Goal: Task Accomplishment & Management: Use online tool/utility

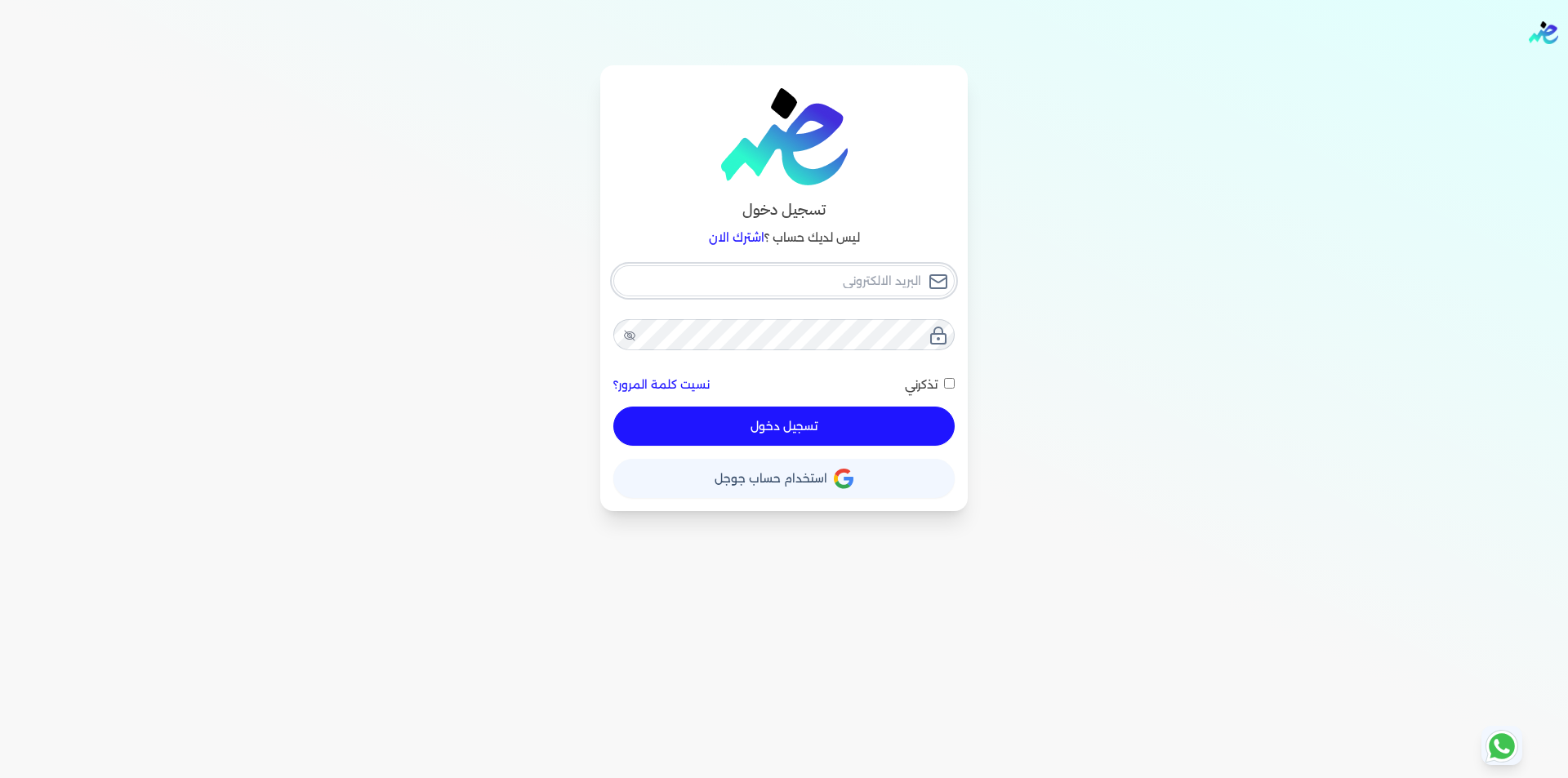
type input "[EMAIL_ADDRESS][DOMAIN_NAME]"
click at [864, 429] on button "تسجيل دخول" at bounding box center [783, 427] width 341 height 39
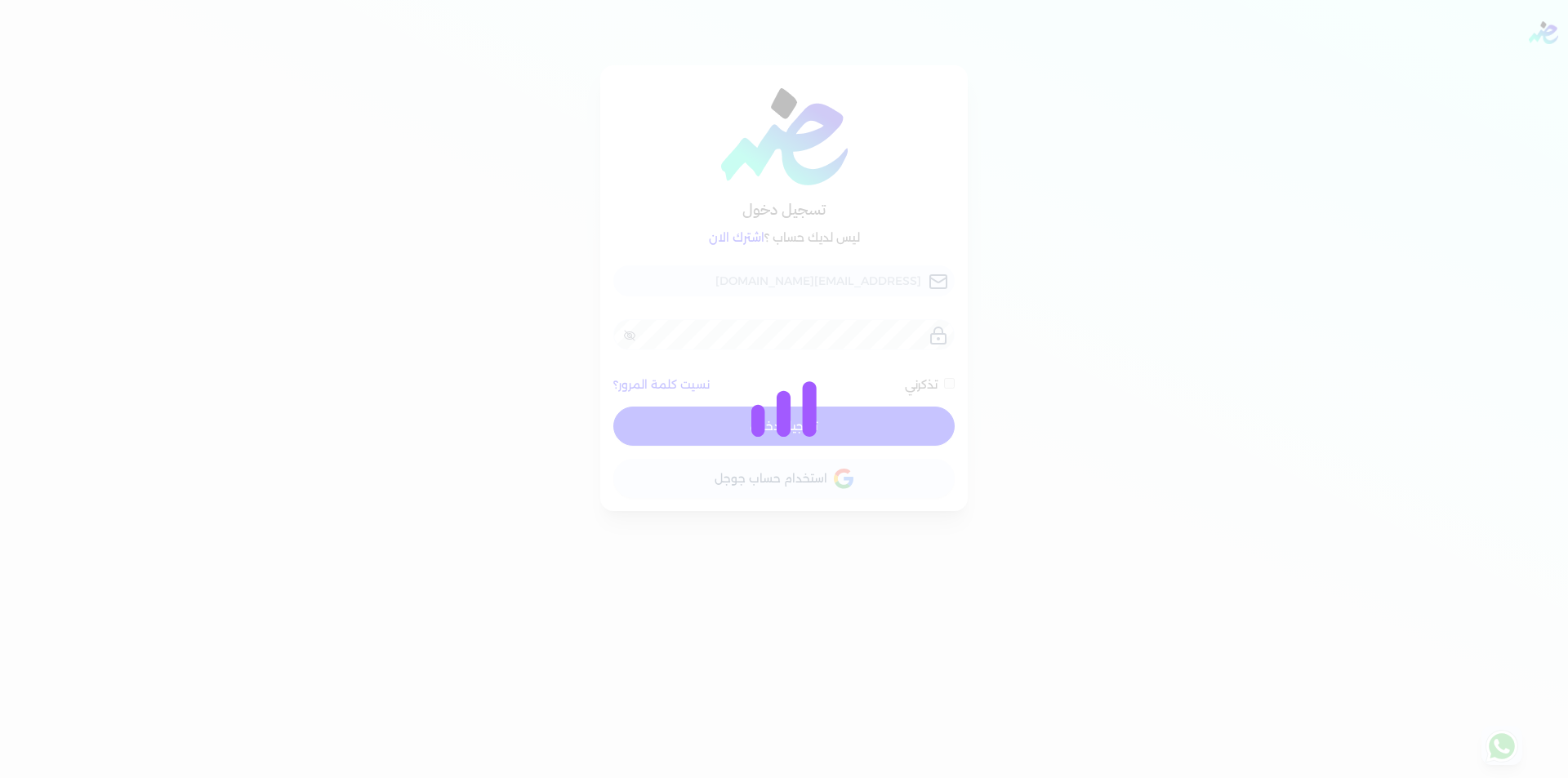
checkbox input "false"
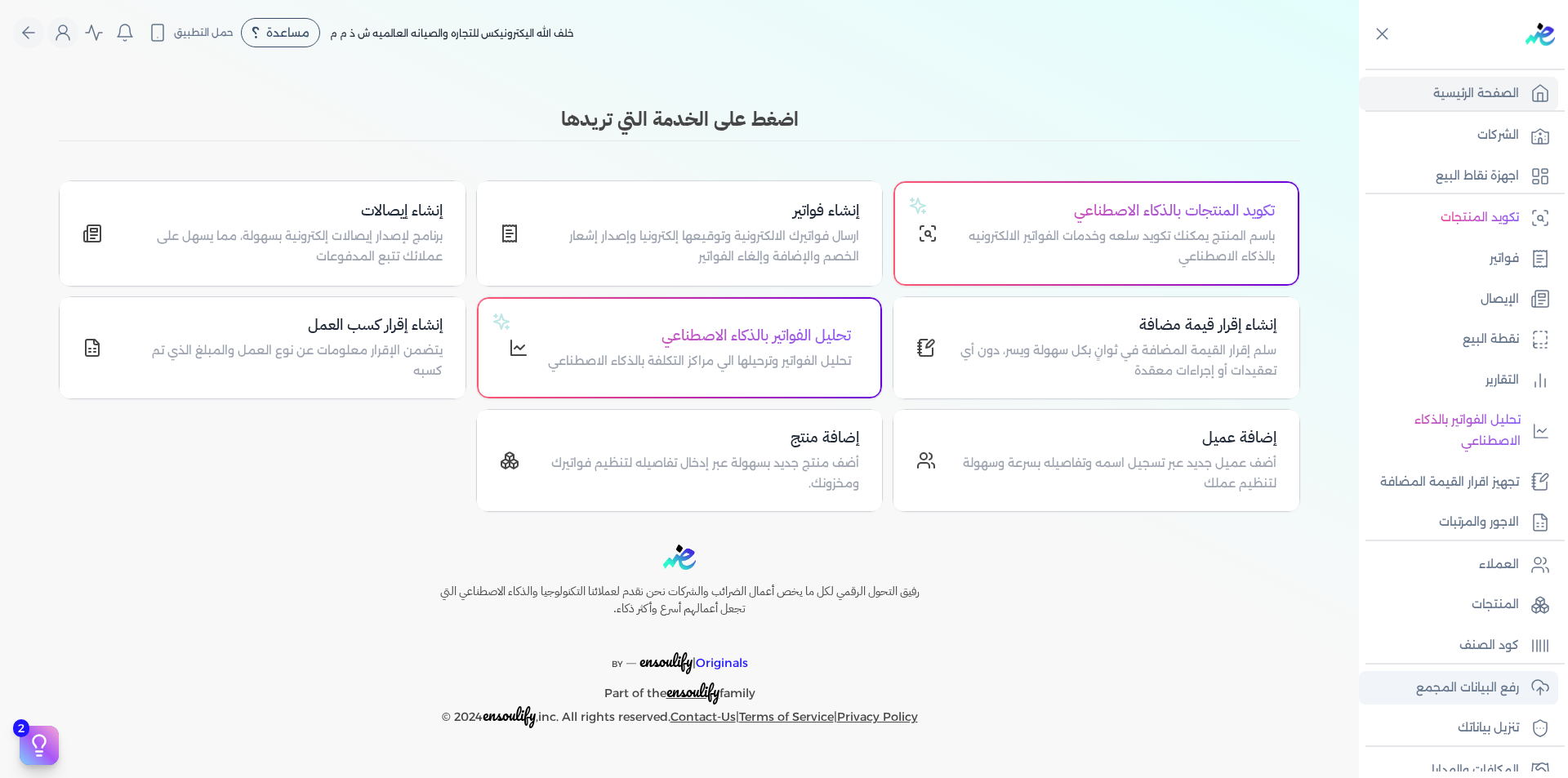
click at [1493, 689] on p "رفع البيانات المجمع" at bounding box center [1467, 688] width 103 height 21
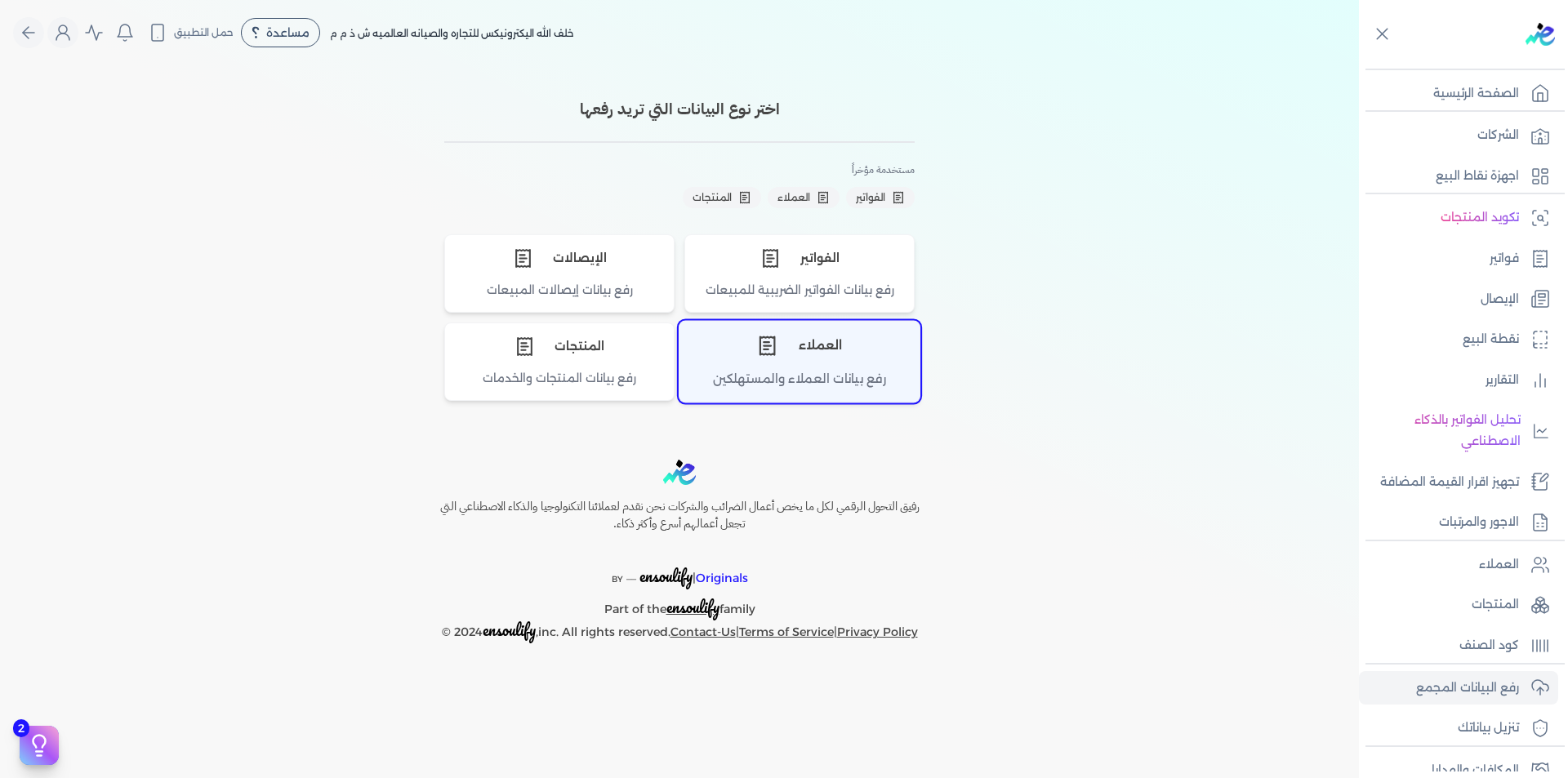
click at [834, 356] on div "العملاء" at bounding box center [799, 345] width 240 height 49
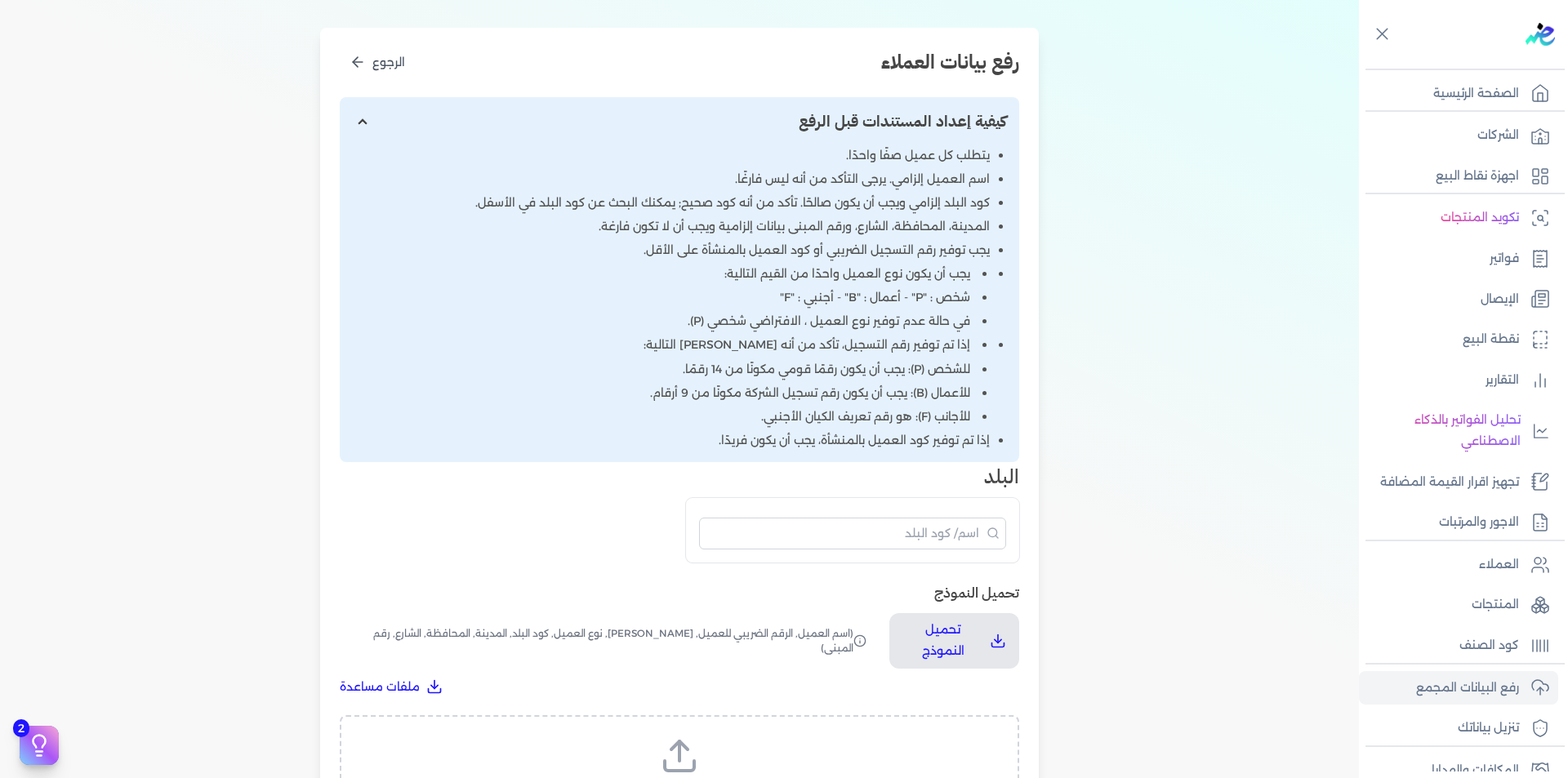
scroll to position [409, 0]
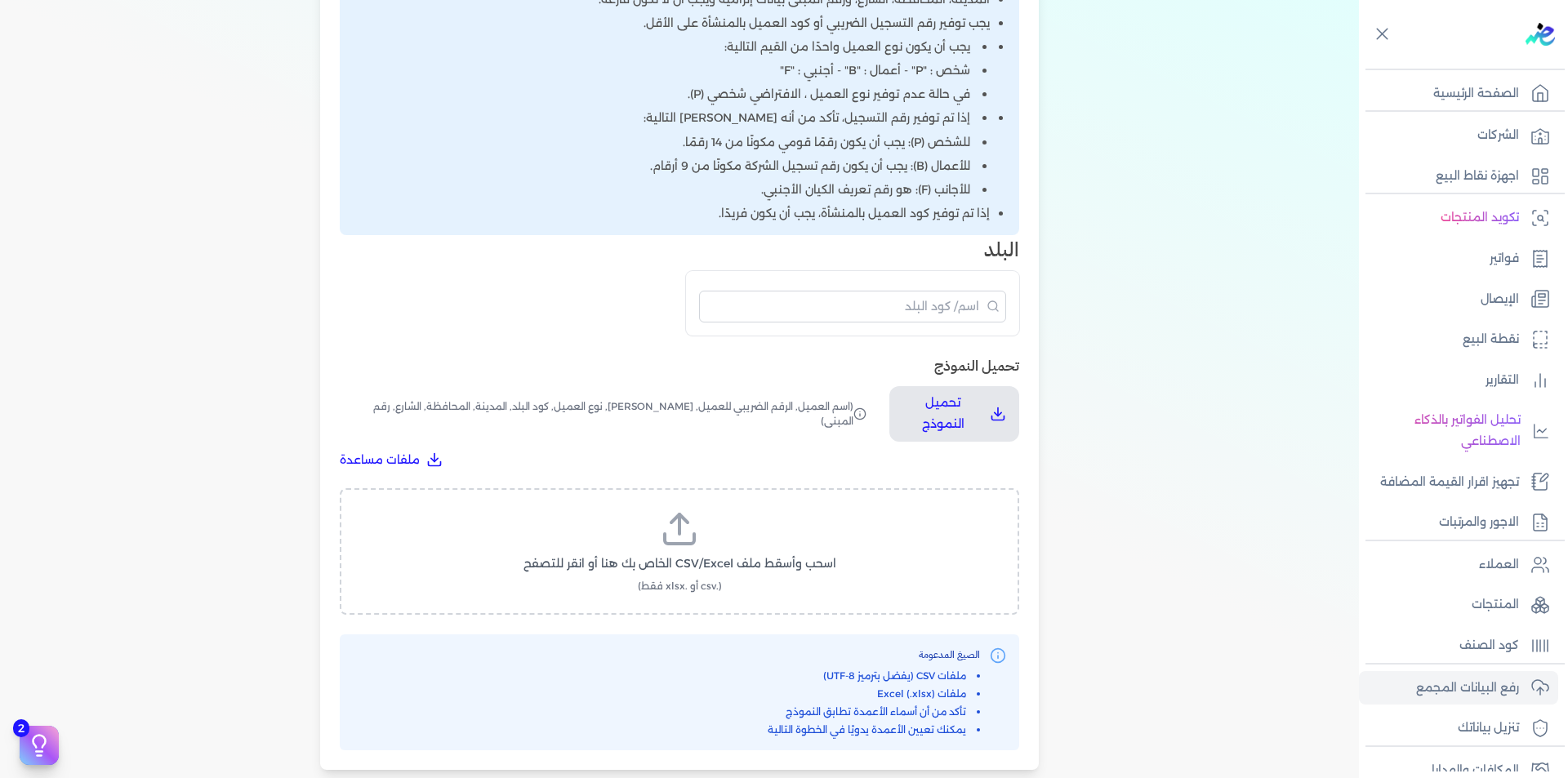
click at [716, 542] on label "اسحب وأسقط ملف CSV/Excel الخاص بك هنا أو انقر للتصفح (.csv أو .xlsx فقط)" at bounding box center [679, 551] width 637 height 84
click at [0, 0] on input "اسحب وأسقط ملف CSV/Excel الخاص بك هنا أو انقر للتصفح (.csv أو .xlsx فقط)" at bounding box center [0, 0] width 0 height 0
click at [1488, 557] on p "العملاء" at bounding box center [1499, 565] width 40 height 21
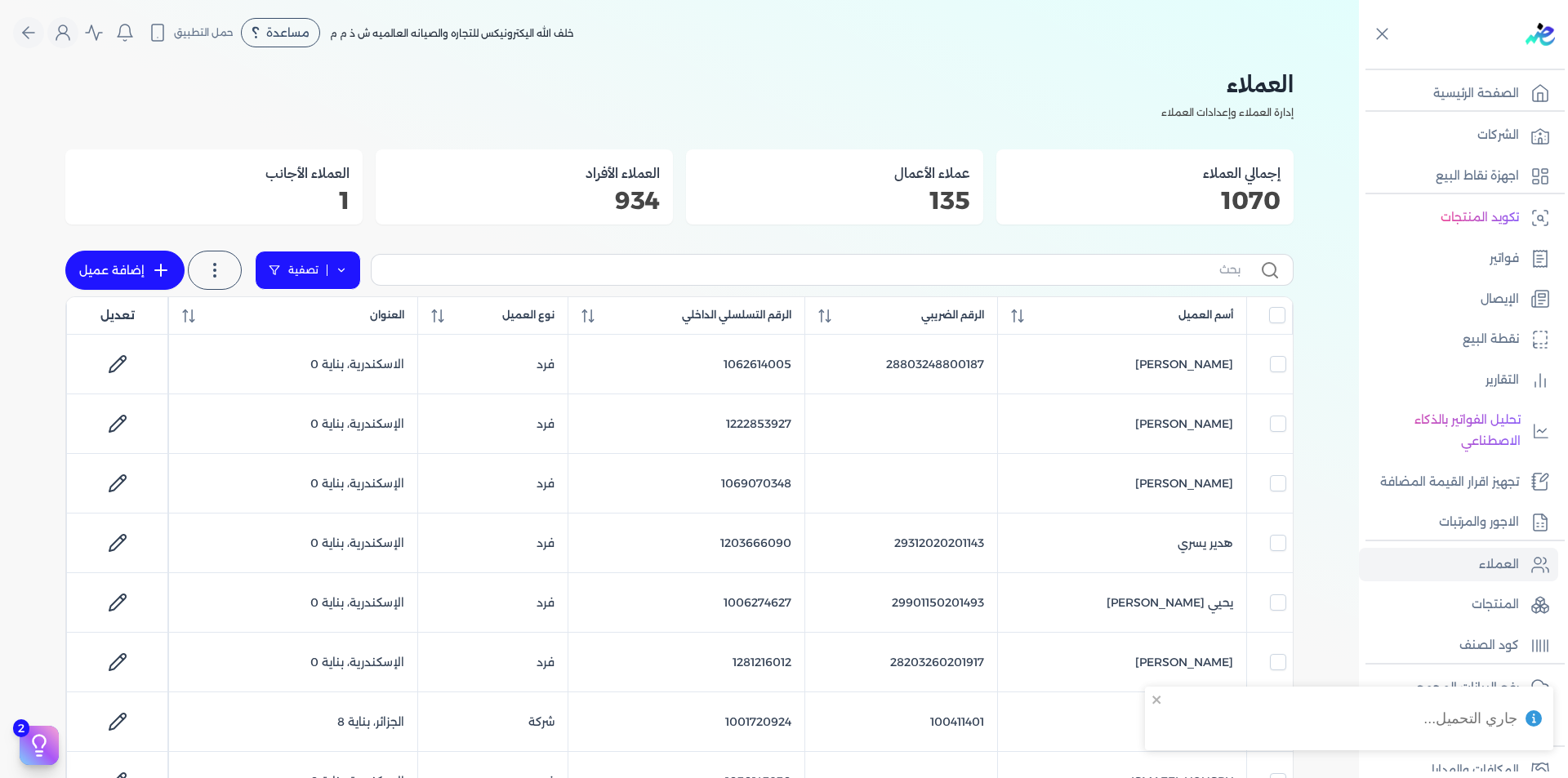
click at [345, 272] on icon at bounding box center [341, 269] width 11 height 11
click at [317, 321] on button "اضافة تصفية" at bounding box center [320, 322] width 99 height 20
click at [359, 316] on input "text" at bounding box center [369, 322] width 133 height 27
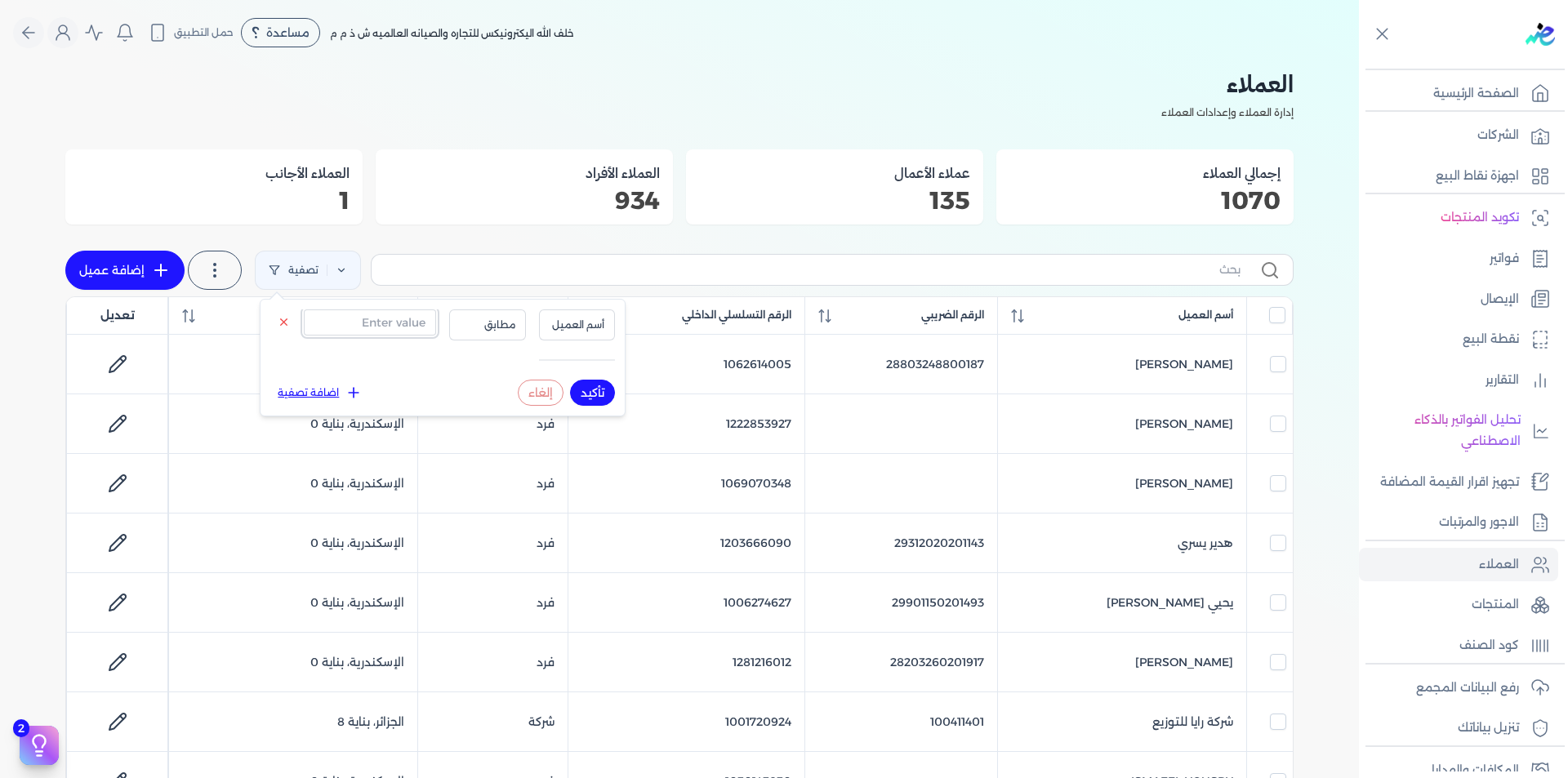
paste input "1154443750"
type input "1154443750"
click at [580, 327] on span "أسم العميل" at bounding box center [577, 325] width 56 height 15
click at [586, 391] on li "الرقم التسلسلي الداخلي" at bounding box center [543, 390] width 124 height 15
click at [590, 391] on button "تأكيد" at bounding box center [592, 392] width 45 height 27
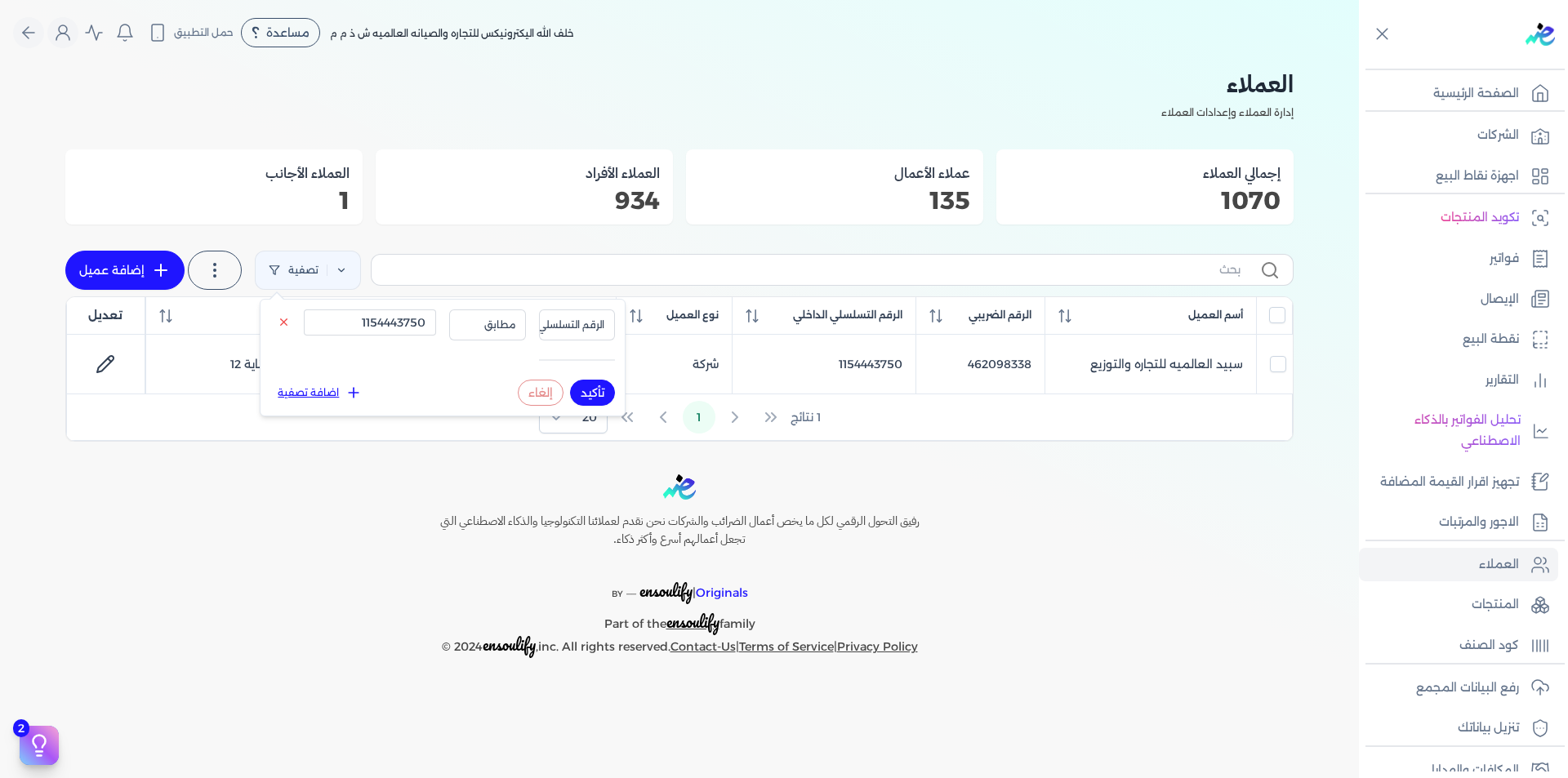
click at [1205, 509] on div "رفيق التحول الرقمي لكل ما يخص أعمال الضرائب والشركات نحن نقدم لعملائنا التكنولو…" at bounding box center [679, 566] width 1359 height 184
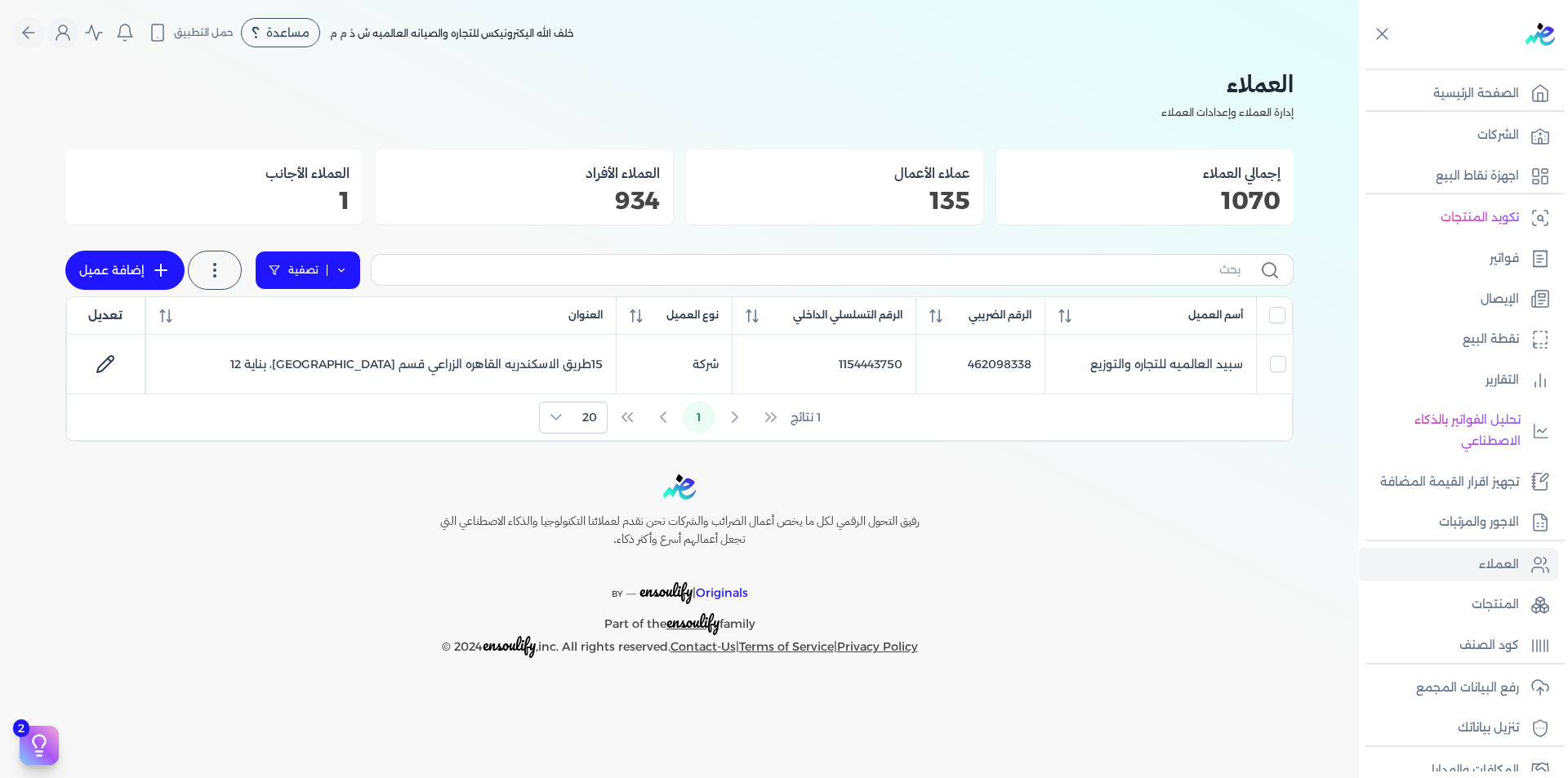
click at [339, 272] on icon at bounding box center [341, 269] width 11 height 11
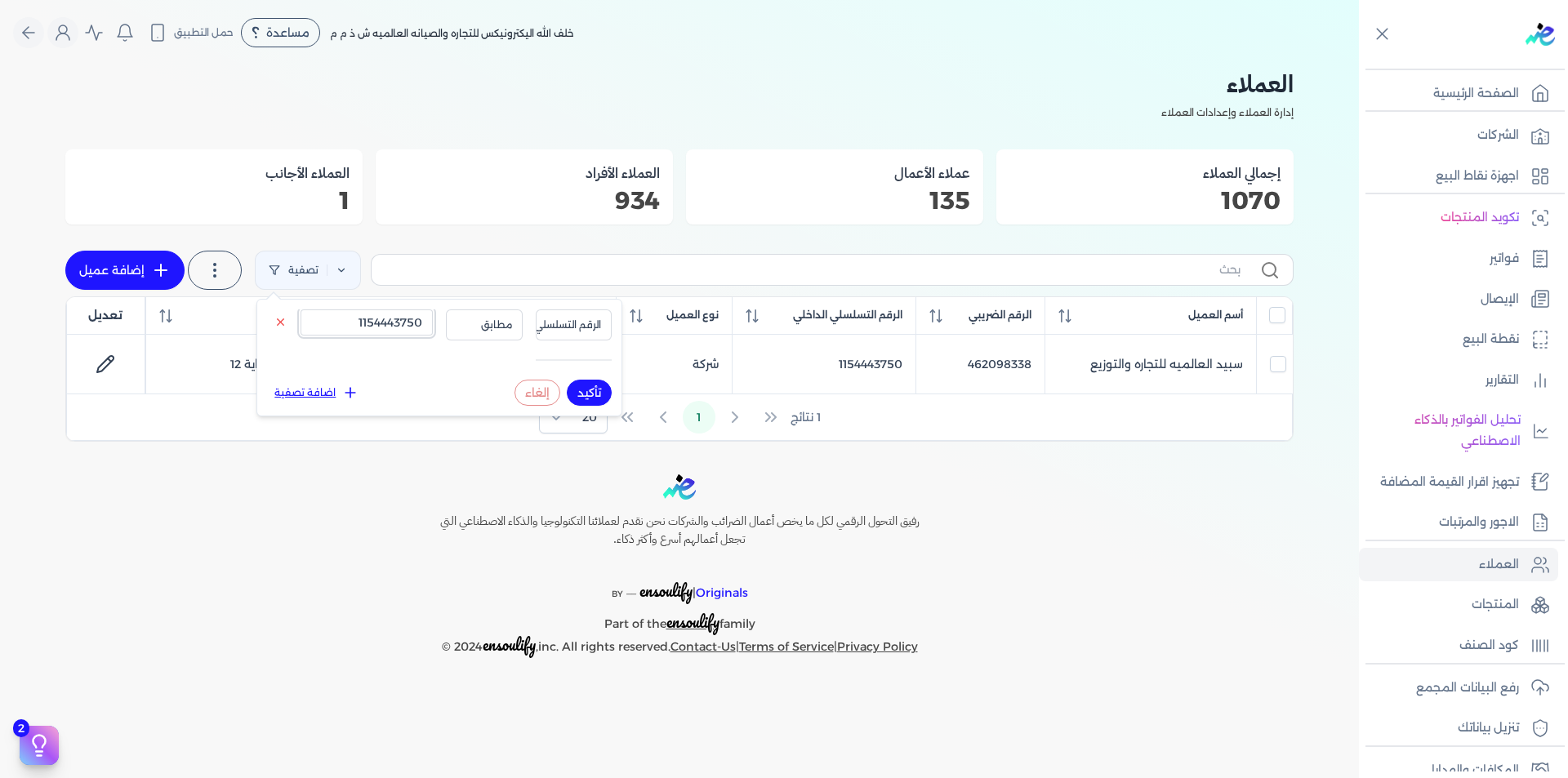
click at [369, 329] on input "1154443750" at bounding box center [366, 322] width 133 height 27
paste input "00106091"
type input "1001060910"
click at [577, 386] on button "تأكيد" at bounding box center [589, 392] width 45 height 27
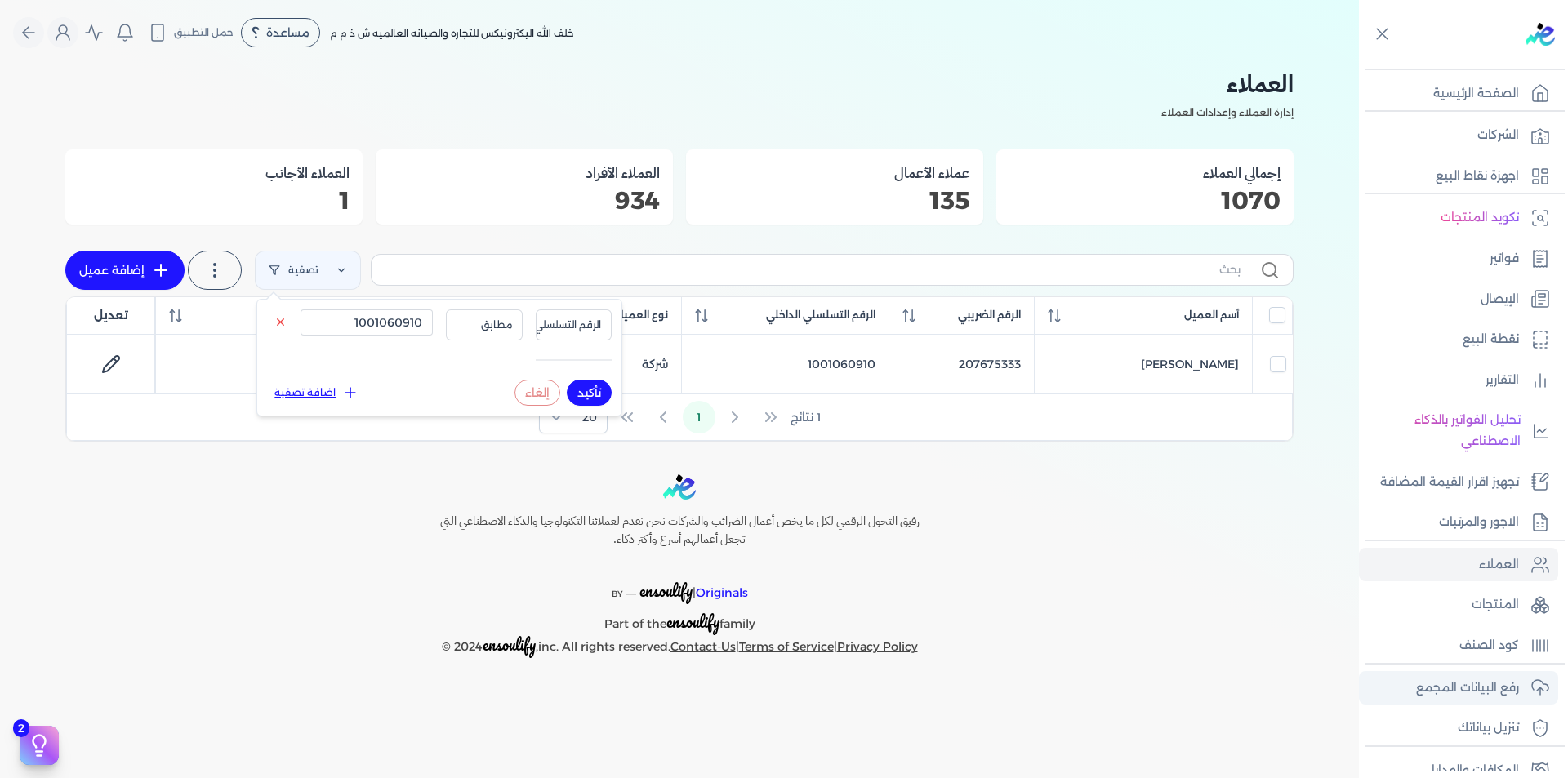
click at [1478, 687] on p "رفع البيانات المجمع" at bounding box center [1467, 688] width 103 height 21
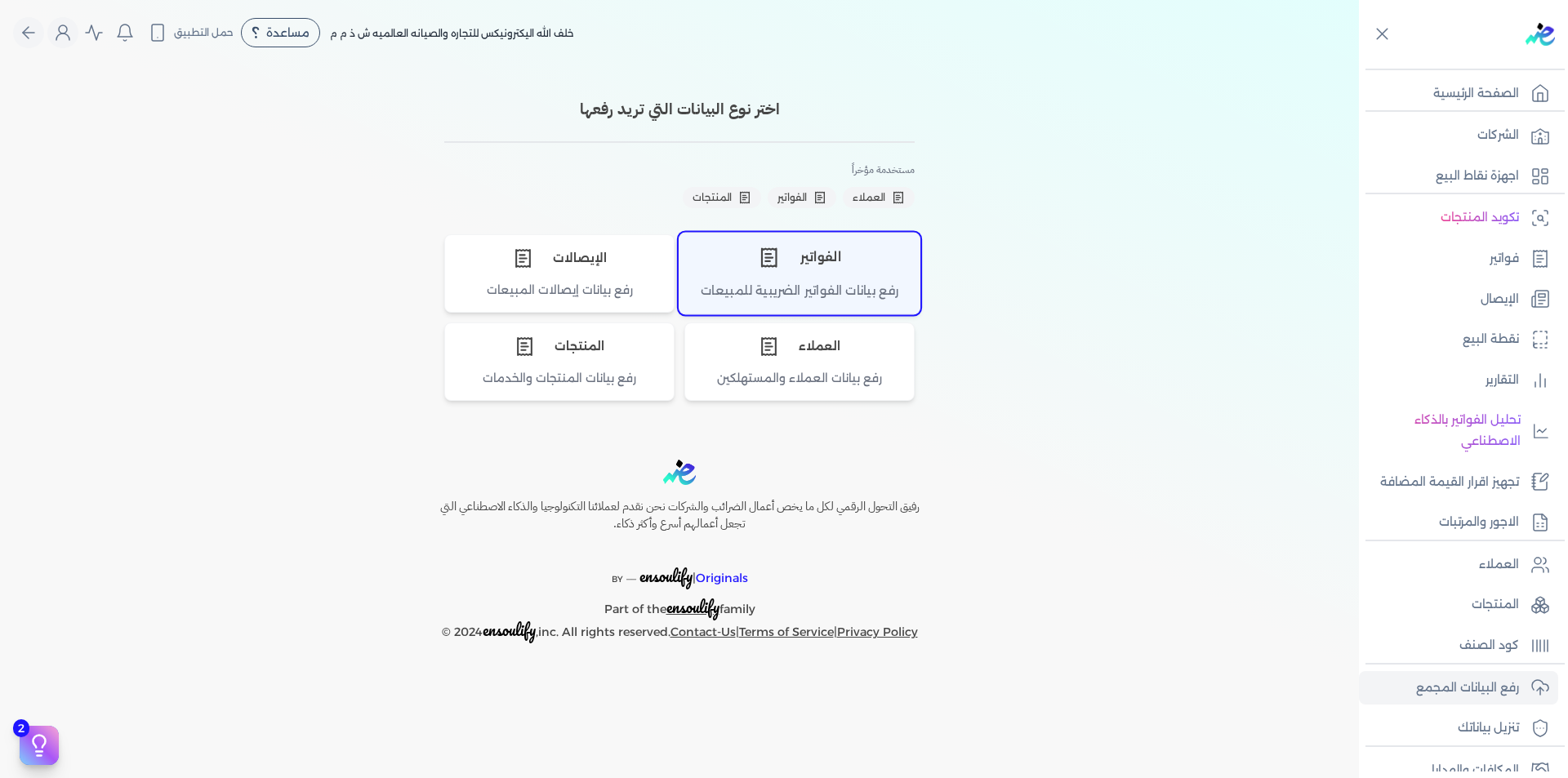
click at [847, 259] on div "الفواتير" at bounding box center [799, 256] width 240 height 49
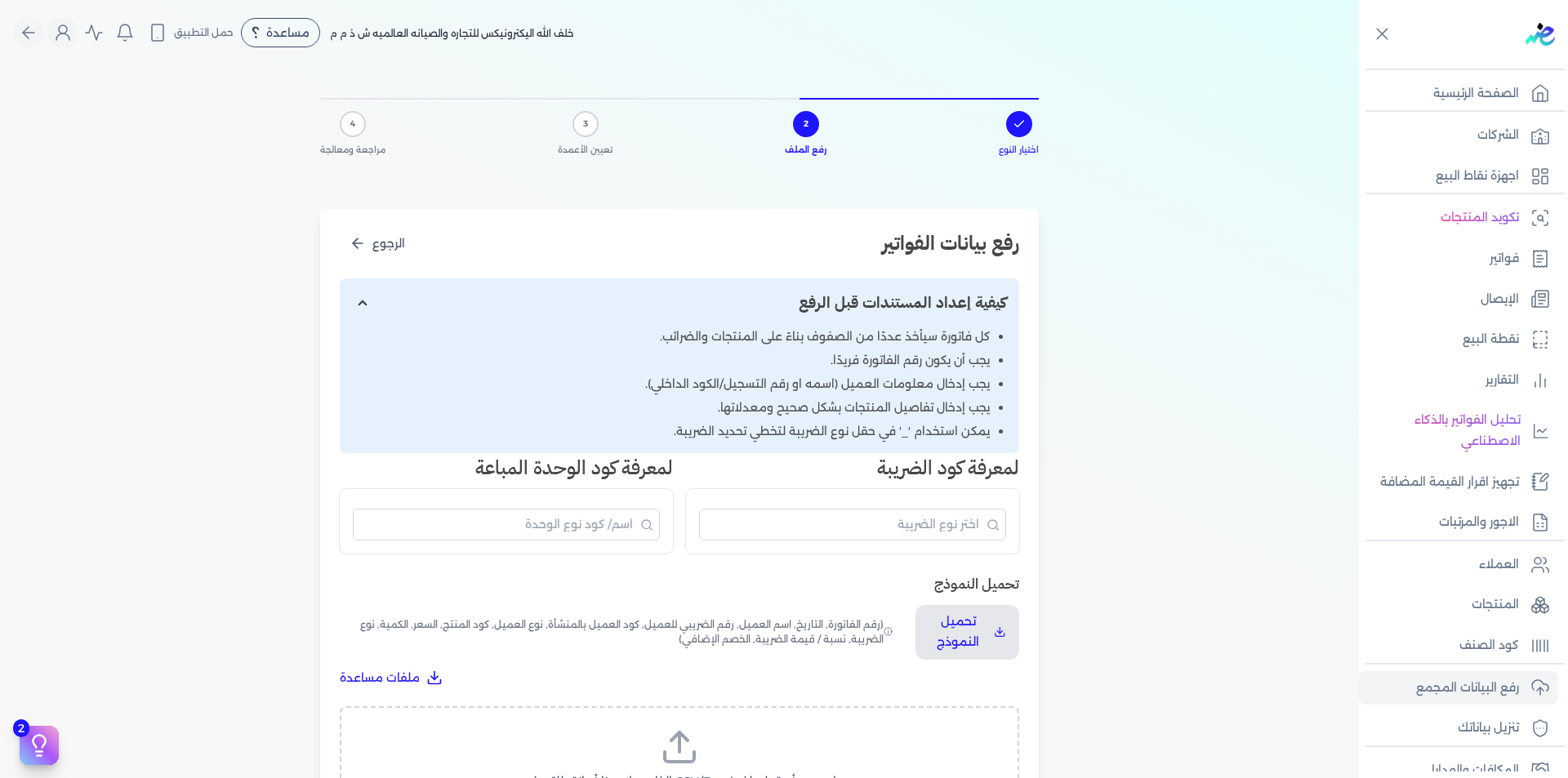
click at [680, 740] on line at bounding box center [680, 742] width 0 height 20
click at [0, 0] on input "اسحب وأسقط ملف CSV/Excel الخاص بك هنا أو انقر للتصفح (.csv أو .xlsx فقط)" at bounding box center [0, 0] width 0 height 0
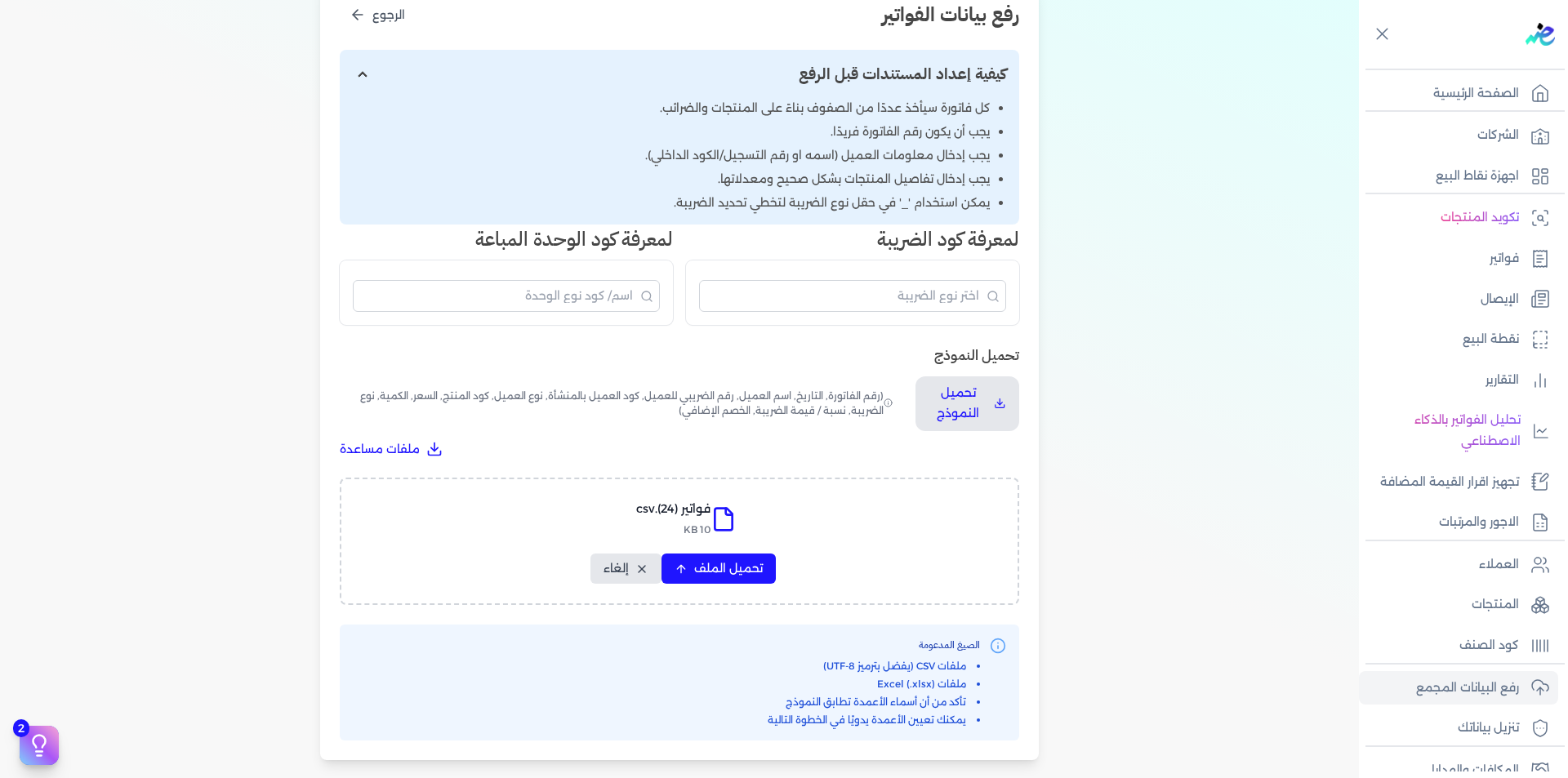
scroll to position [486, 0]
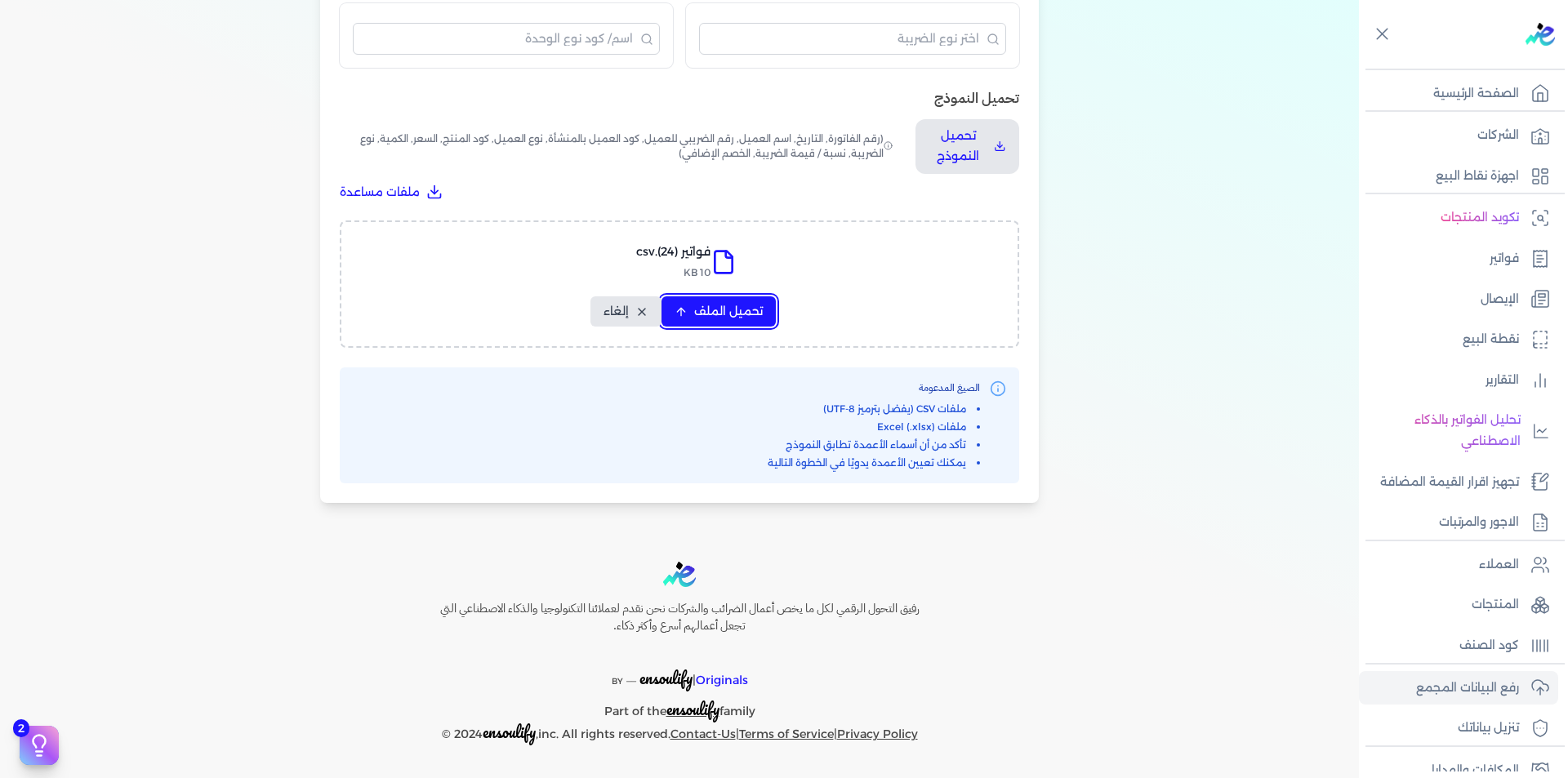
click at [702, 306] on span "تحميل الملف" at bounding box center [728, 311] width 68 height 17
select select "رقم الفاتورة"
select select "التاريخ"
select select "أسم العميل"
select select "الرقم الضريبي"
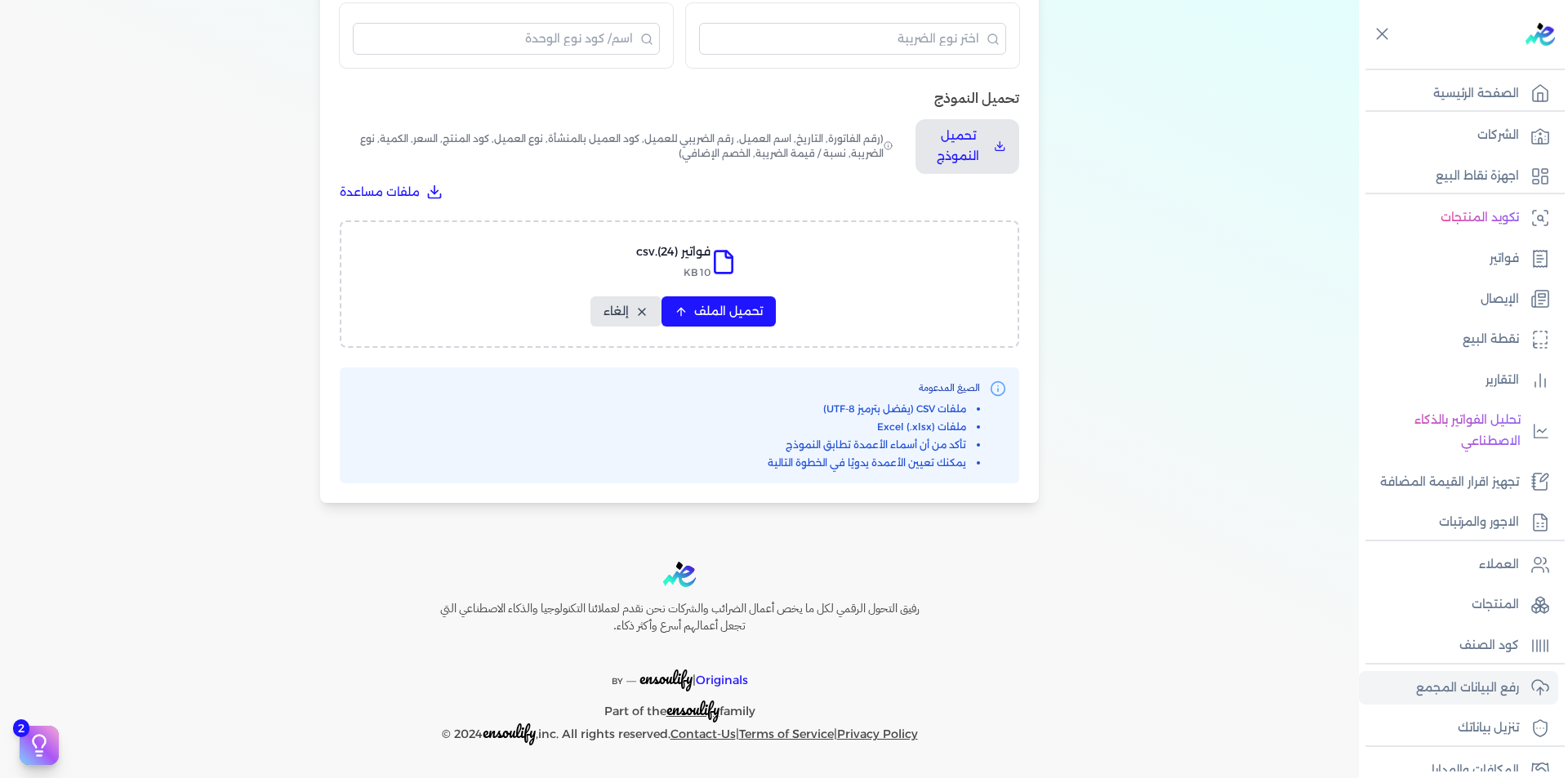
select select "نوع العميل"
select select "الرقم التسلسلي الداخلي"
select select "وصف البند"
select select "سيريال المنتج"
select select "السعر"
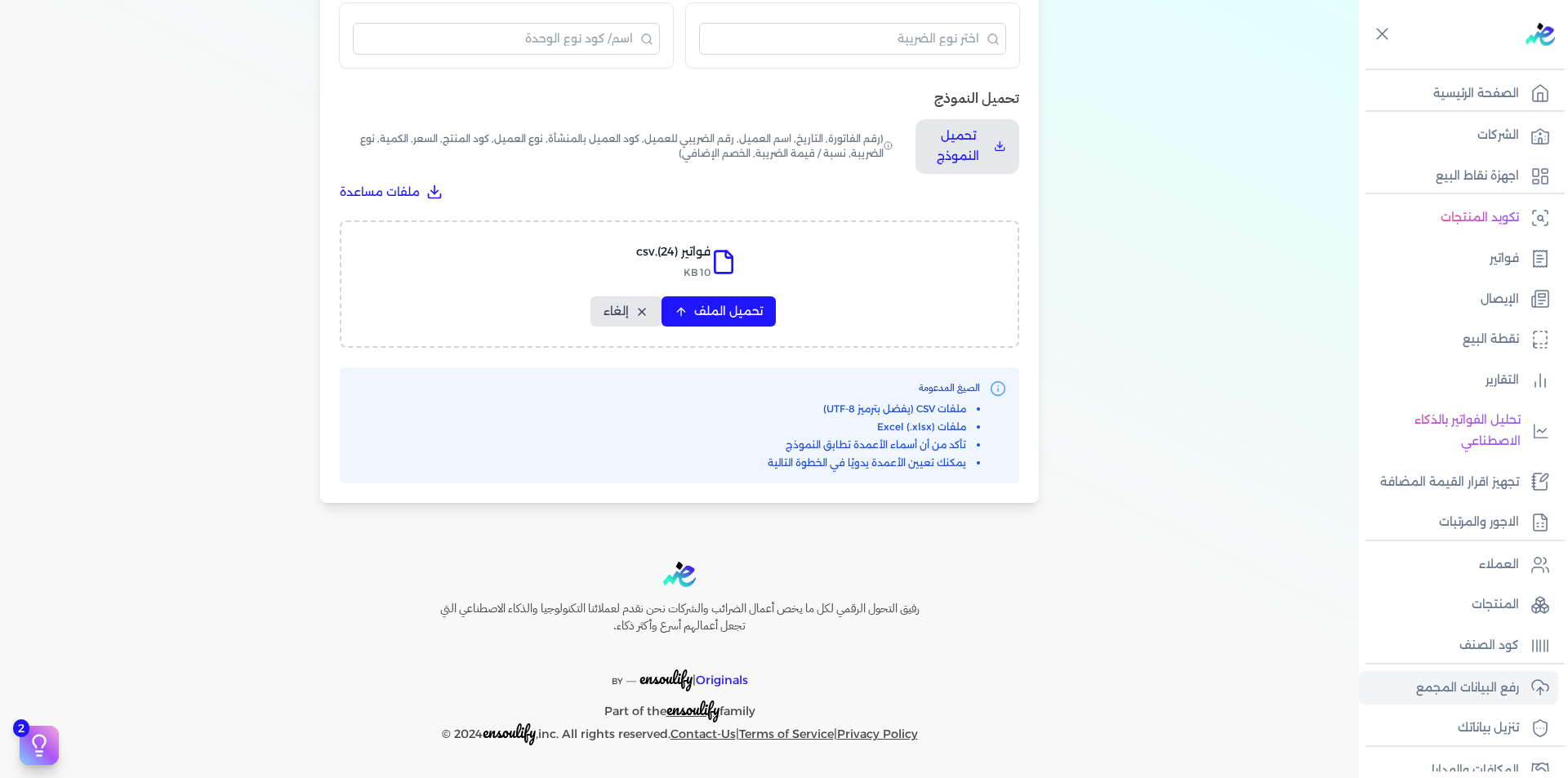
select select "الكمية"
select select "نوع الضريبة"
select select "نسبة / قيمة الضريبة"
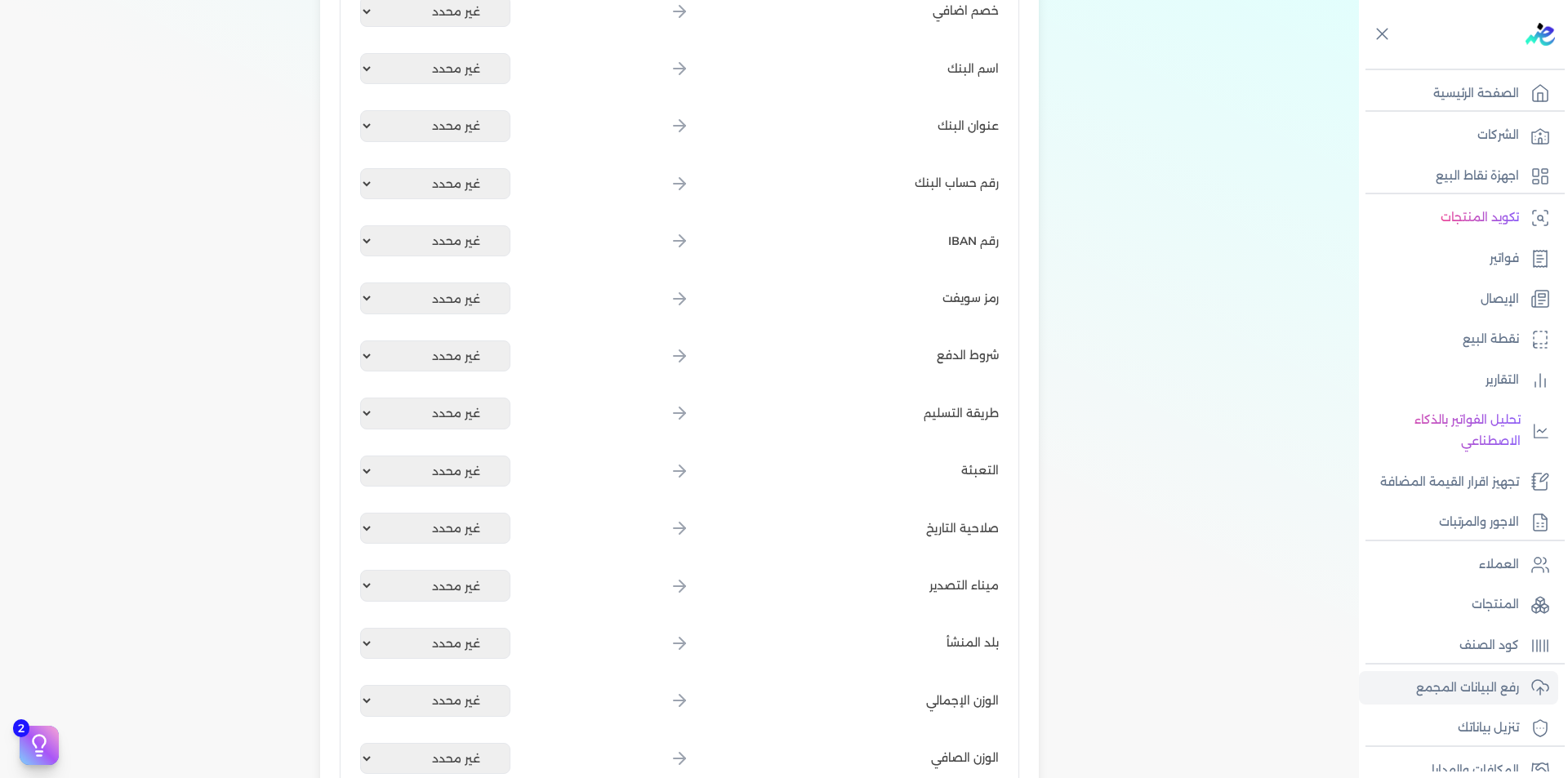
scroll to position [1711, 0]
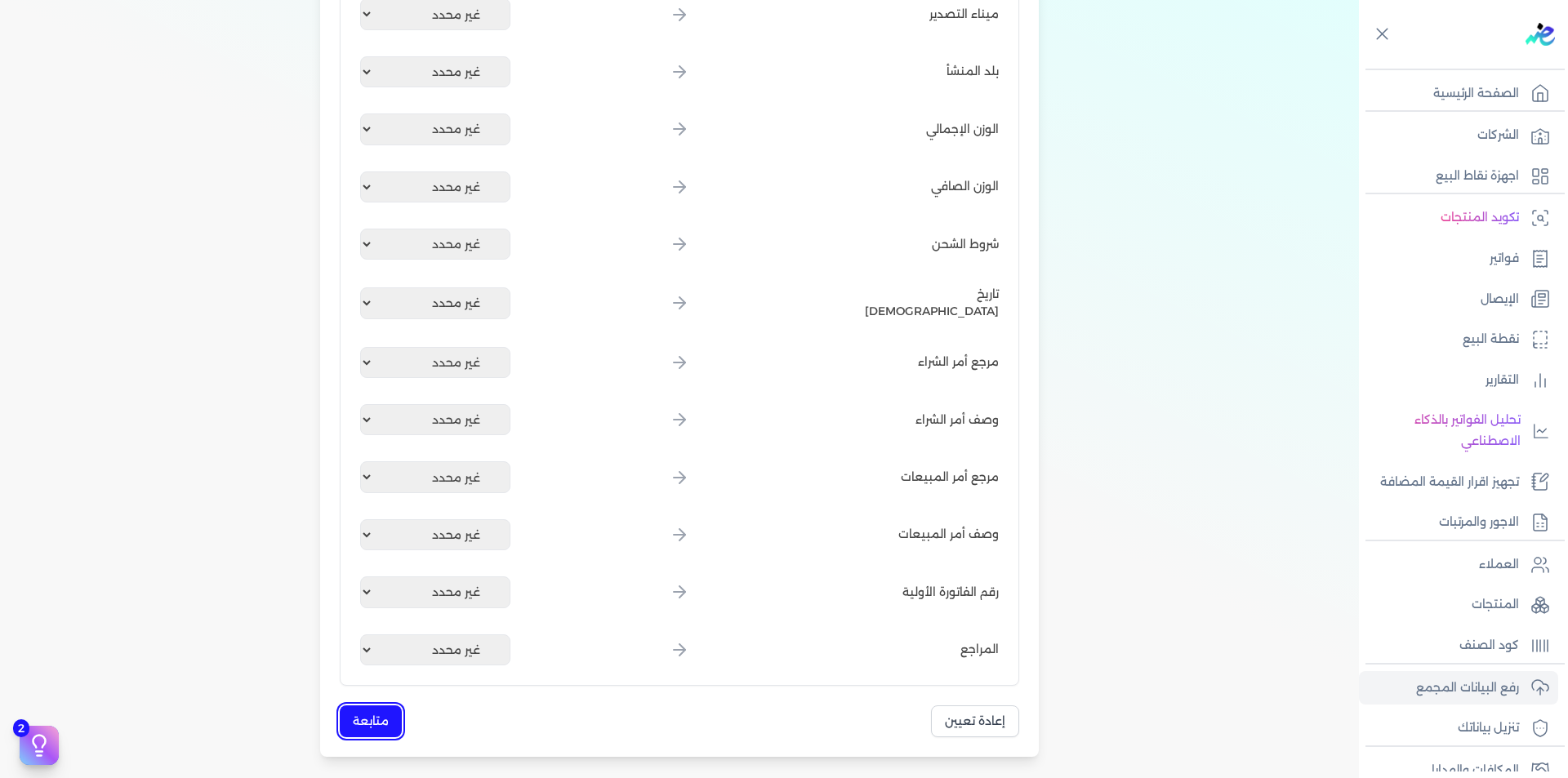
click at [385, 713] on button "متابعة" at bounding box center [370, 721] width 62 height 32
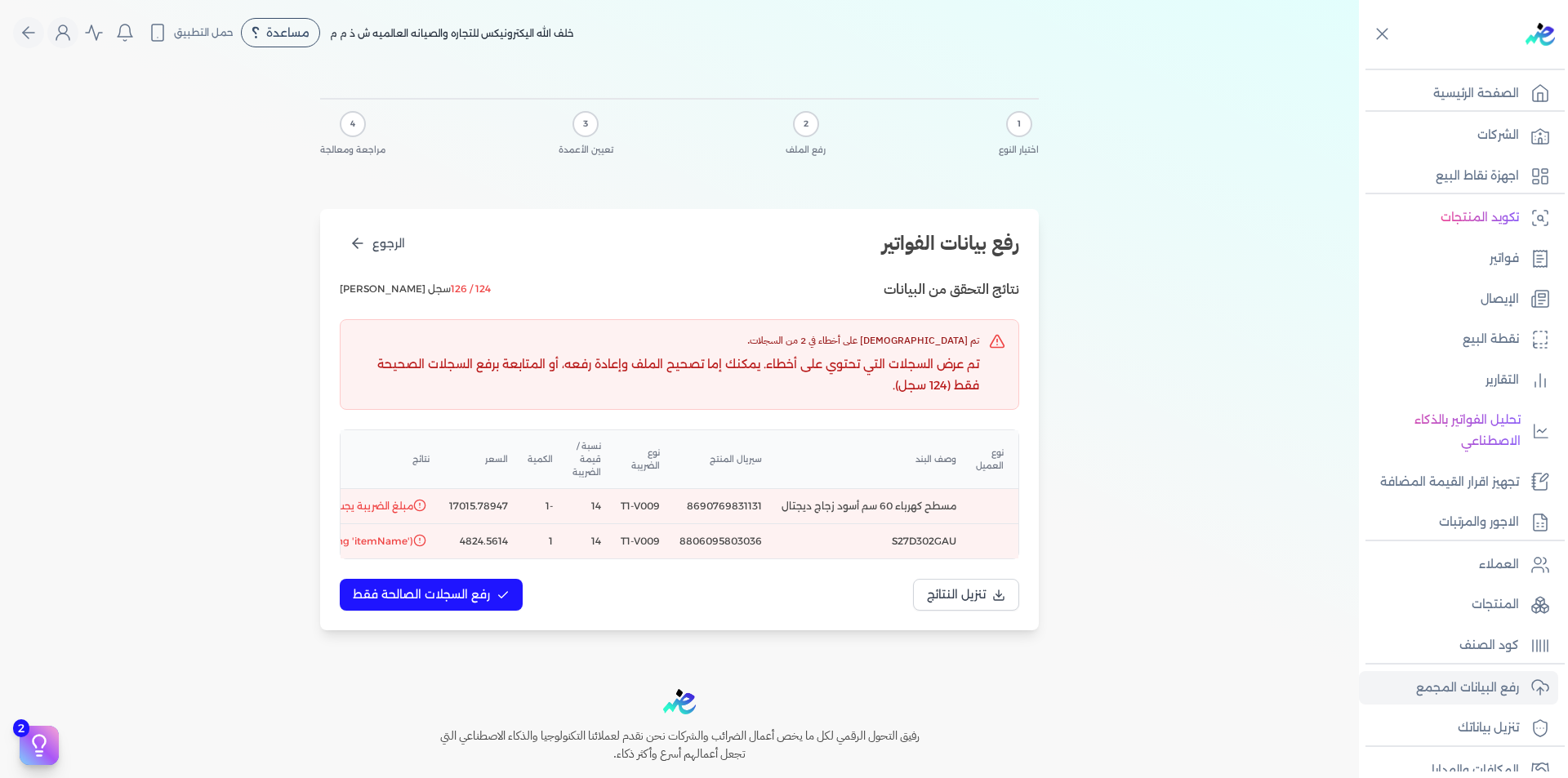
scroll to position [0, -316]
click at [711, 540] on td "8806095803036" at bounding box center [685, 541] width 102 height 35
copy td "8806095803036"
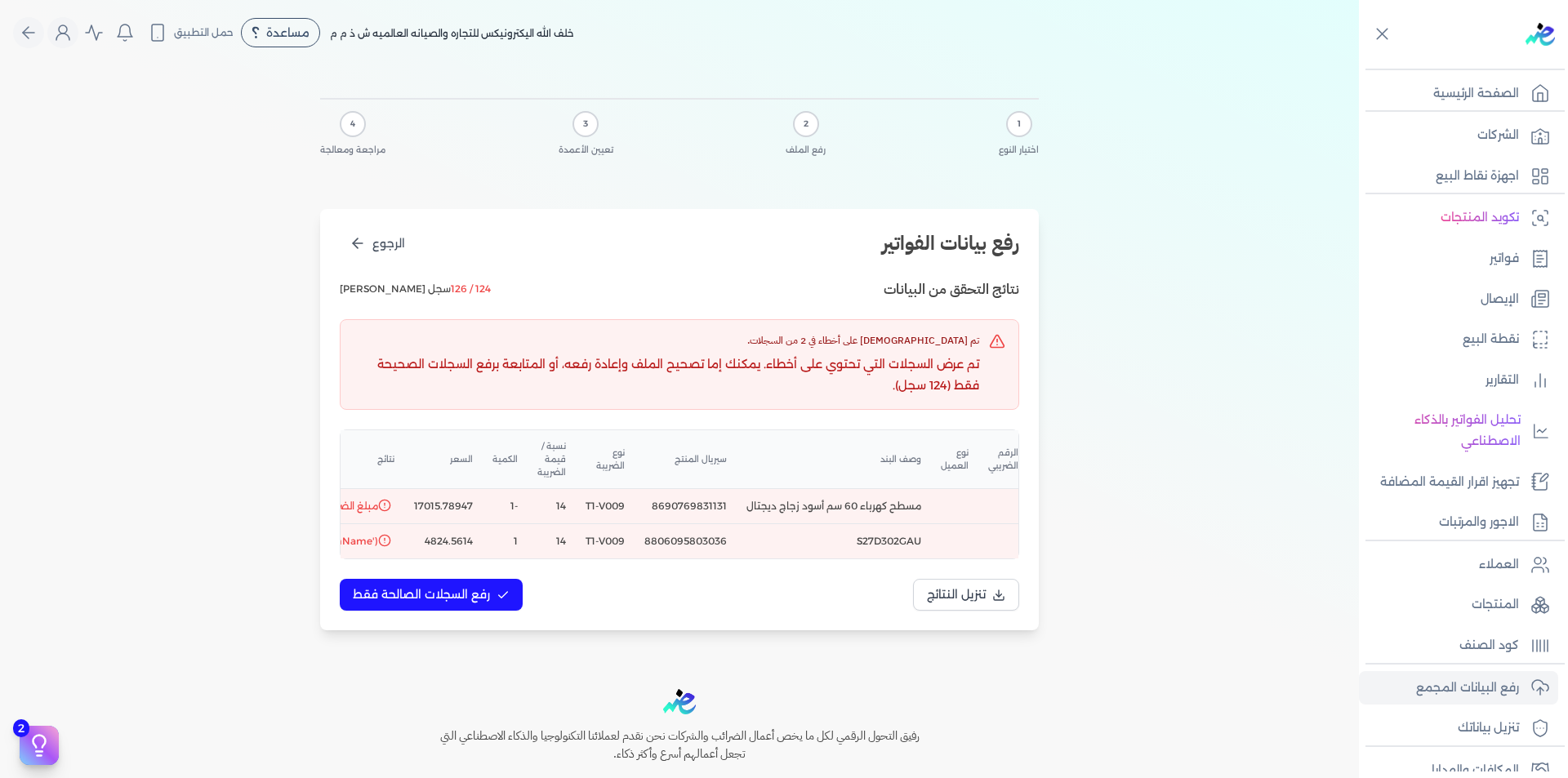
click at [927, 536] on td "S27D302GAU" at bounding box center [834, 541] width 194 height 35
copy td "S27D302GAU"
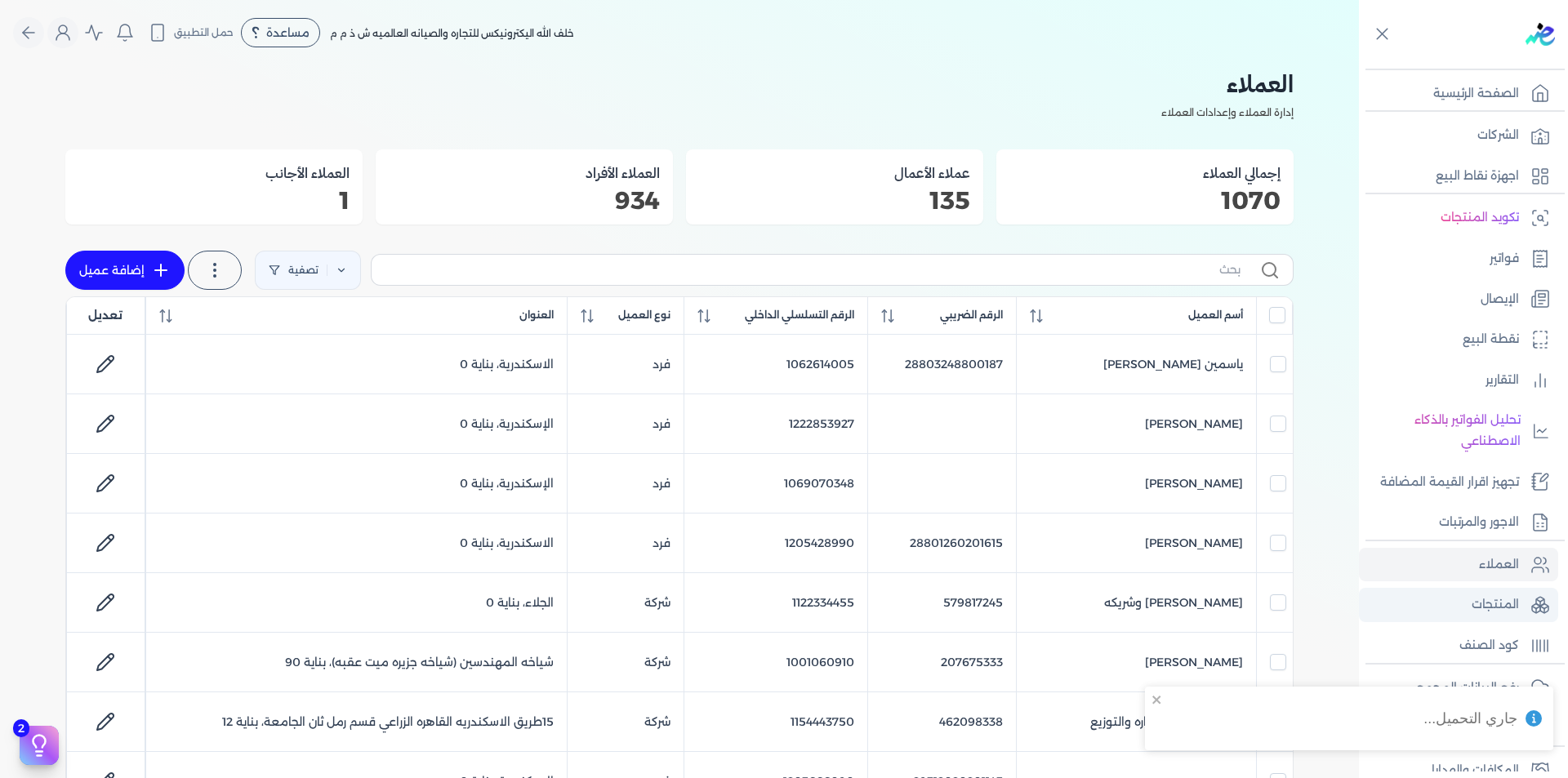
click at [1499, 601] on p "المنتجات" at bounding box center [1494, 604] width 47 height 21
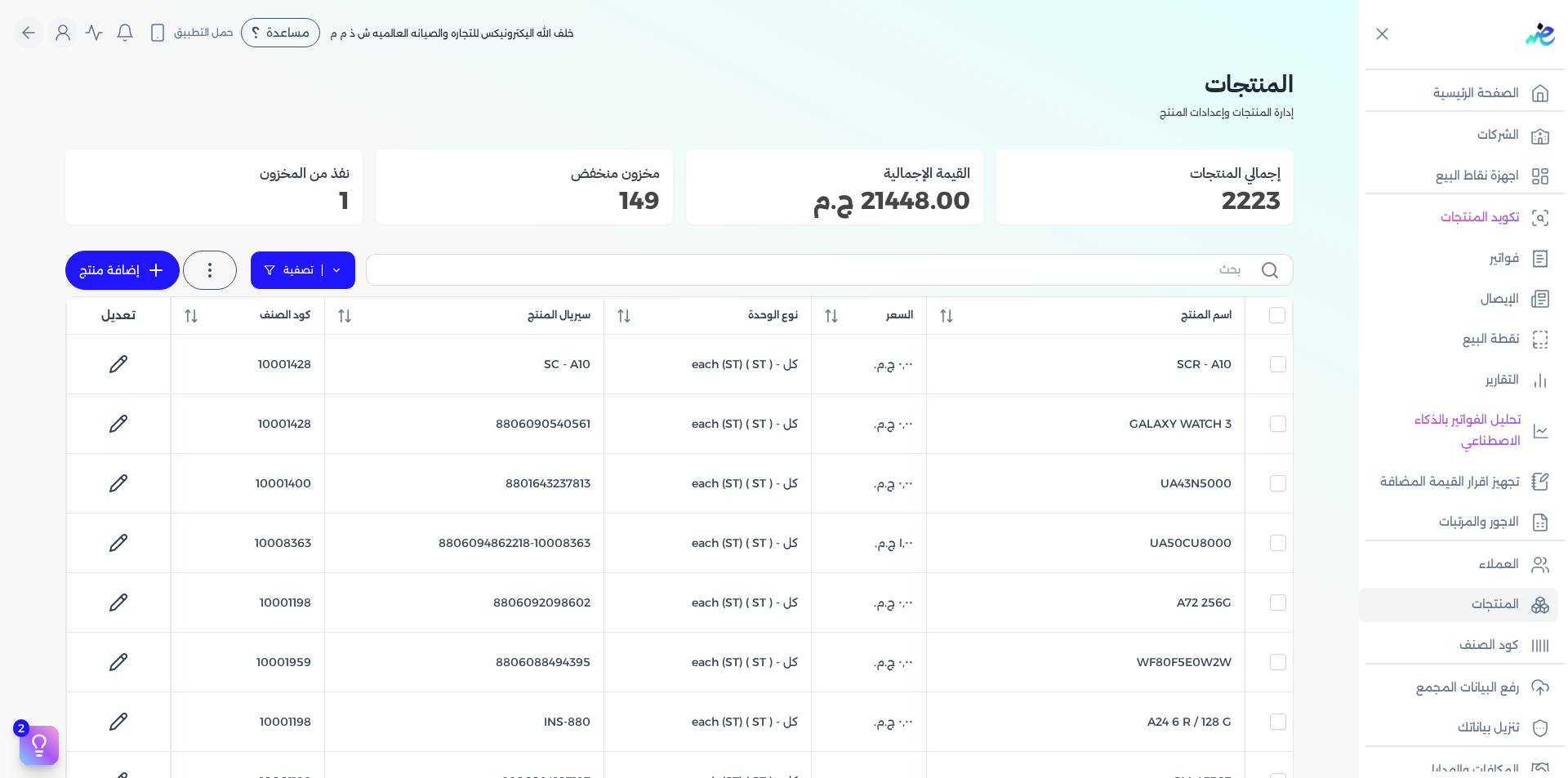
click at [338, 265] on icon at bounding box center [336, 269] width 11 height 11
click at [329, 319] on button "اضافة تصفية" at bounding box center [315, 321] width 99 height 20
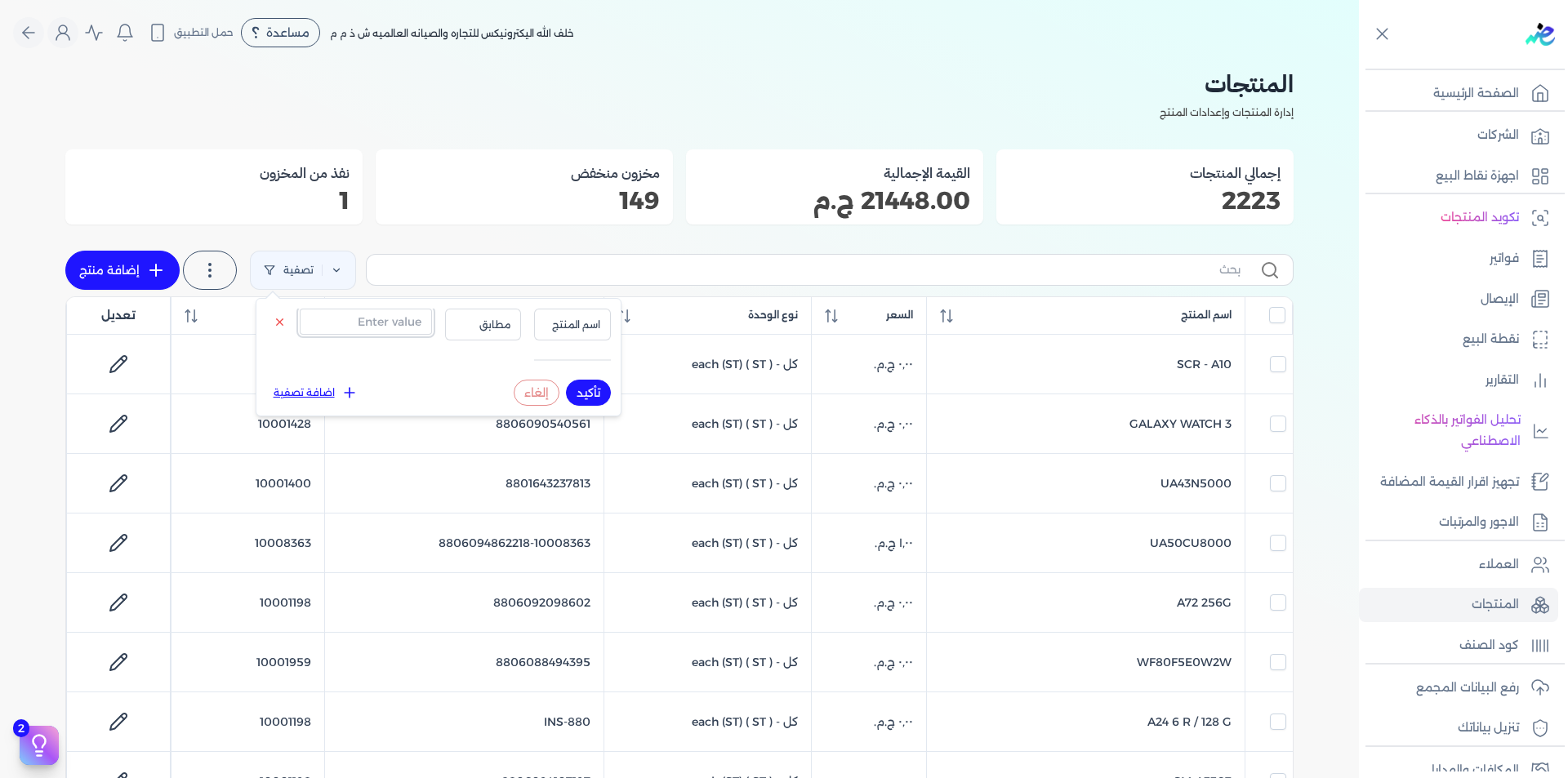
click at [417, 321] on input "text" at bounding box center [366, 321] width 133 height 27
paste input "8806095803036"
type input "8806095803036"
click at [580, 322] on span "اسم المنتج" at bounding box center [572, 325] width 56 height 15
click at [588, 374] on li "سيريال المنتج" at bounding box center [539, 375] width 124 height 15
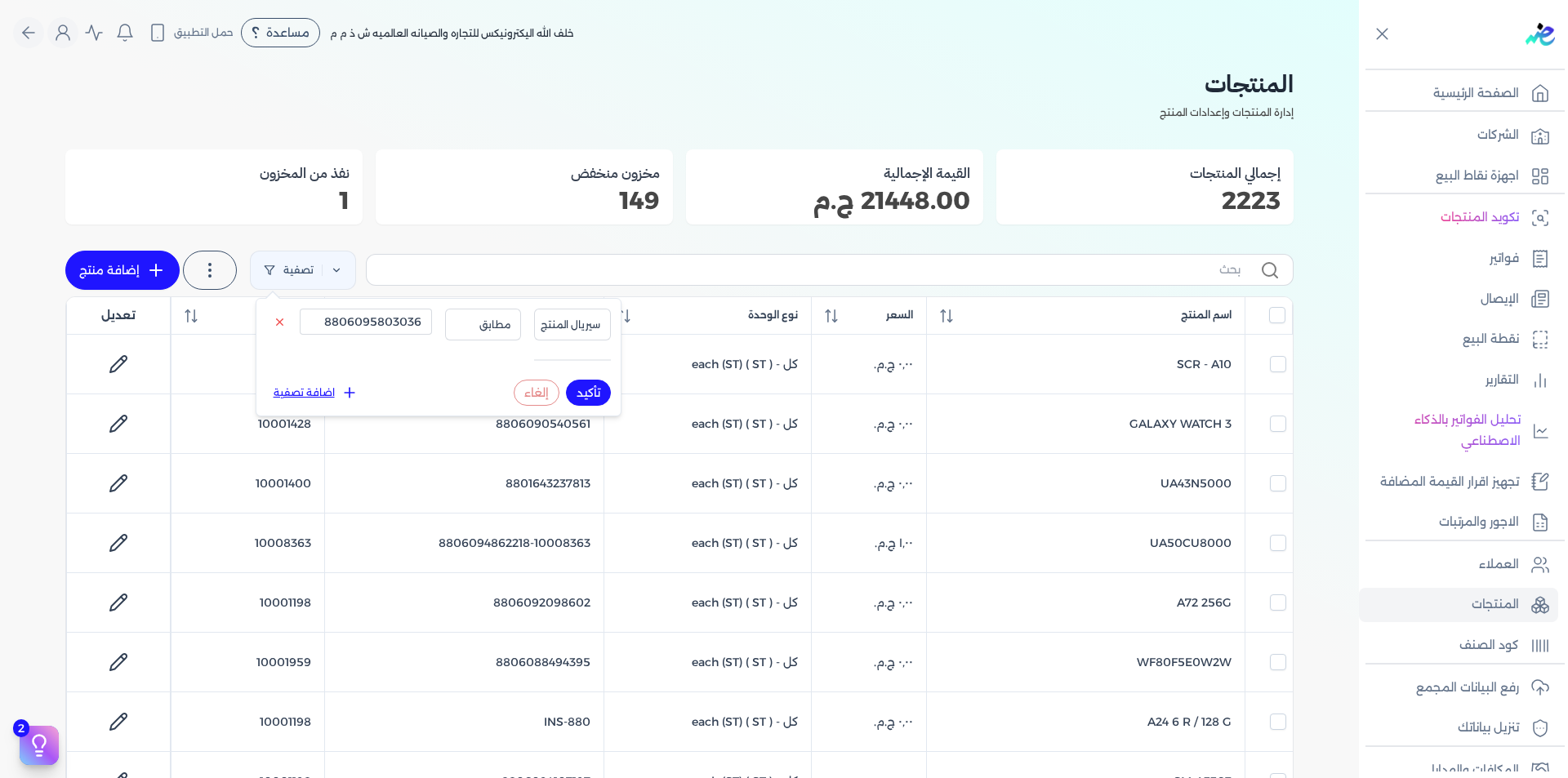
click at [598, 392] on button "تأكيد" at bounding box center [588, 392] width 45 height 27
checkbox input "false"
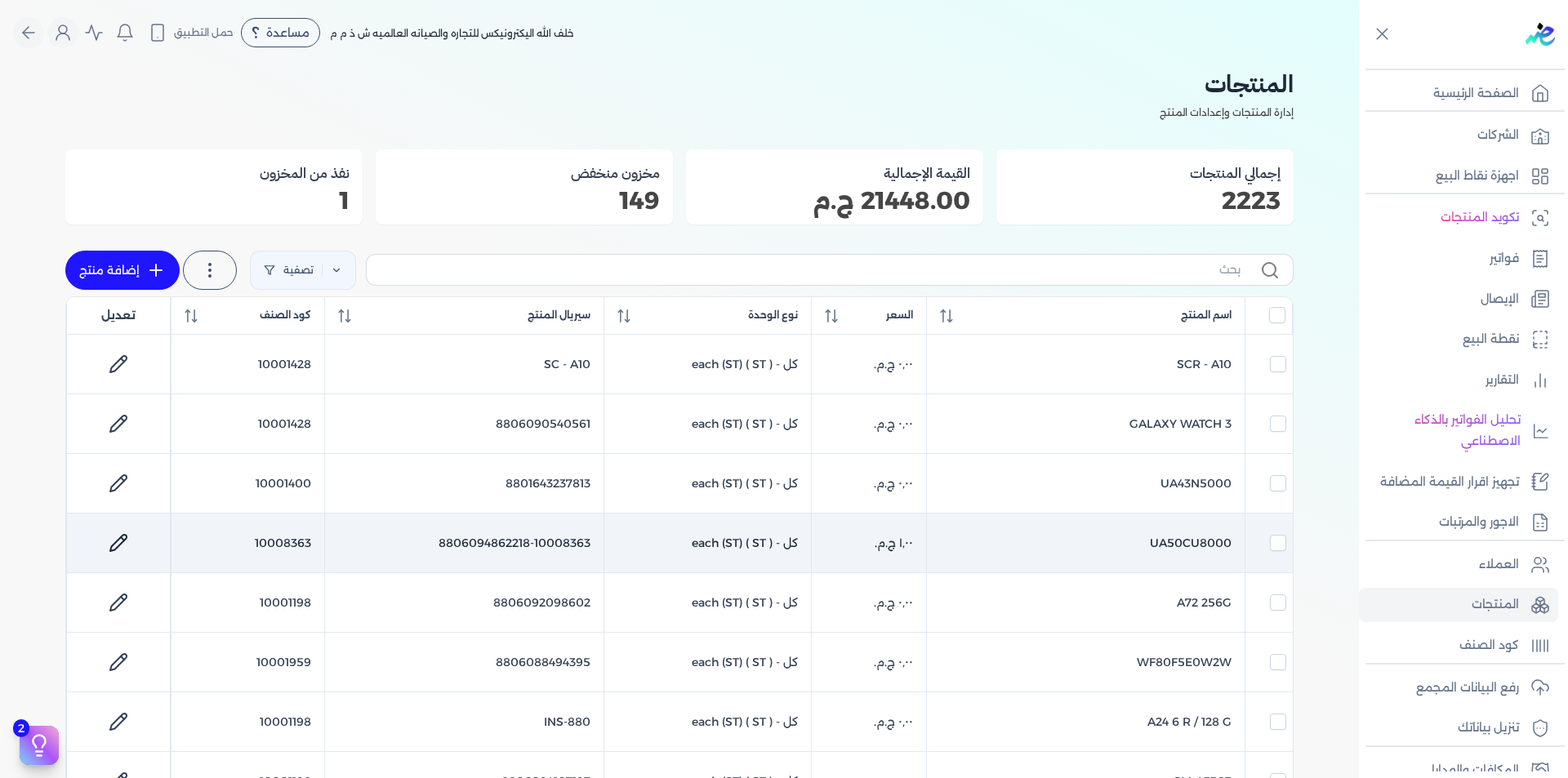
click at [300, 547] on td "10008363" at bounding box center [248, 544] width 153 height 60
checkbox input "false"
checkbox input "true"
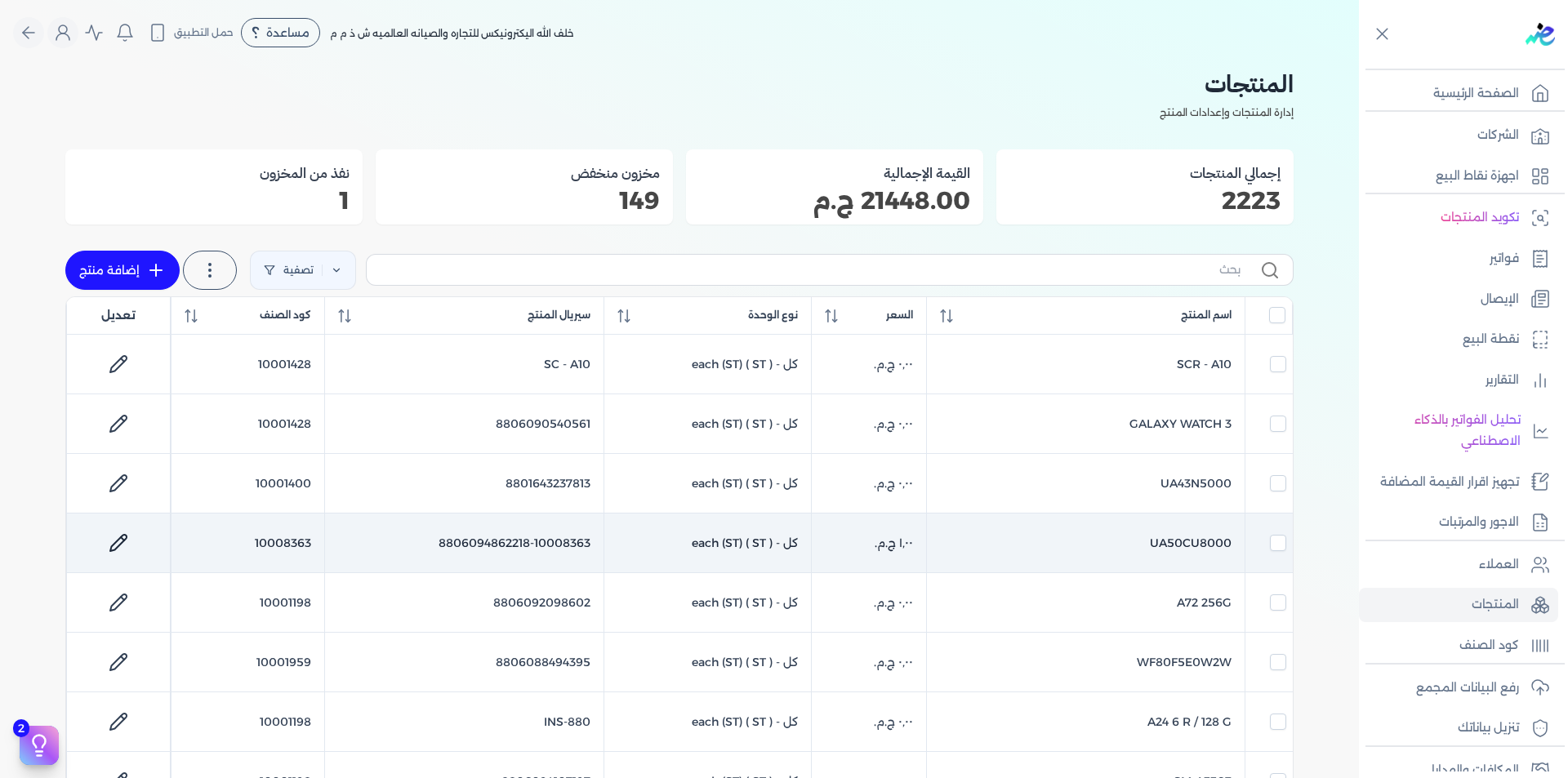
checkbox input "false"
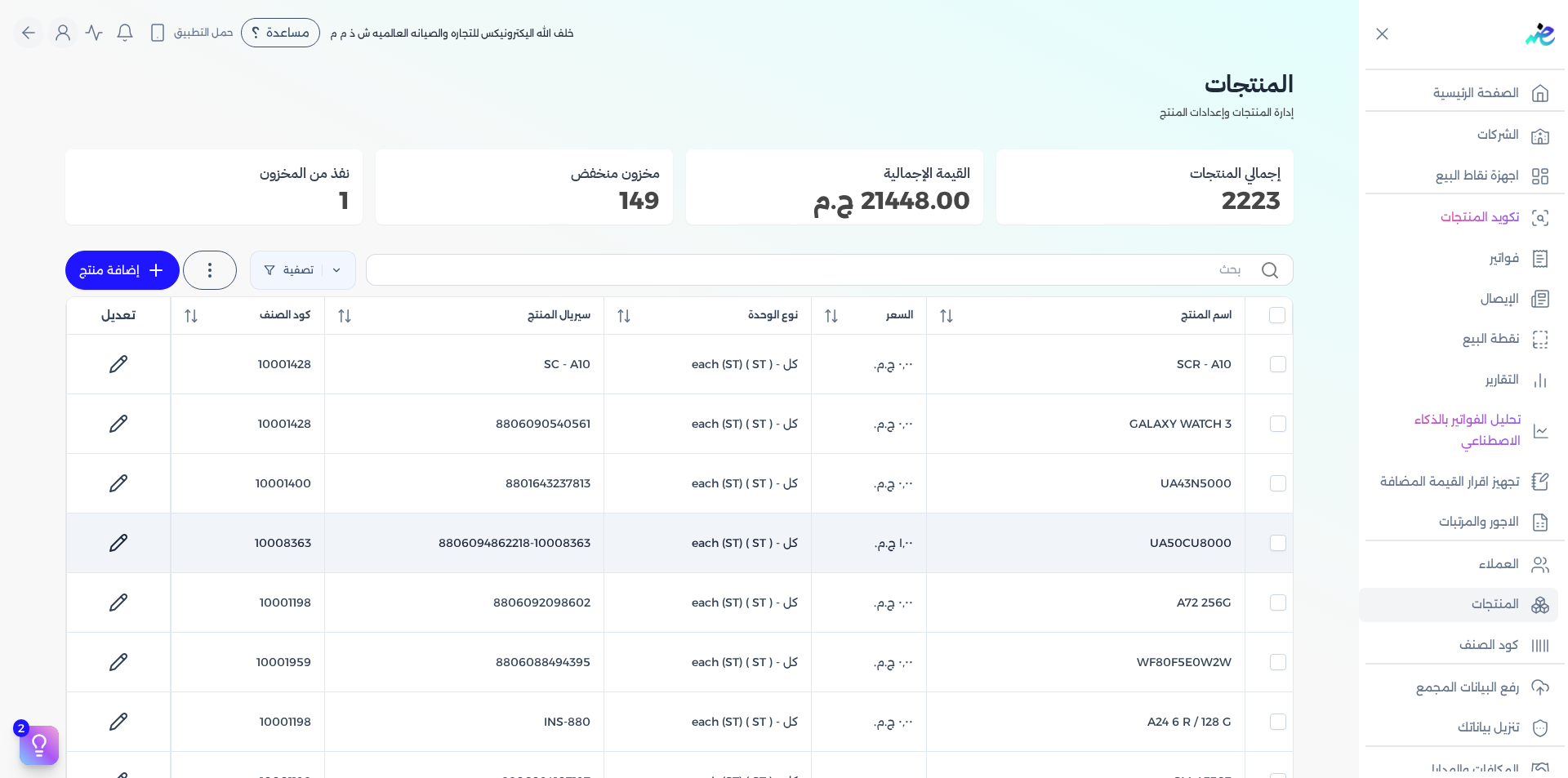
checkbox input "false"
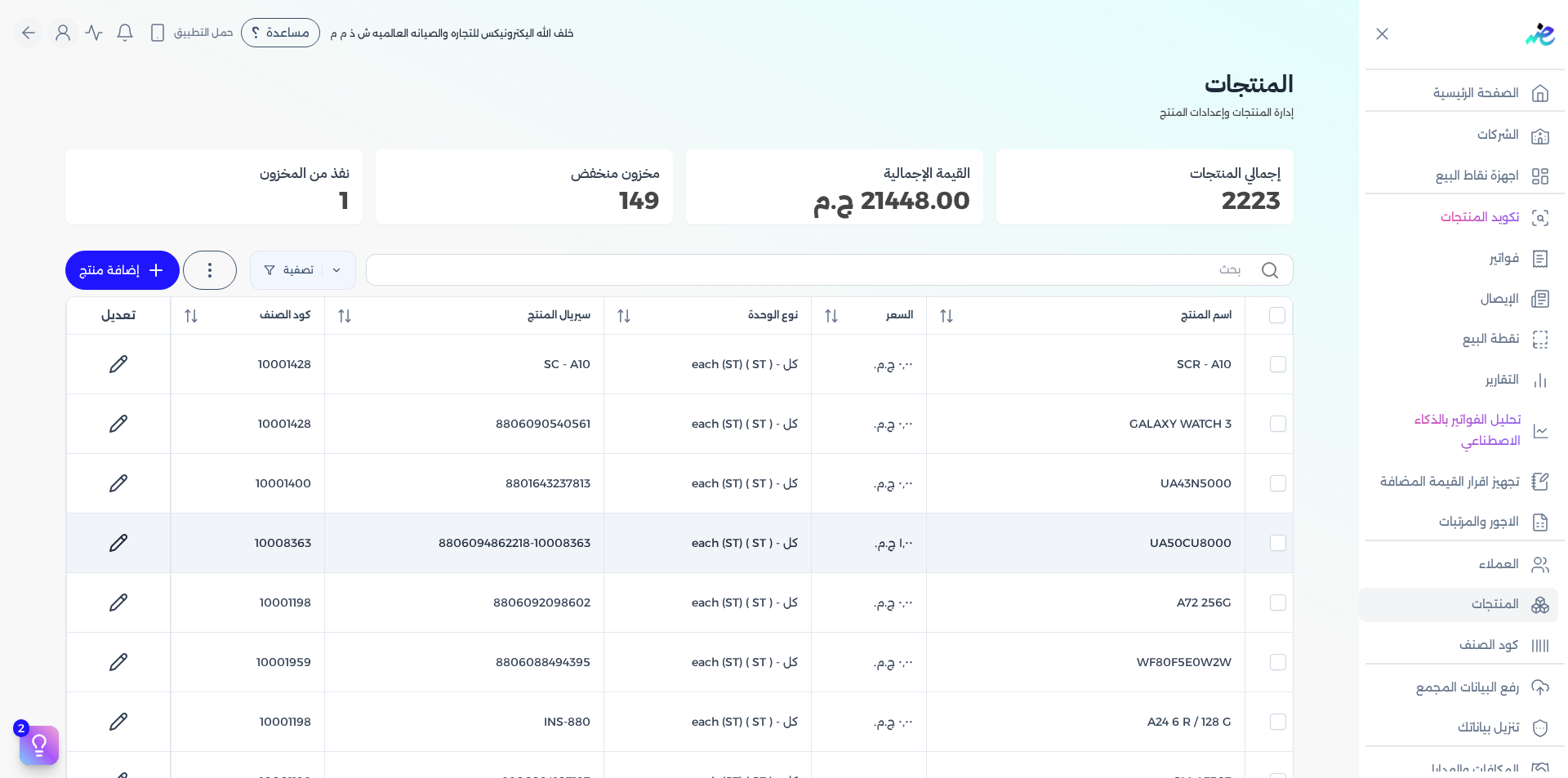
checkbox input "false"
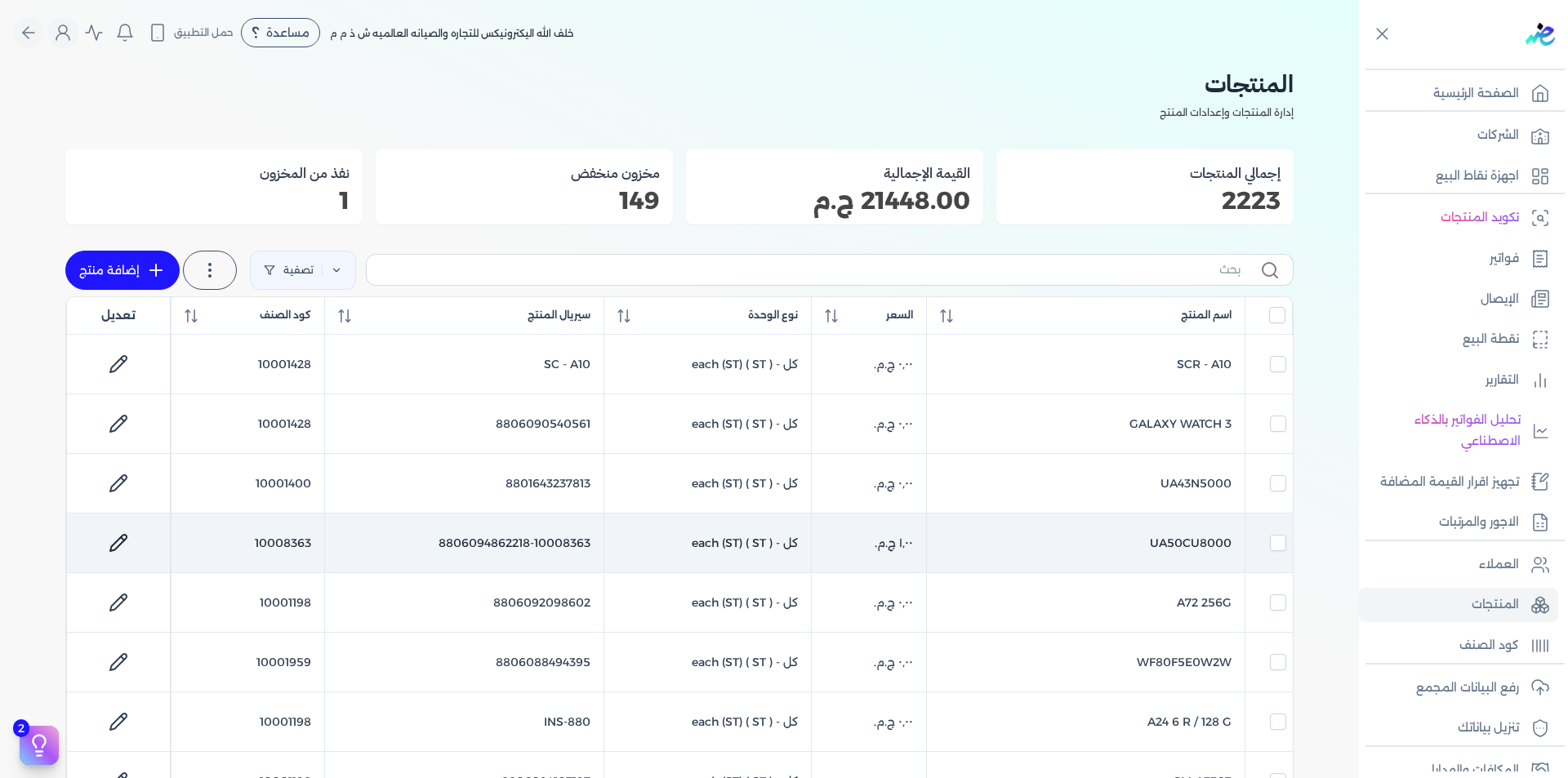
checkbox input "false"
click at [300, 547] on td "10008363" at bounding box center [248, 544] width 153 height 60
checkbox input "false"
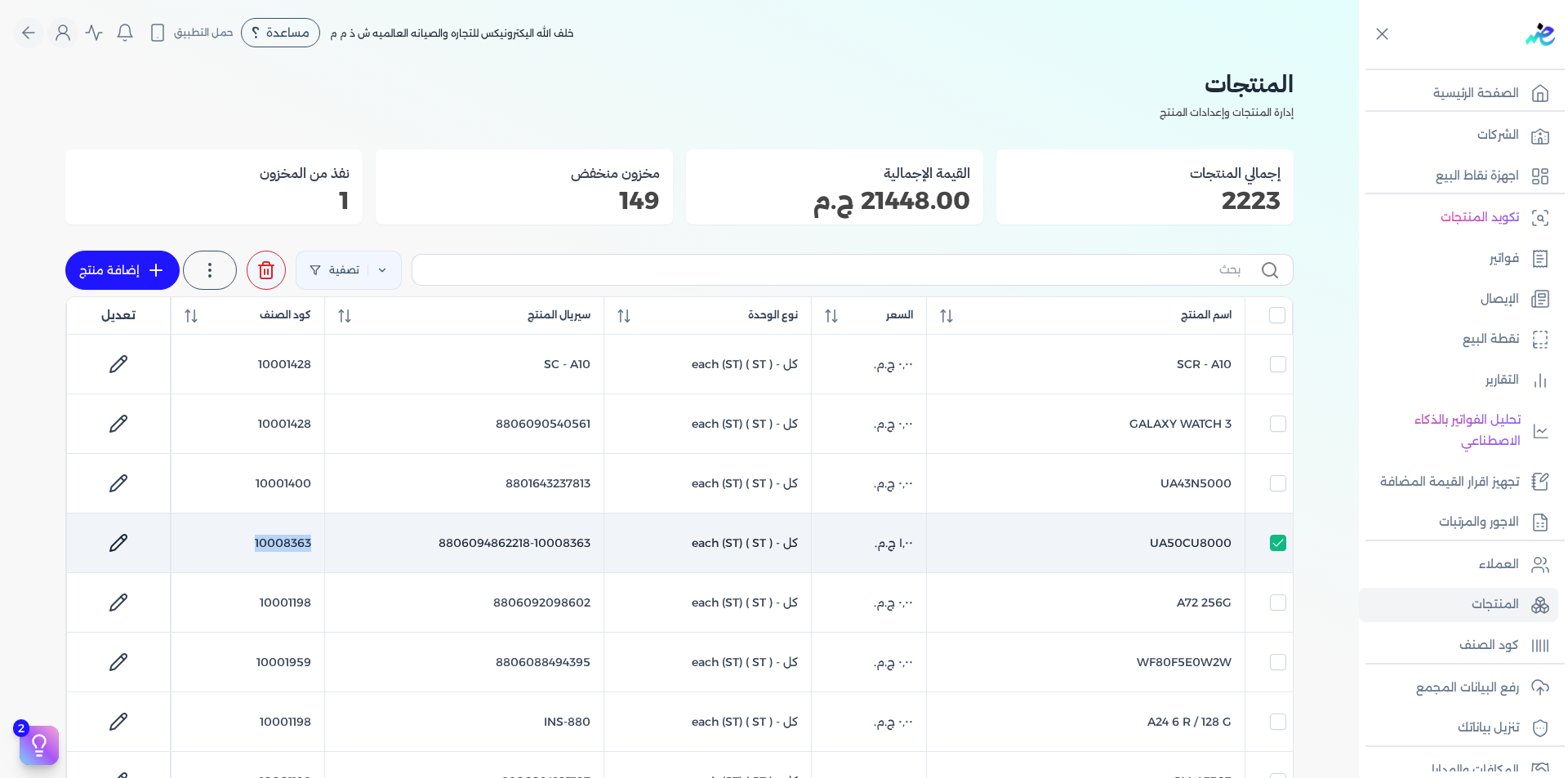
checkbox input "false"
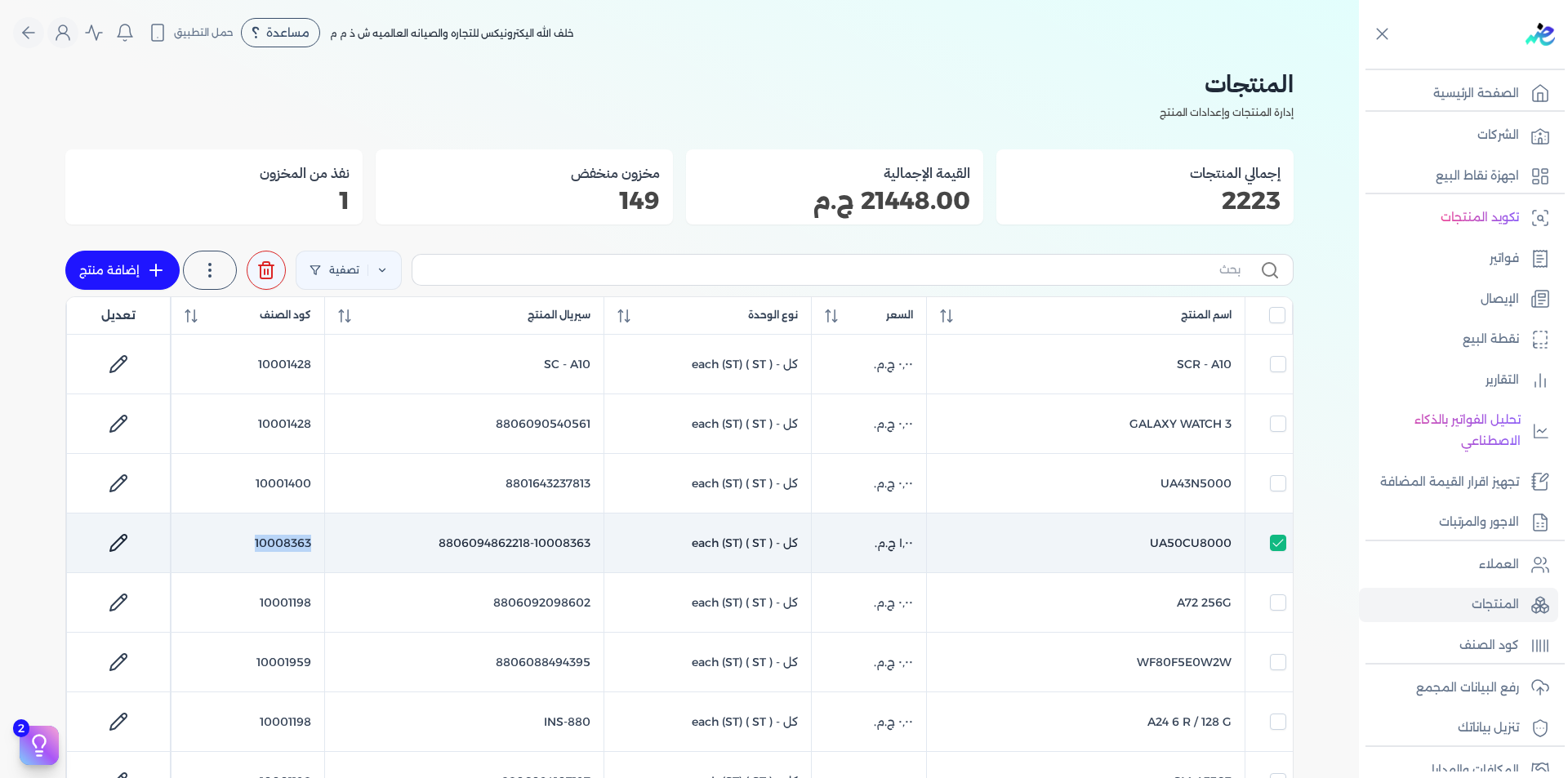
checkbox input "false"
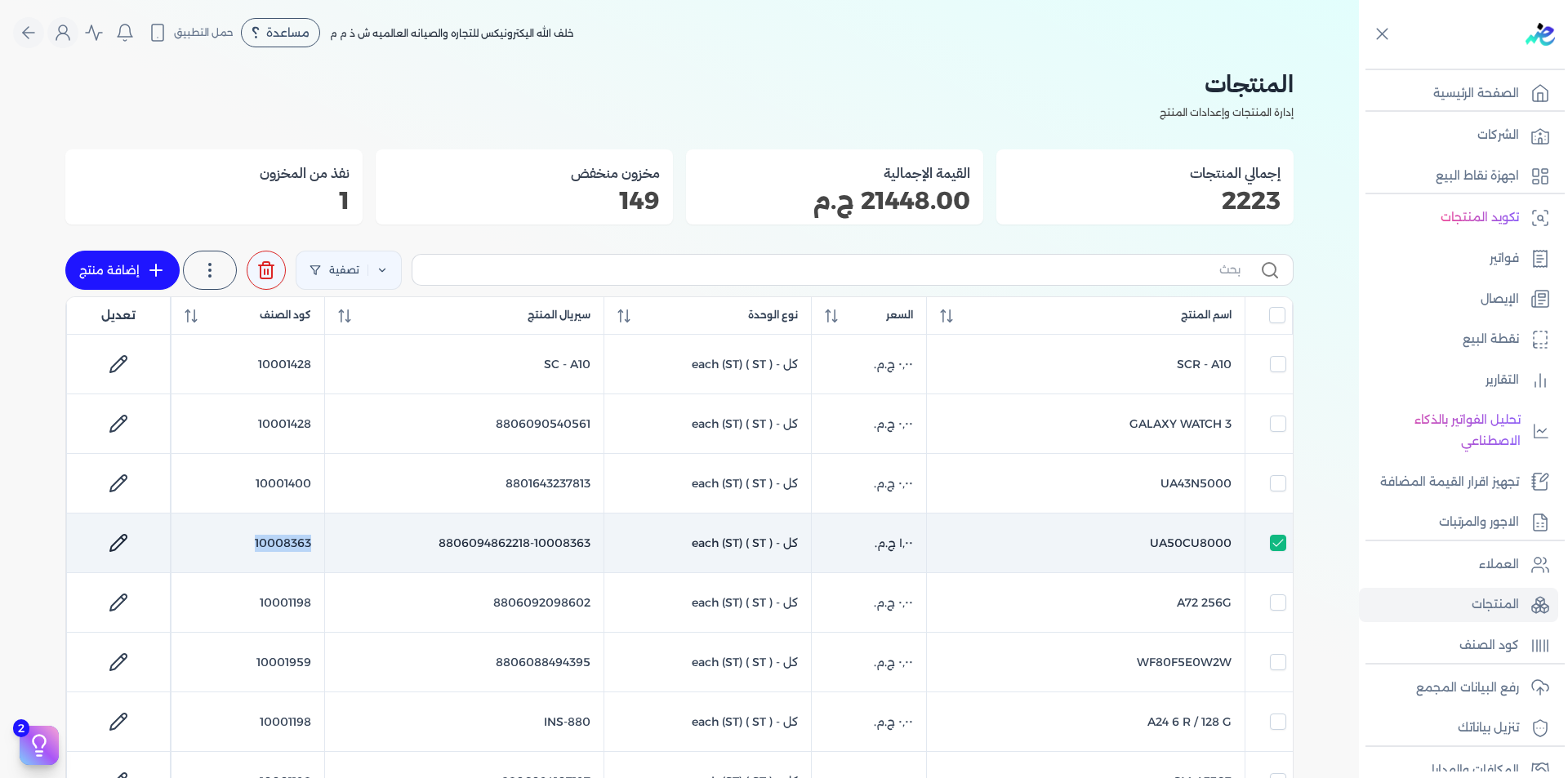
checkbox input "false"
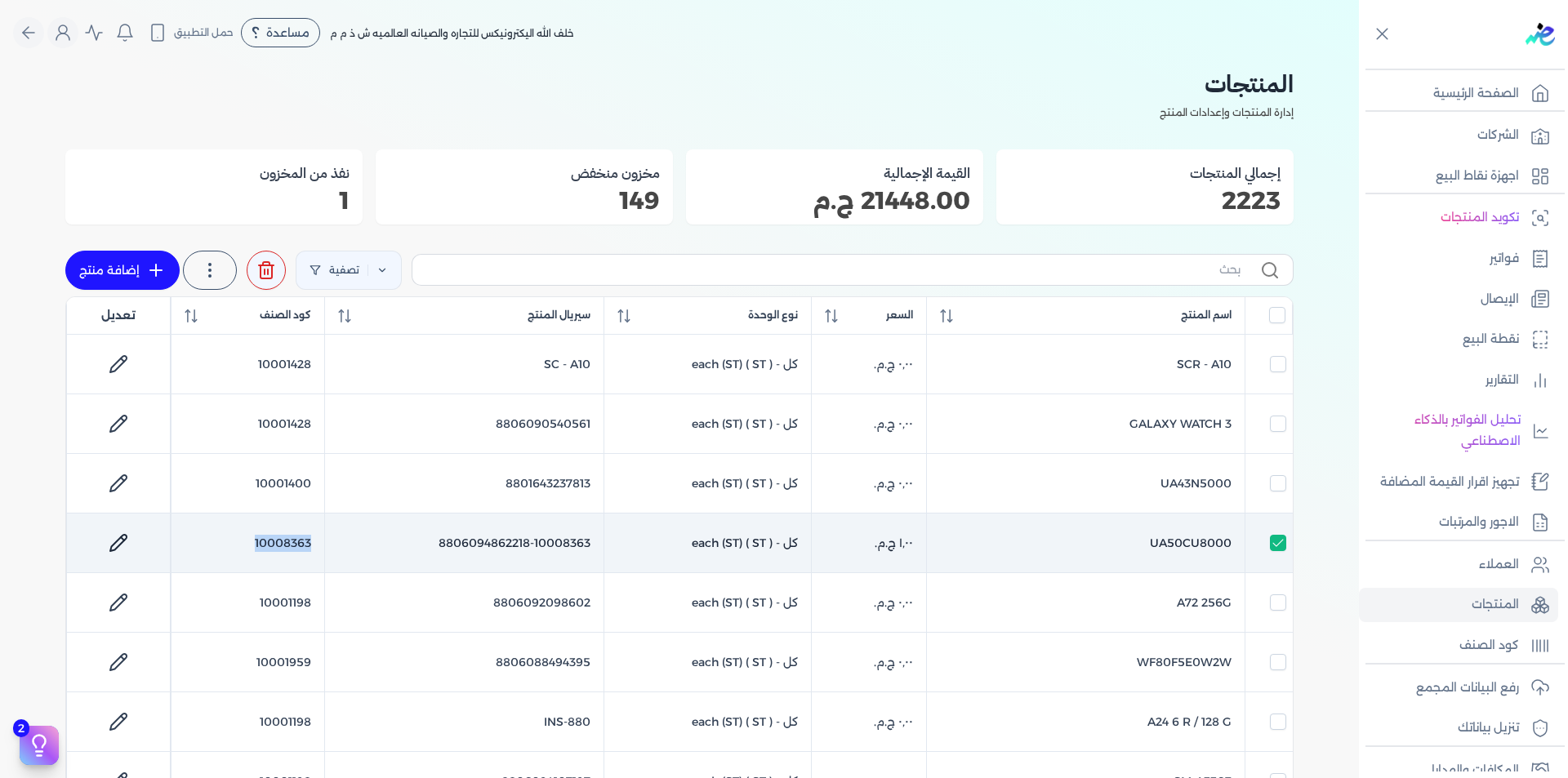
checkbox input "false"
copy td "10008363"
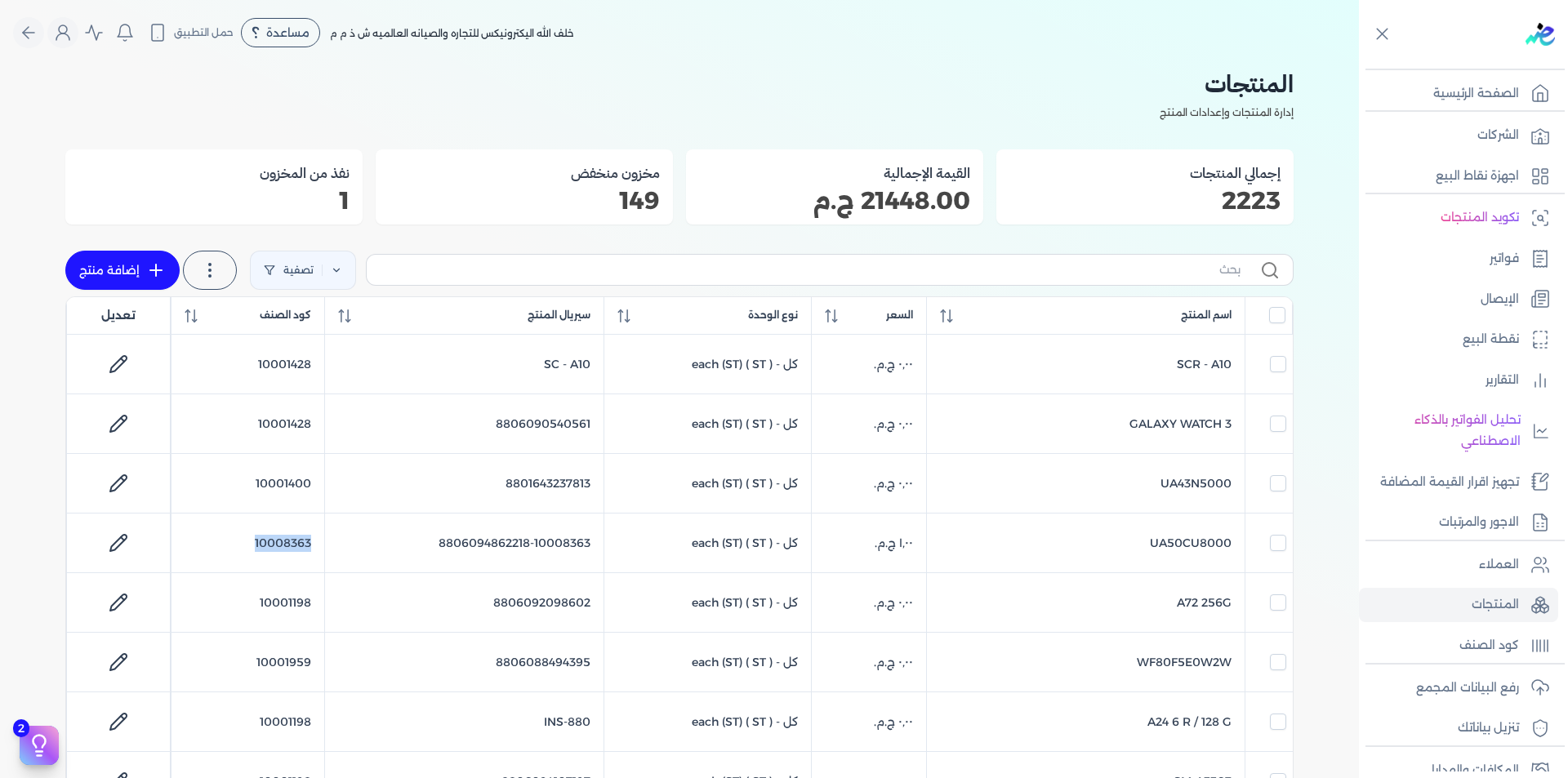
click at [139, 274] on link "إضافة منتج" at bounding box center [122, 270] width 115 height 39
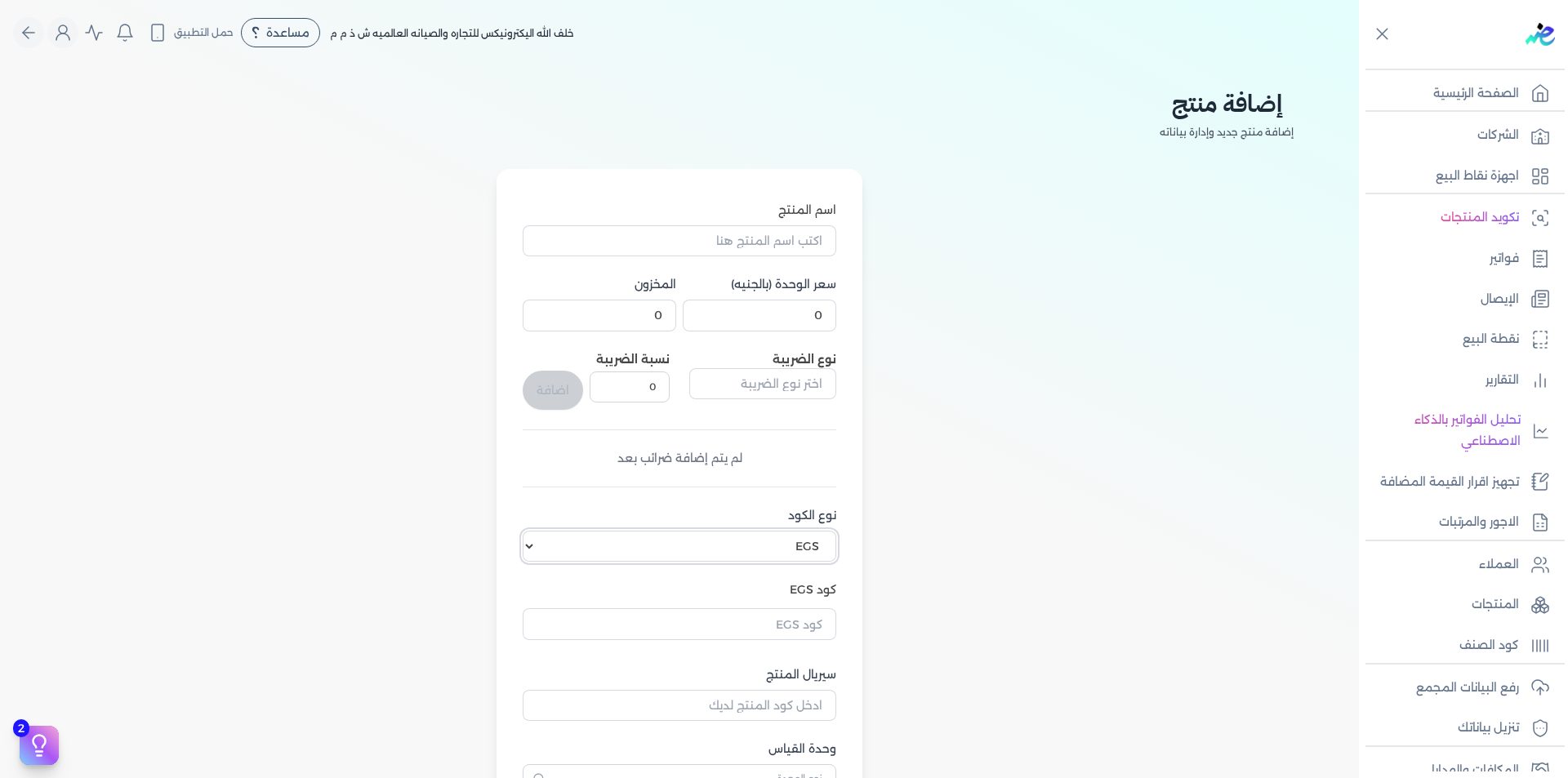
click at [775, 537] on select "اختر نوع الكود EGS GS1" at bounding box center [679, 546] width 314 height 31
select select "GS1"
click at [526, 531] on select "اختر نوع الكود EGS GS1" at bounding box center [679, 546] width 314 height 31
click at [812, 617] on input "كود GS1" at bounding box center [679, 621] width 314 height 31
paste input "10008363"
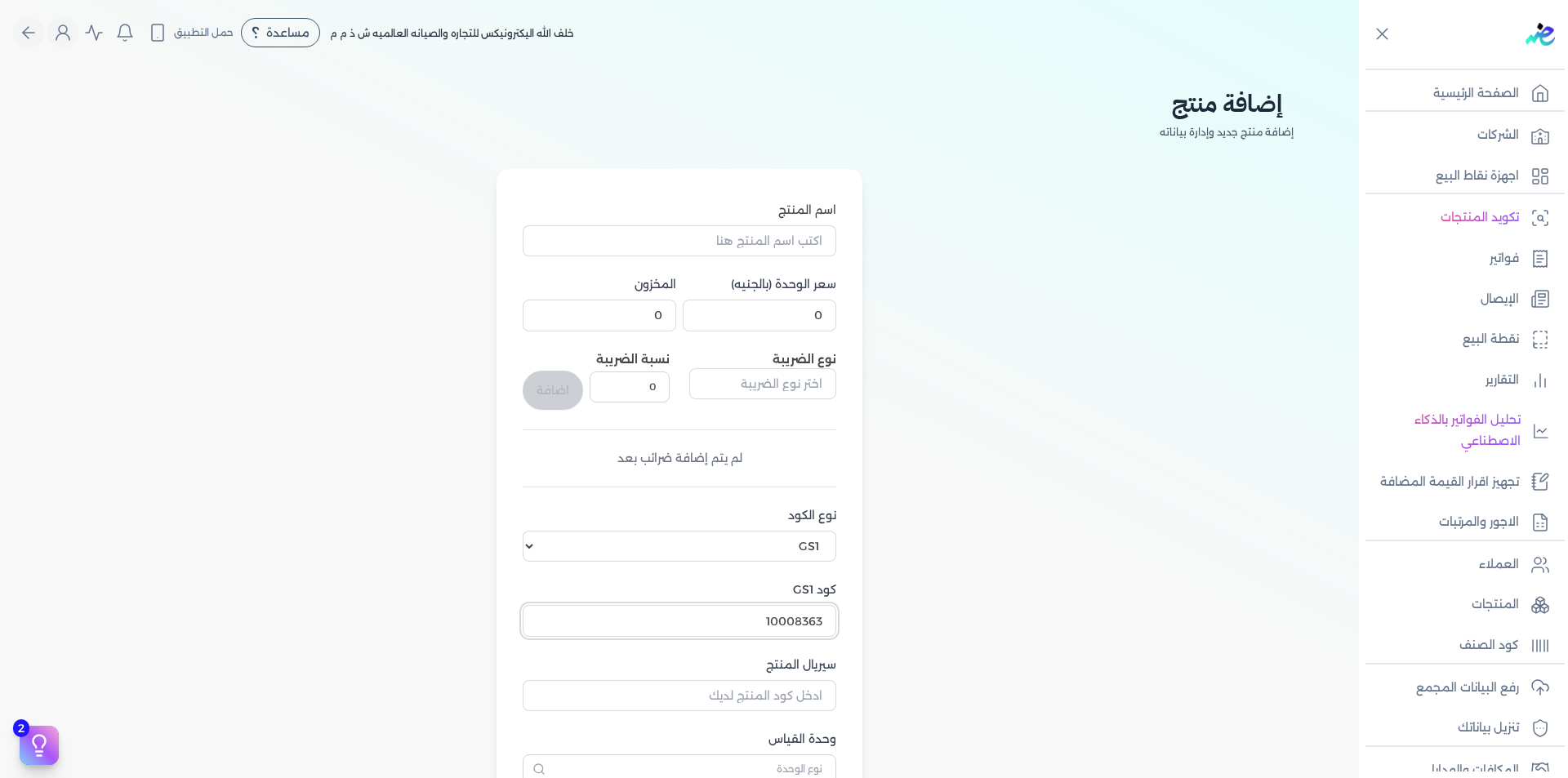
type input "10008363"
click at [739, 703] on input "سيريال المنتج" at bounding box center [679, 696] width 314 height 31
paste input "8806095803036"
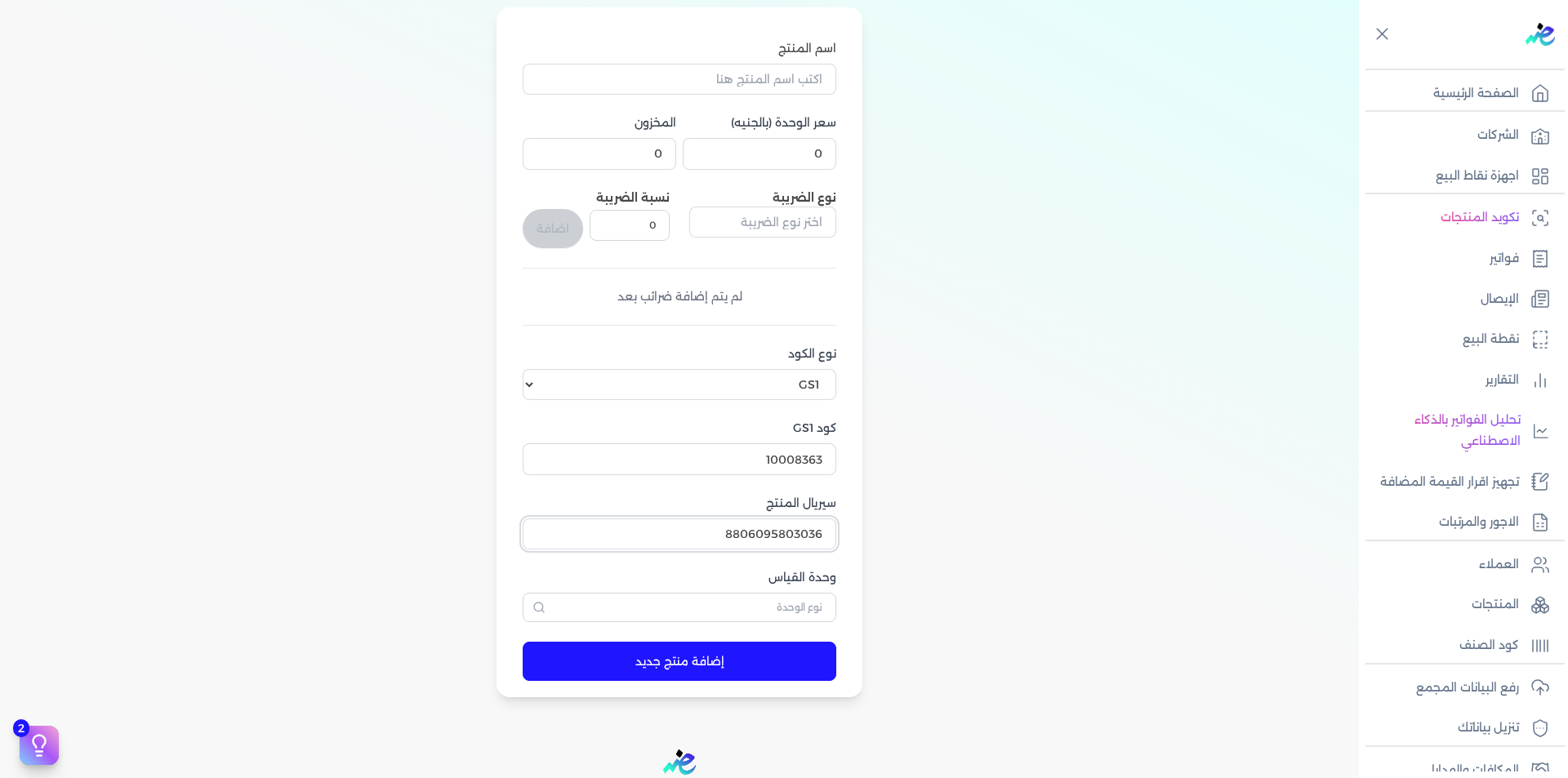
scroll to position [163, 0]
type input "8806095803036"
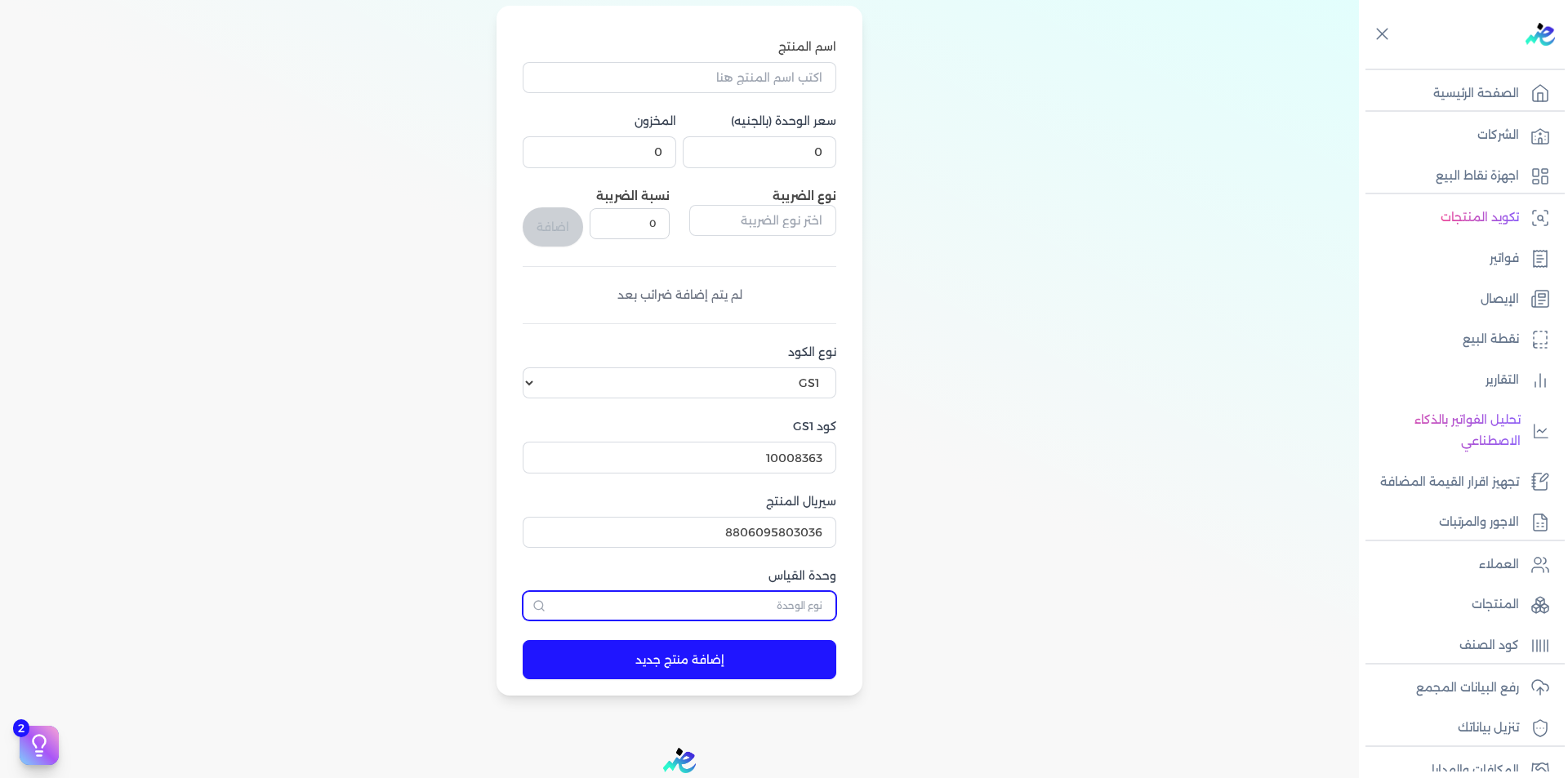
click at [798, 594] on input "text" at bounding box center [679, 606] width 314 height 29
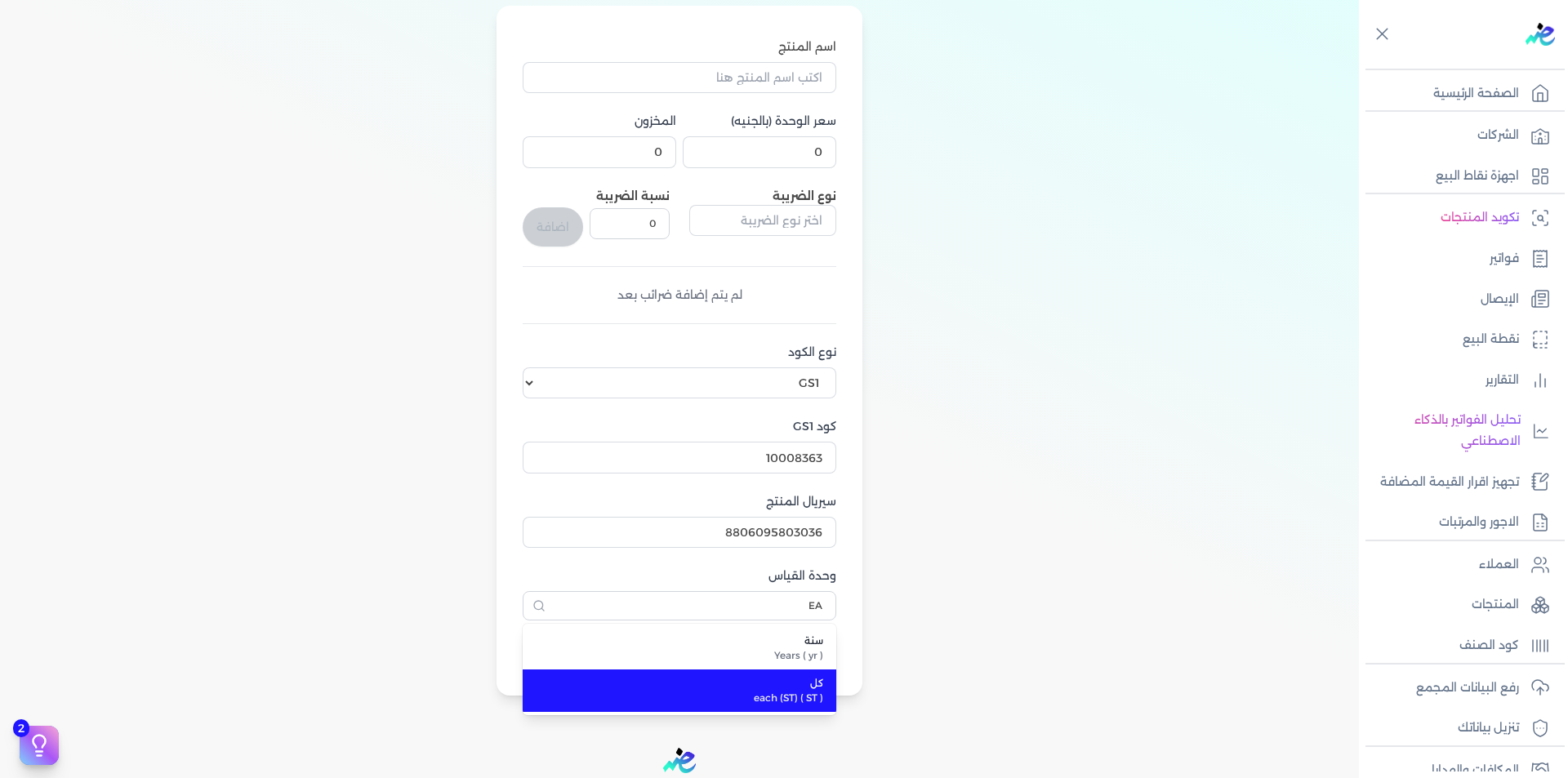
click at [823, 695] on span "each (ST) ( ST )" at bounding box center [689, 698] width 268 height 15
type input "كل"
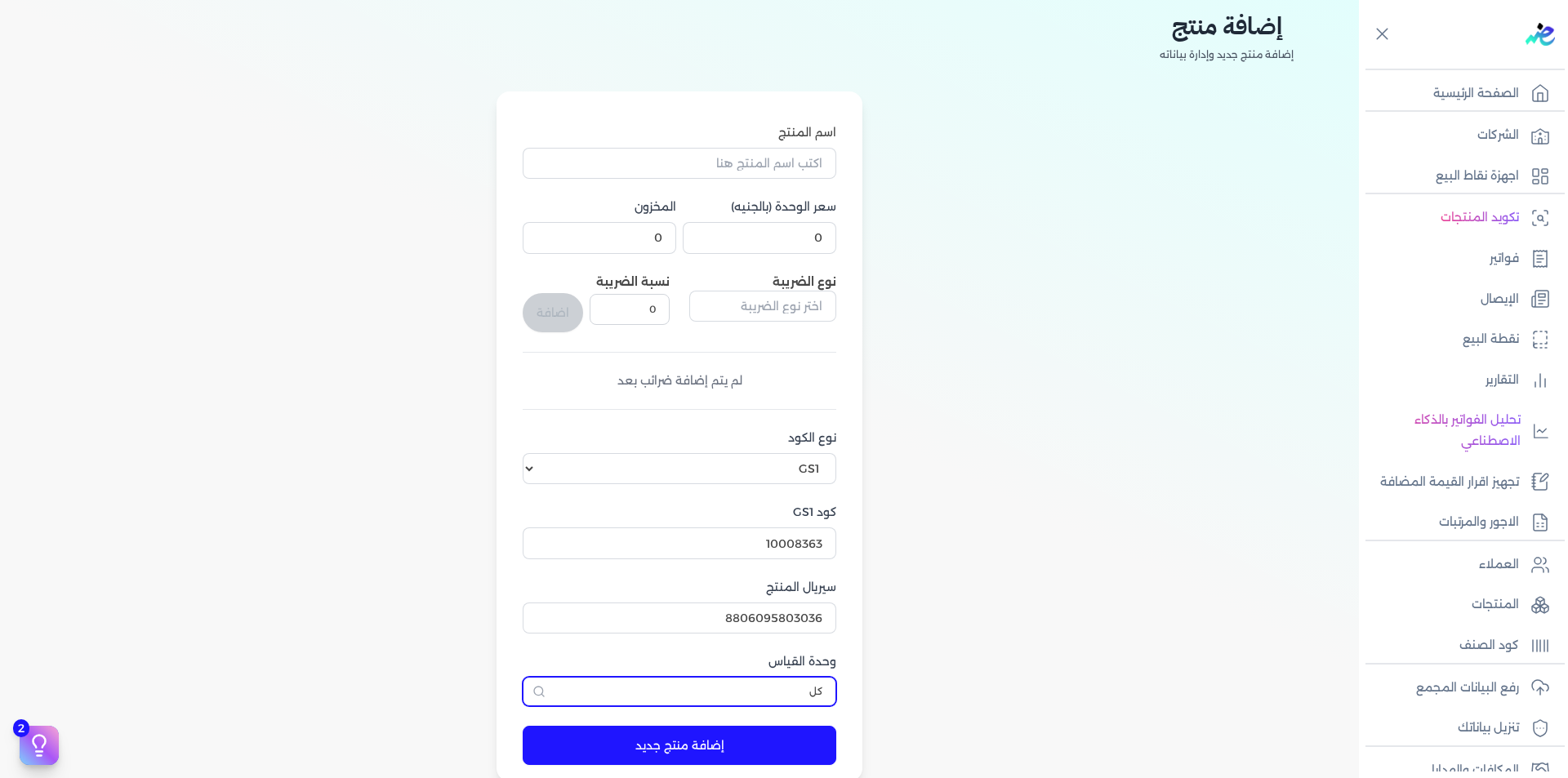
scroll to position [0, 0]
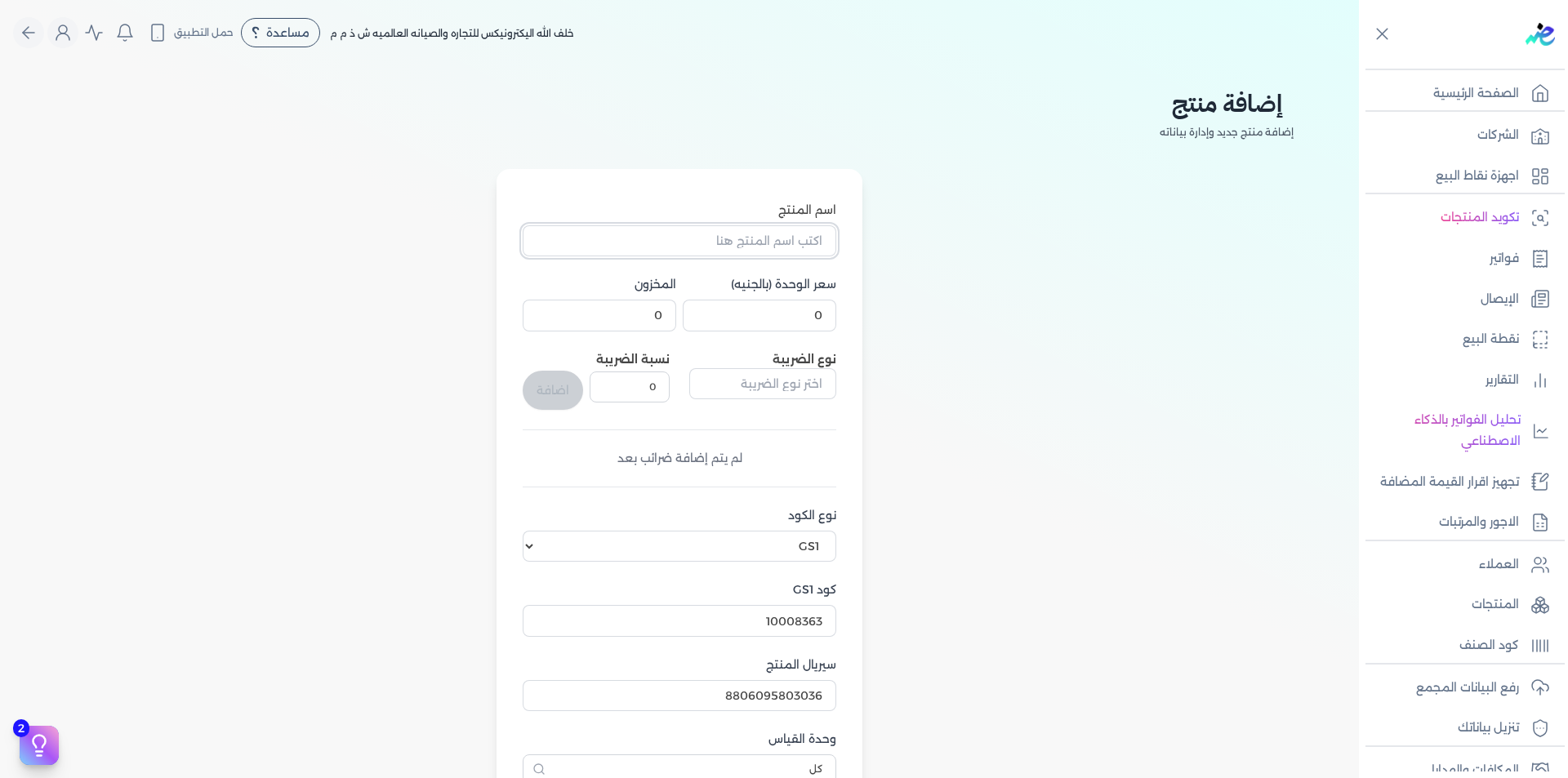
click at [765, 241] on input "اسم المنتج" at bounding box center [679, 241] width 314 height 31
paste input "S27D302GAU"
type input "S27D302GAU"
click at [811, 317] on input "0" at bounding box center [760, 315] width 154 height 31
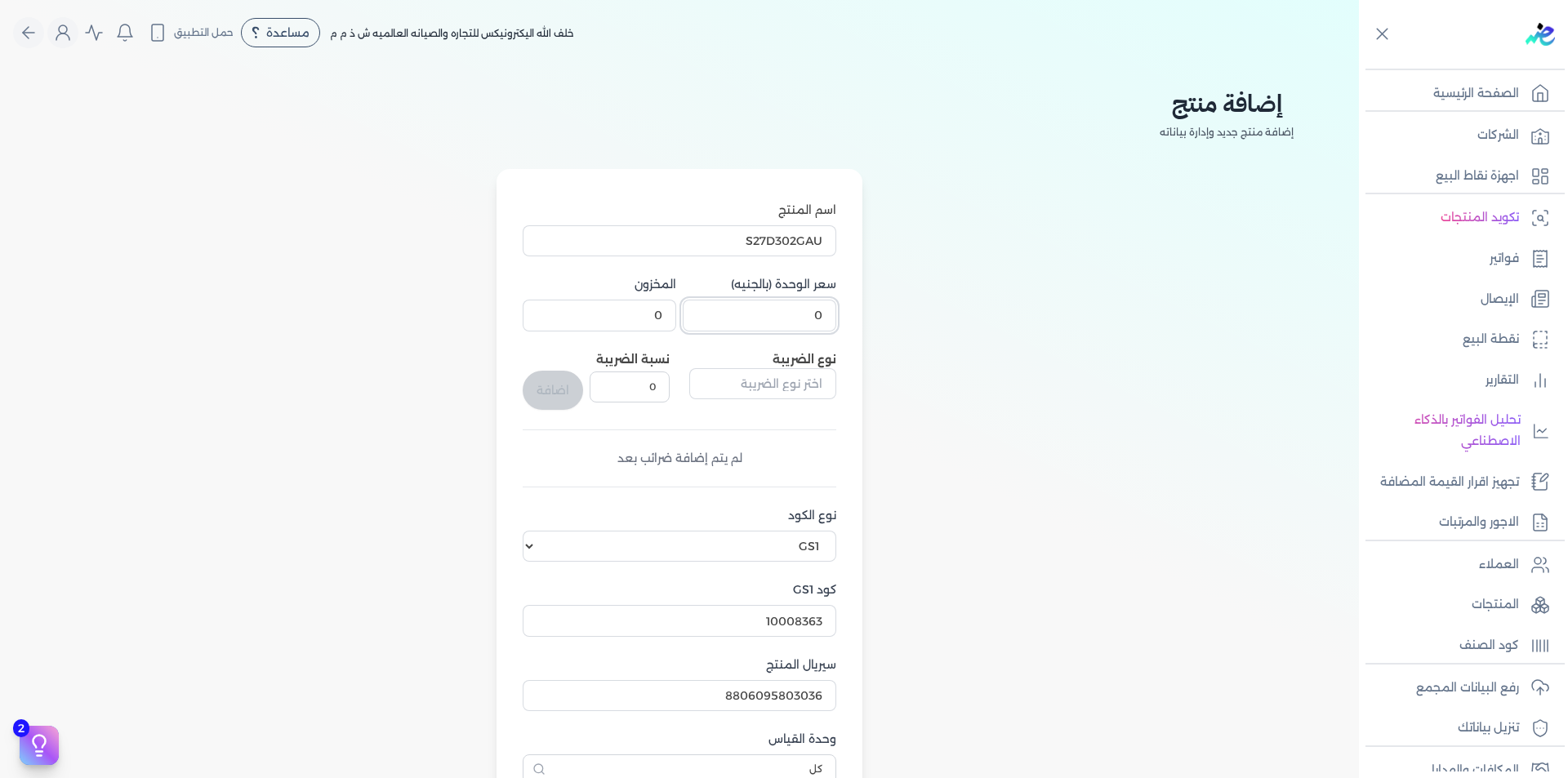
click at [811, 317] on input "0" at bounding box center [760, 315] width 154 height 31
type input "1"
click at [651, 318] on input "0" at bounding box center [599, 315] width 154 height 31
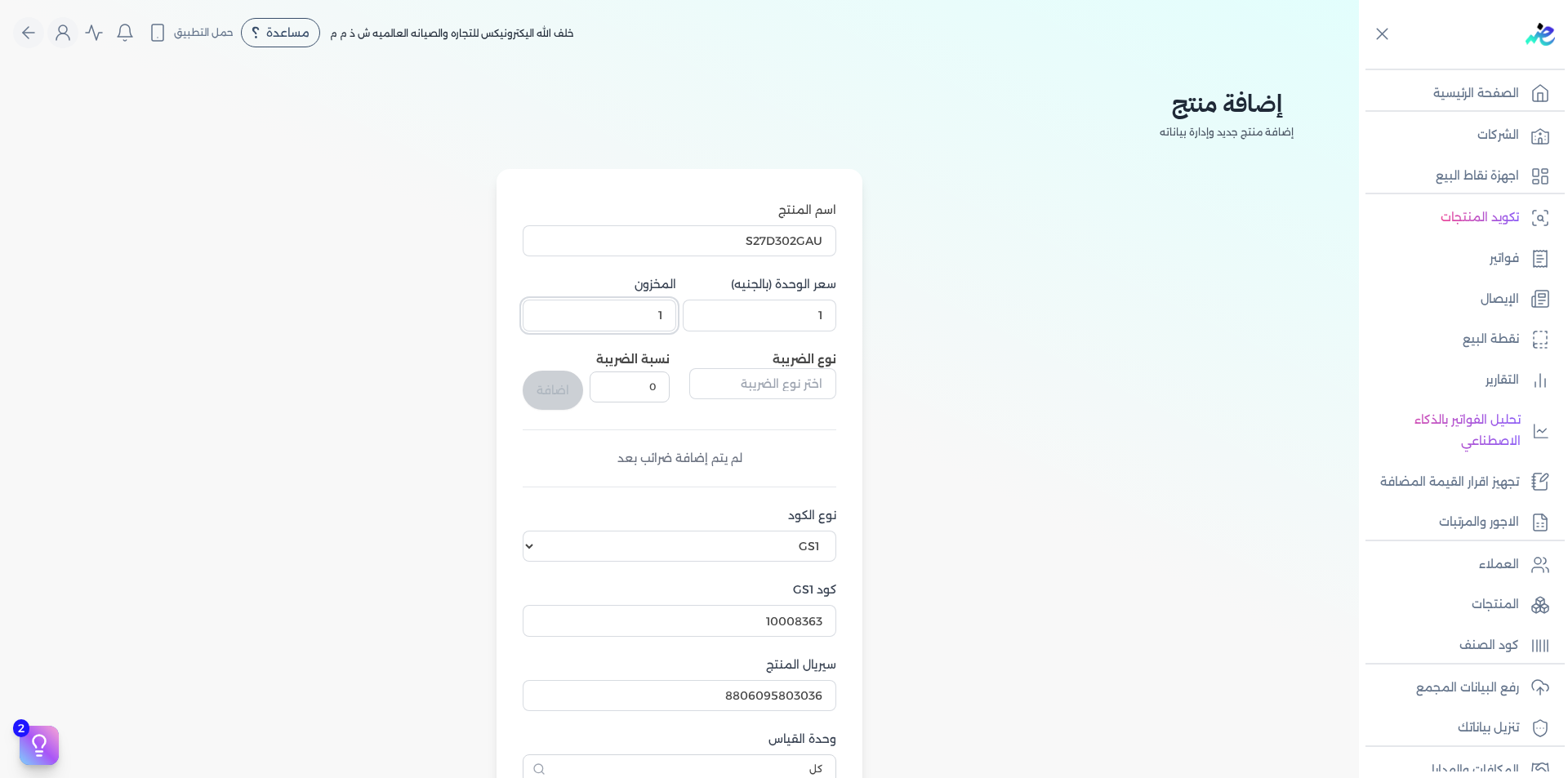
type input "1"
click at [763, 374] on input "text" at bounding box center [763, 384] width 147 height 31
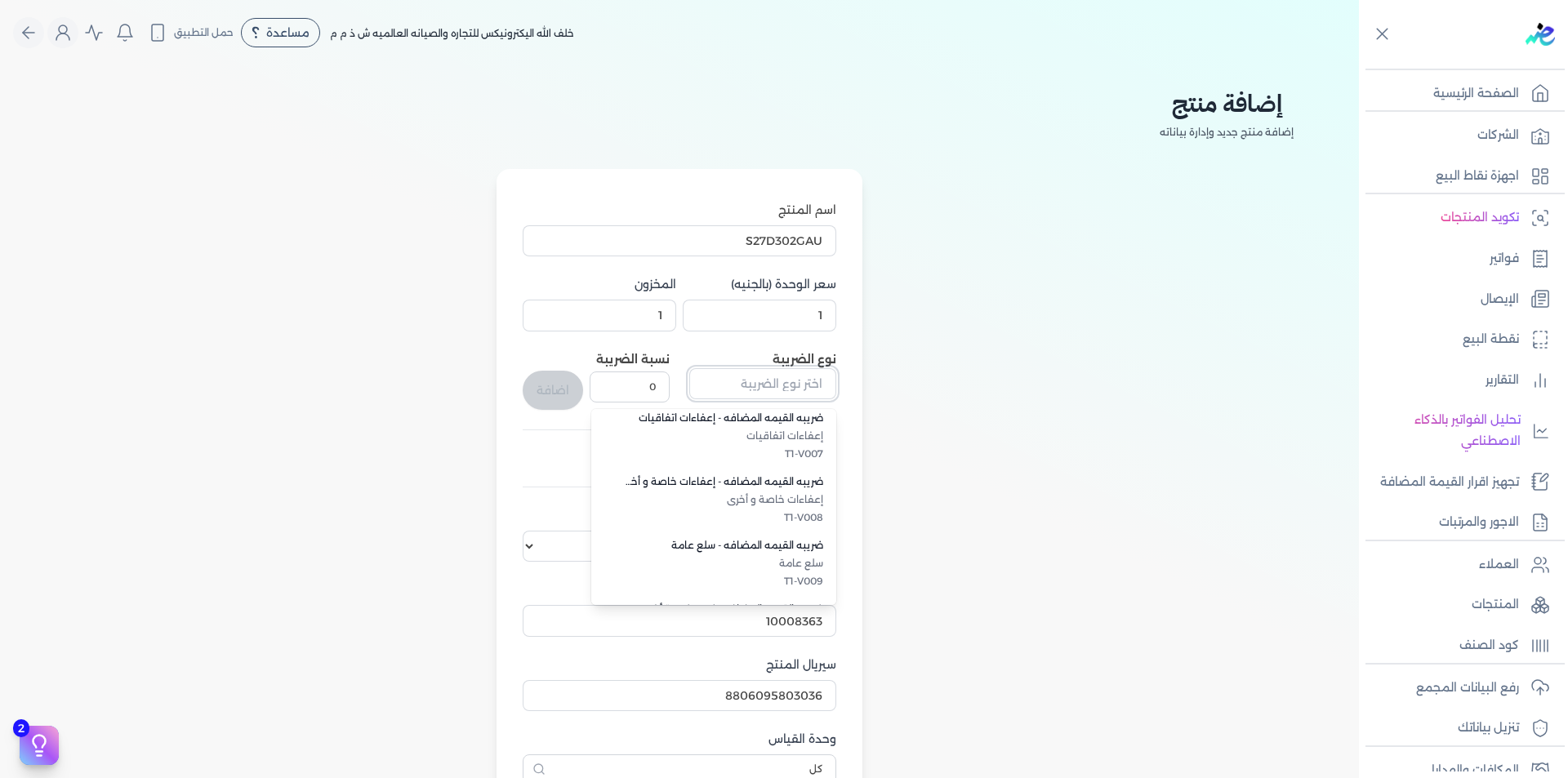
scroll to position [447, 0]
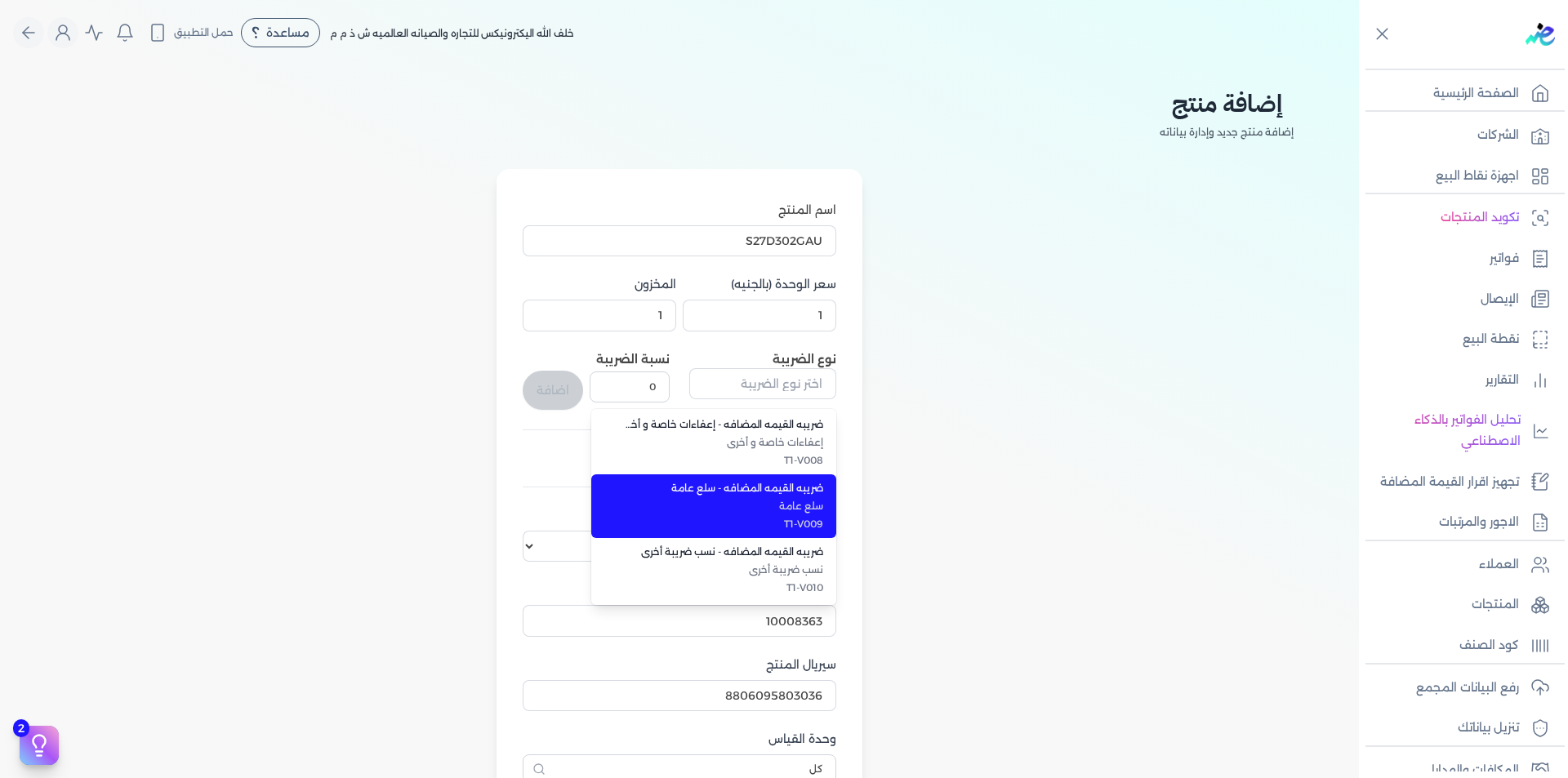
click at [818, 502] on span "سلع عامة" at bounding box center [723, 506] width 199 height 15
type input "ضريبه القيمه المضافه - سلع عامة"
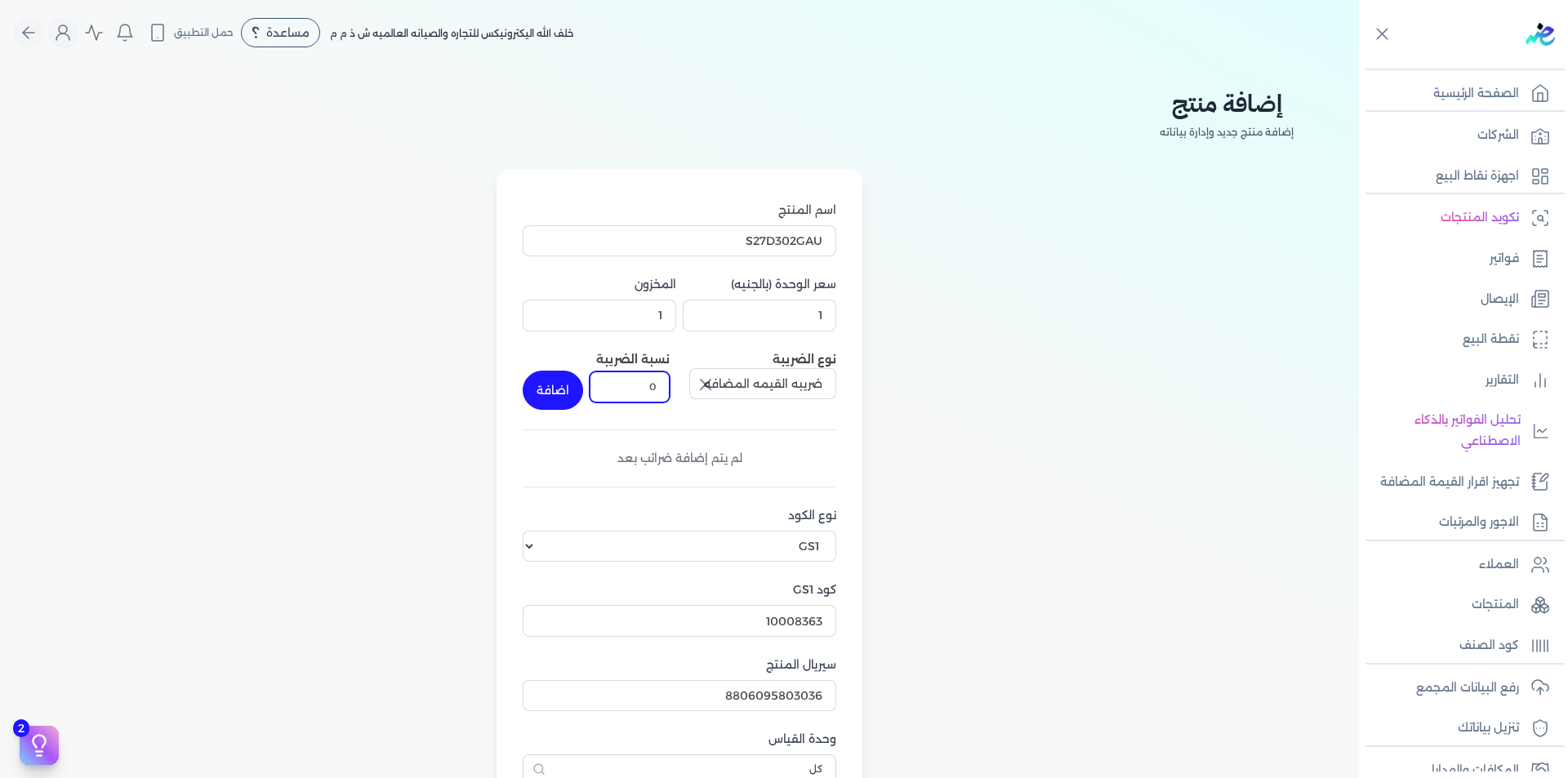
click at [654, 385] on input "0" at bounding box center [630, 387] width 80 height 31
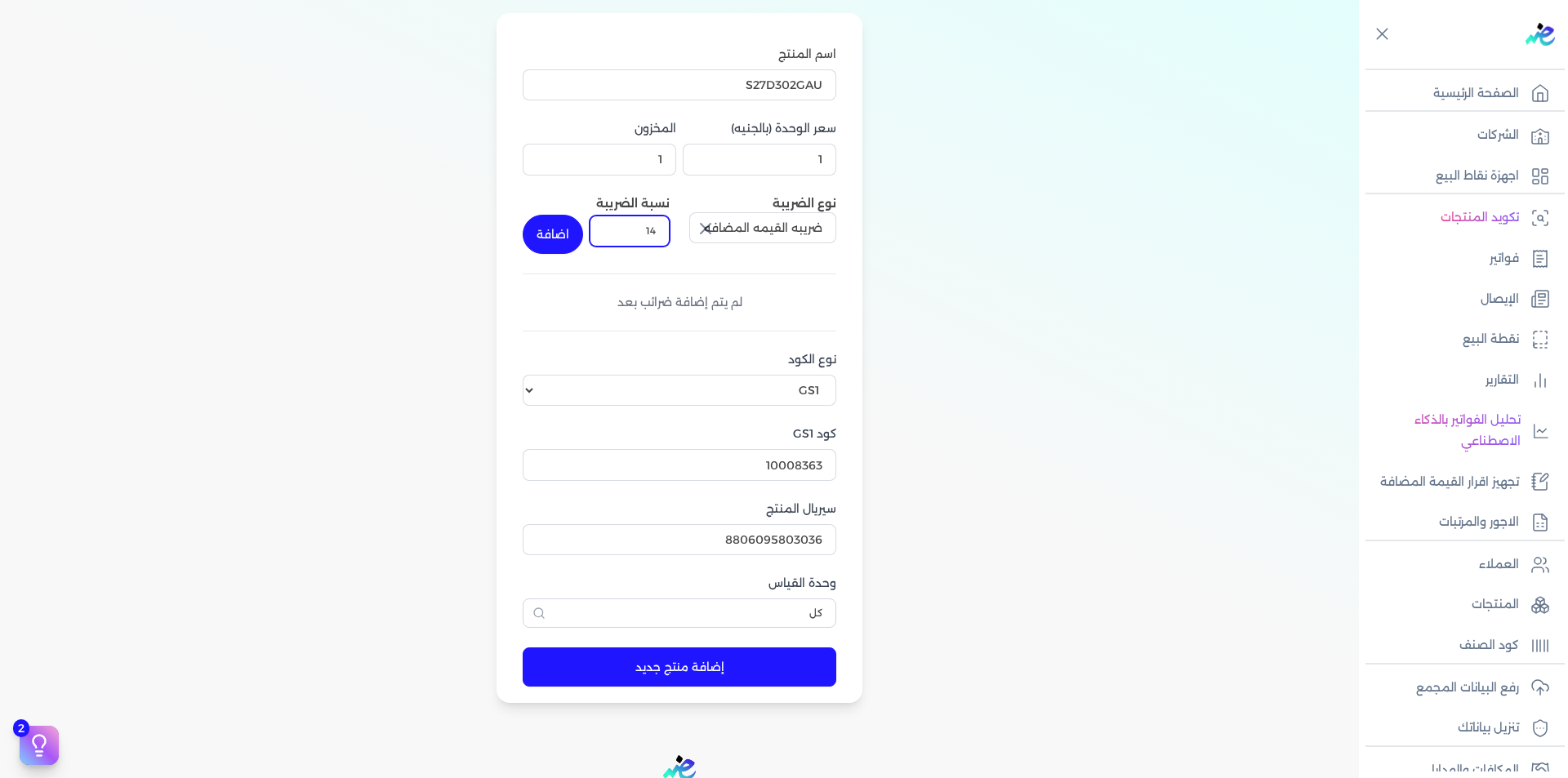
scroll to position [350, 0]
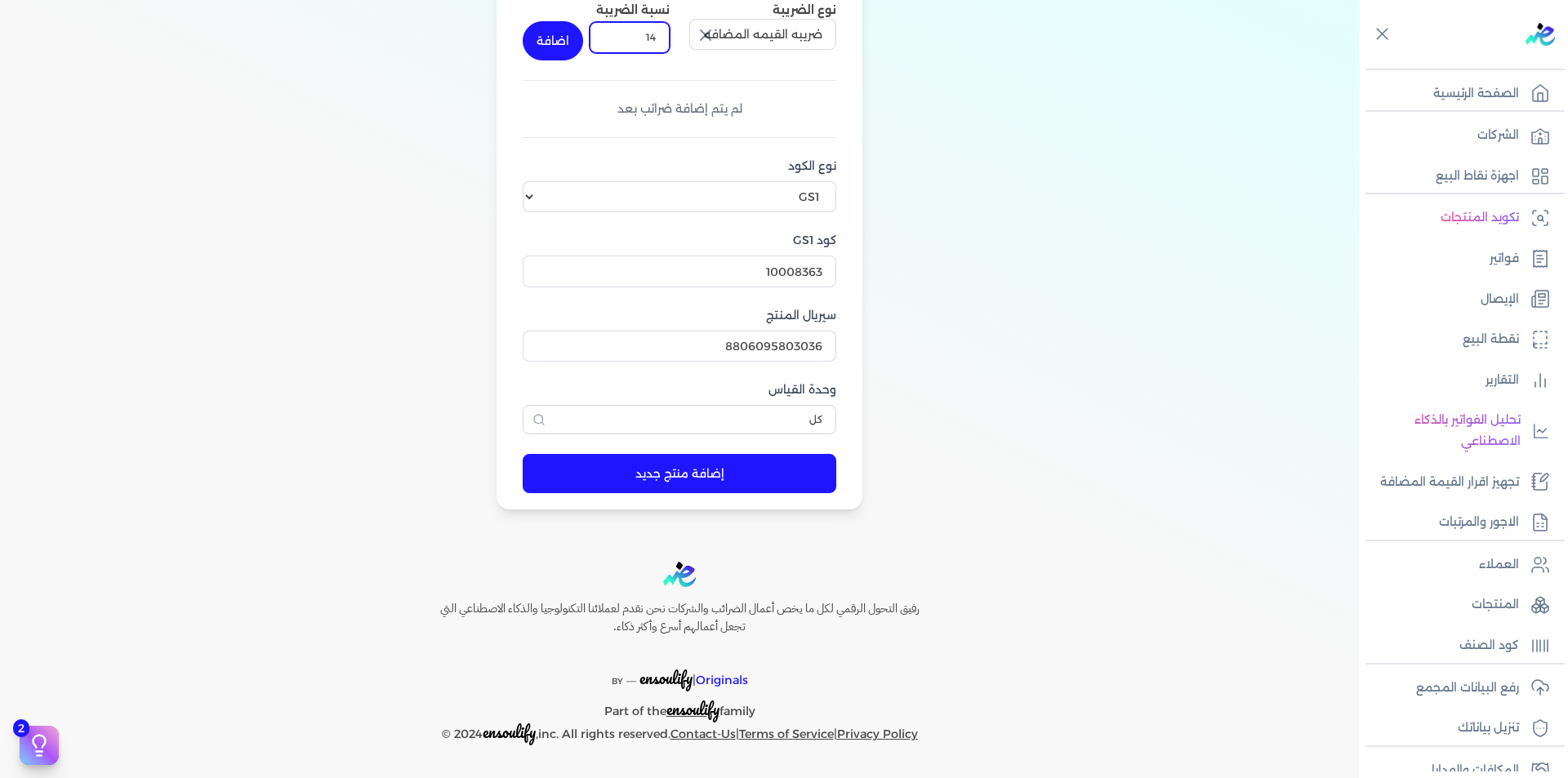
type input "14"
click at [571, 44] on button "اضافة" at bounding box center [552, 41] width 61 height 39
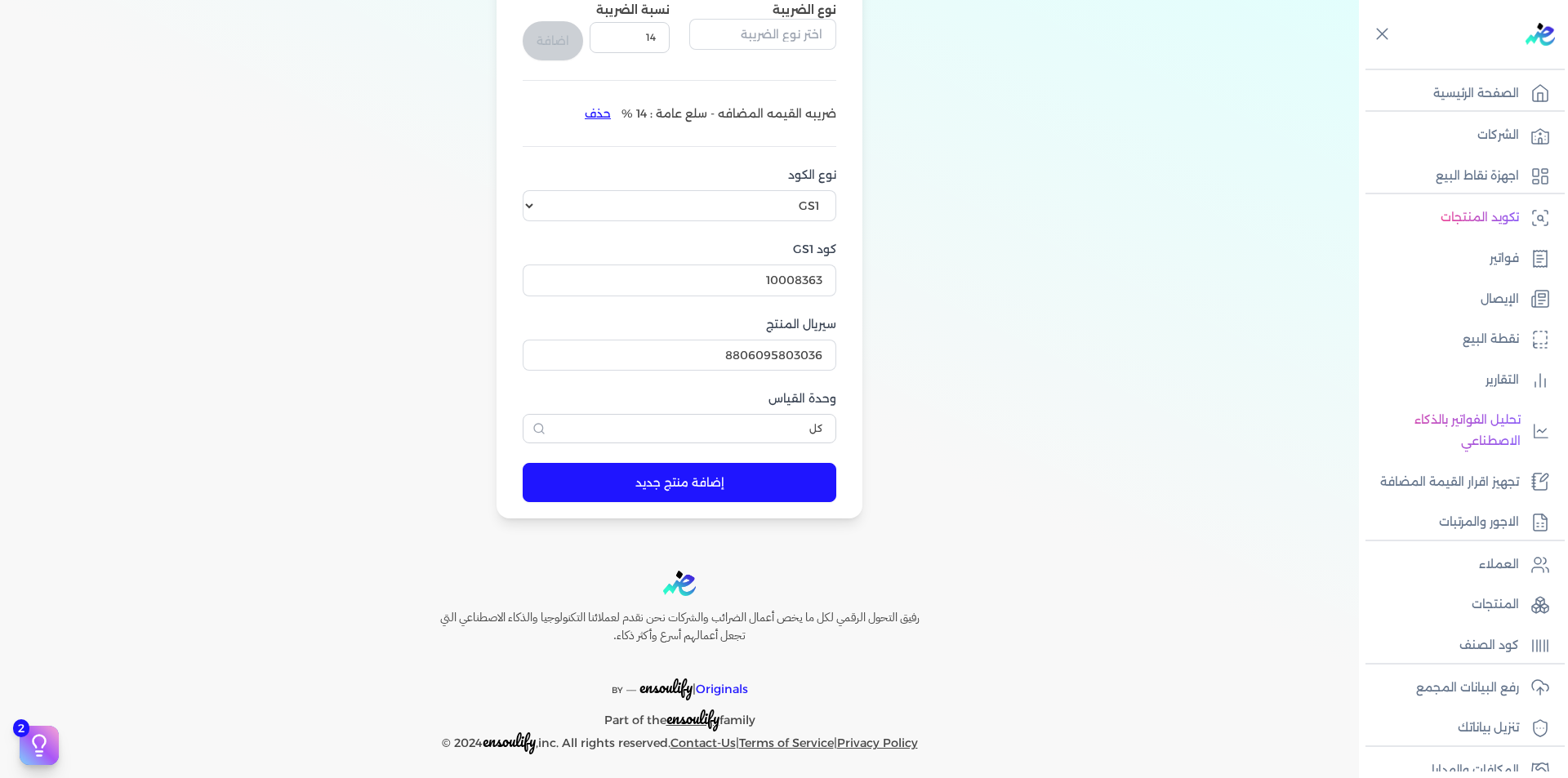
click at [724, 486] on button "إضافة منتج جديد" at bounding box center [679, 483] width 314 height 39
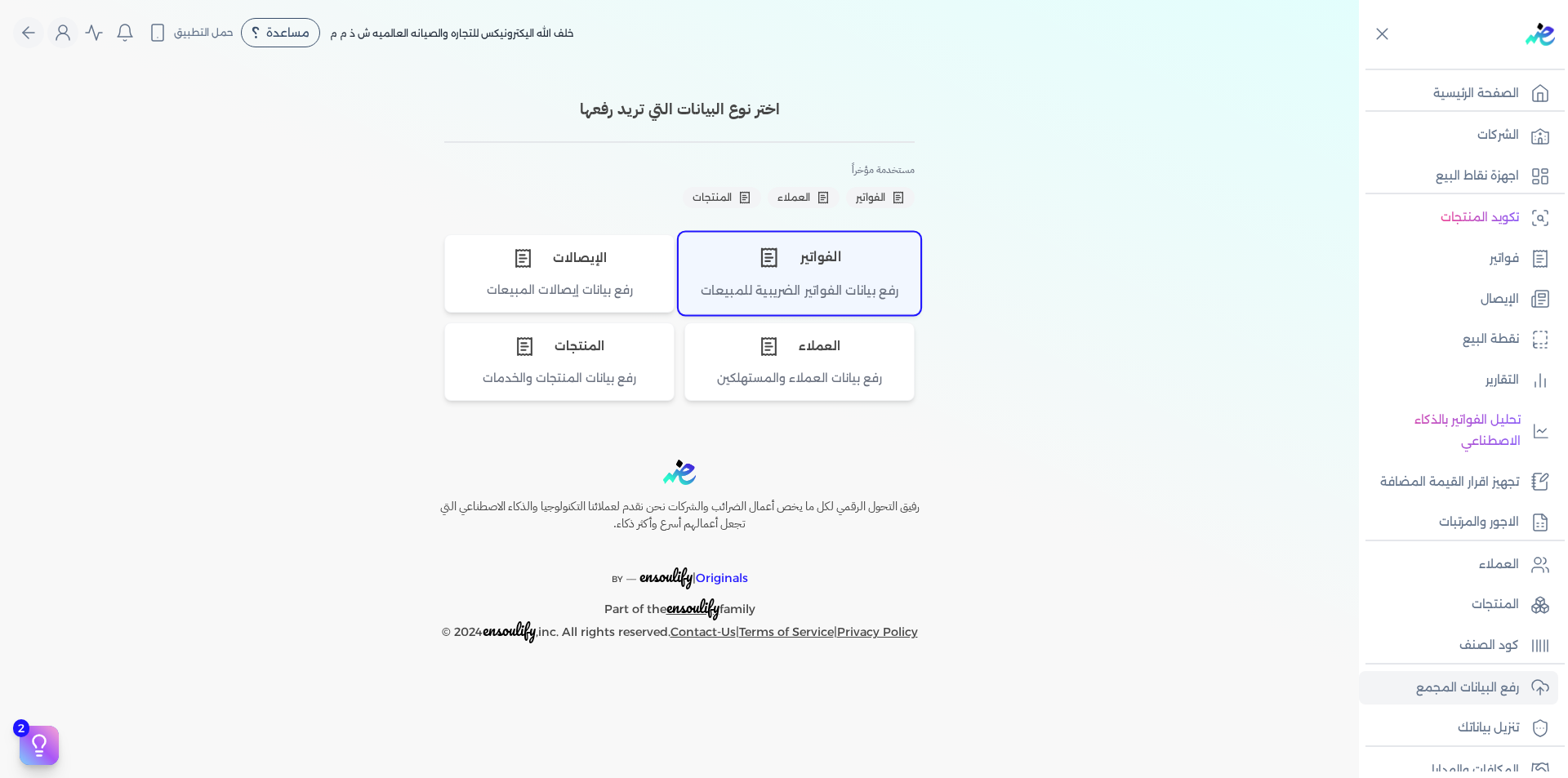
click at [837, 283] on div "رفع بيانات الفواتير الضريبية للمبيعات" at bounding box center [799, 298] width 240 height 32
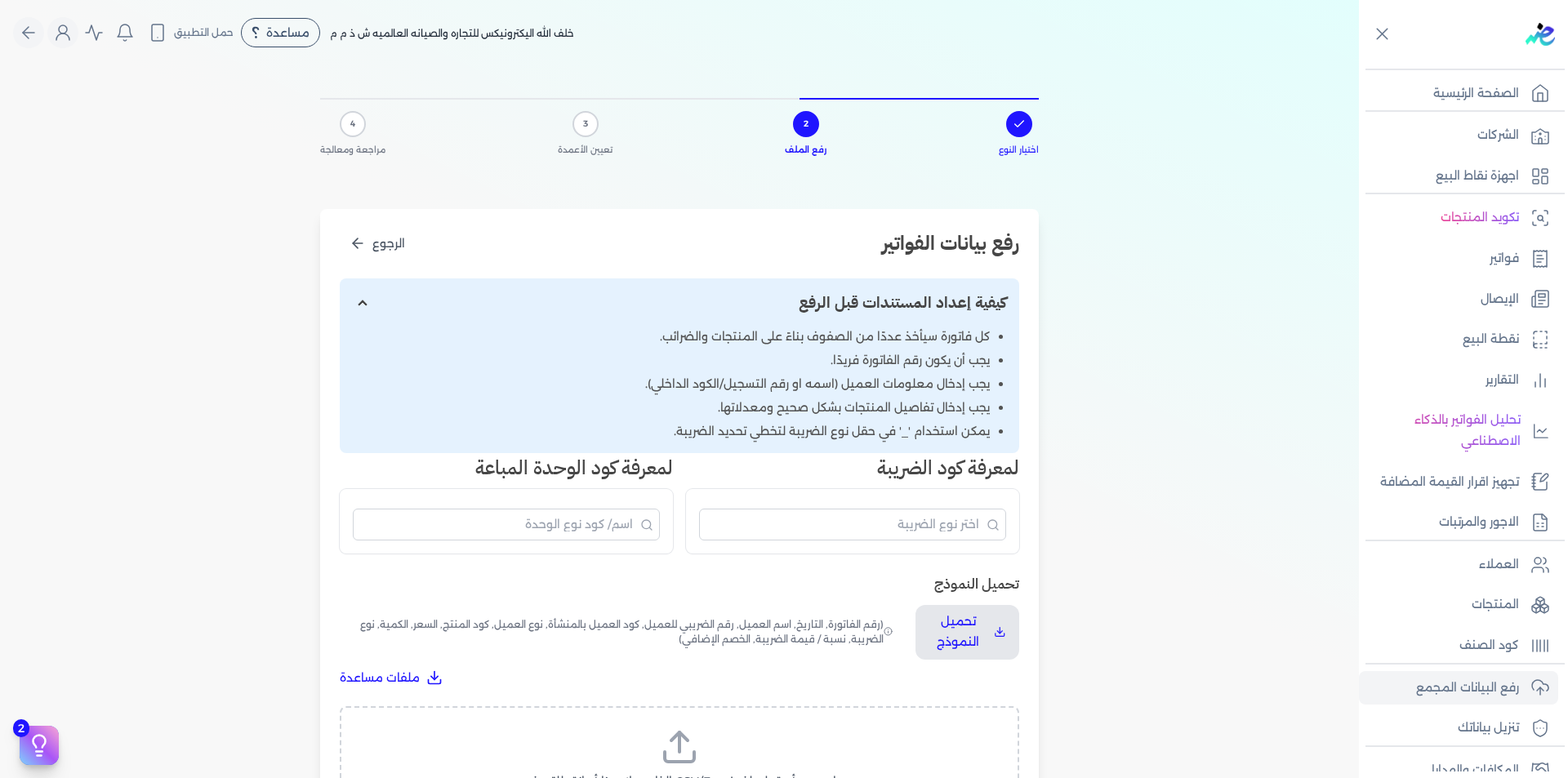
click at [714, 719] on div "اسحب وأسقط ملف CSV/Excel الخاص بك هنا أو انقر للتصفح (.csv أو .xlsx فقط)" at bounding box center [679, 769] width 680 height 127
click at [687, 740] on icon at bounding box center [680, 747] width 39 height 39
click at [0, 0] on input "اسحب وأسقط ملف CSV/Excel الخاص بك هنا أو انقر للتصفح (.csv أو .xlsx فقط)" at bounding box center [0, 0] width 0 height 0
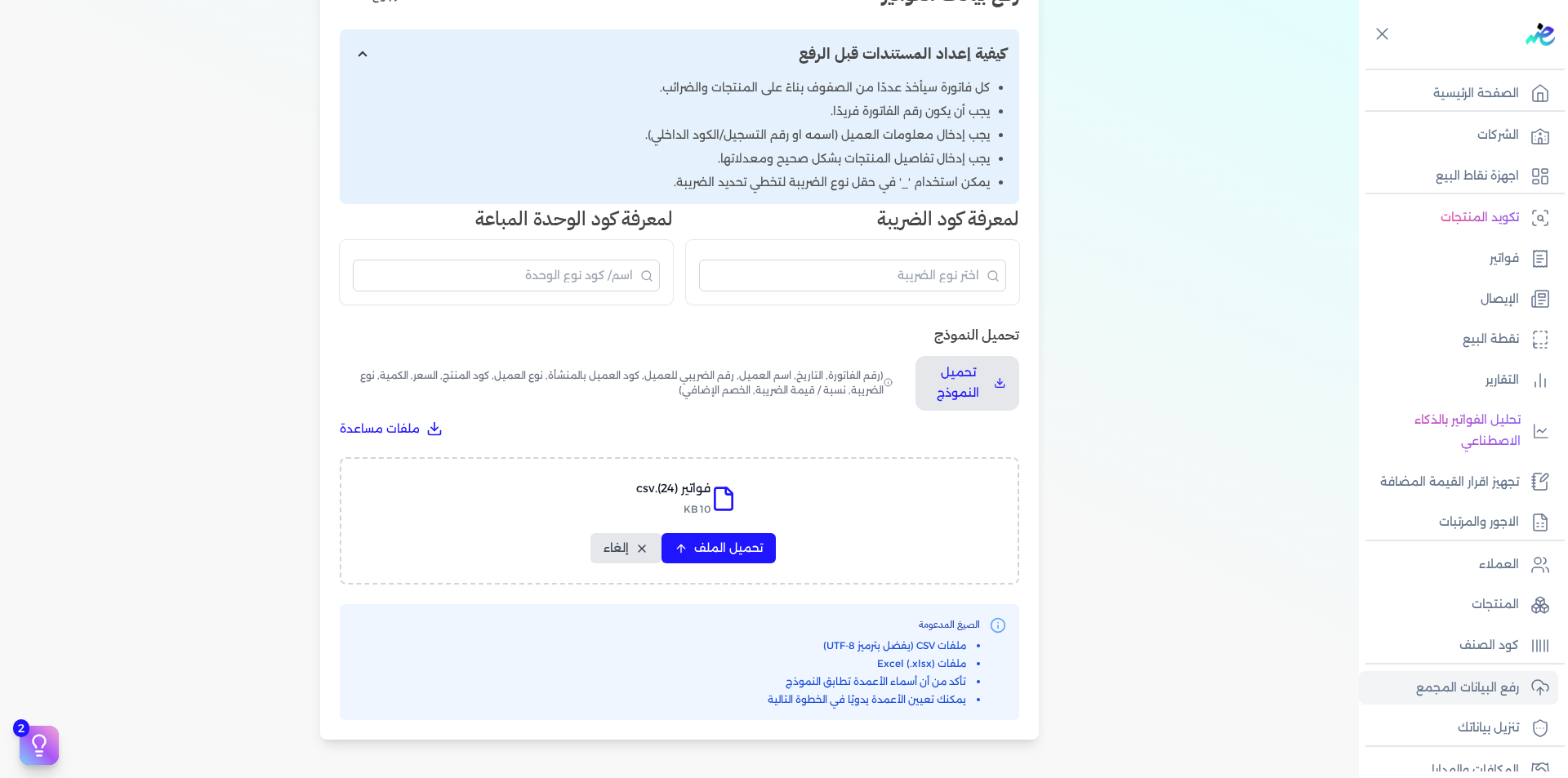
scroll to position [486, 0]
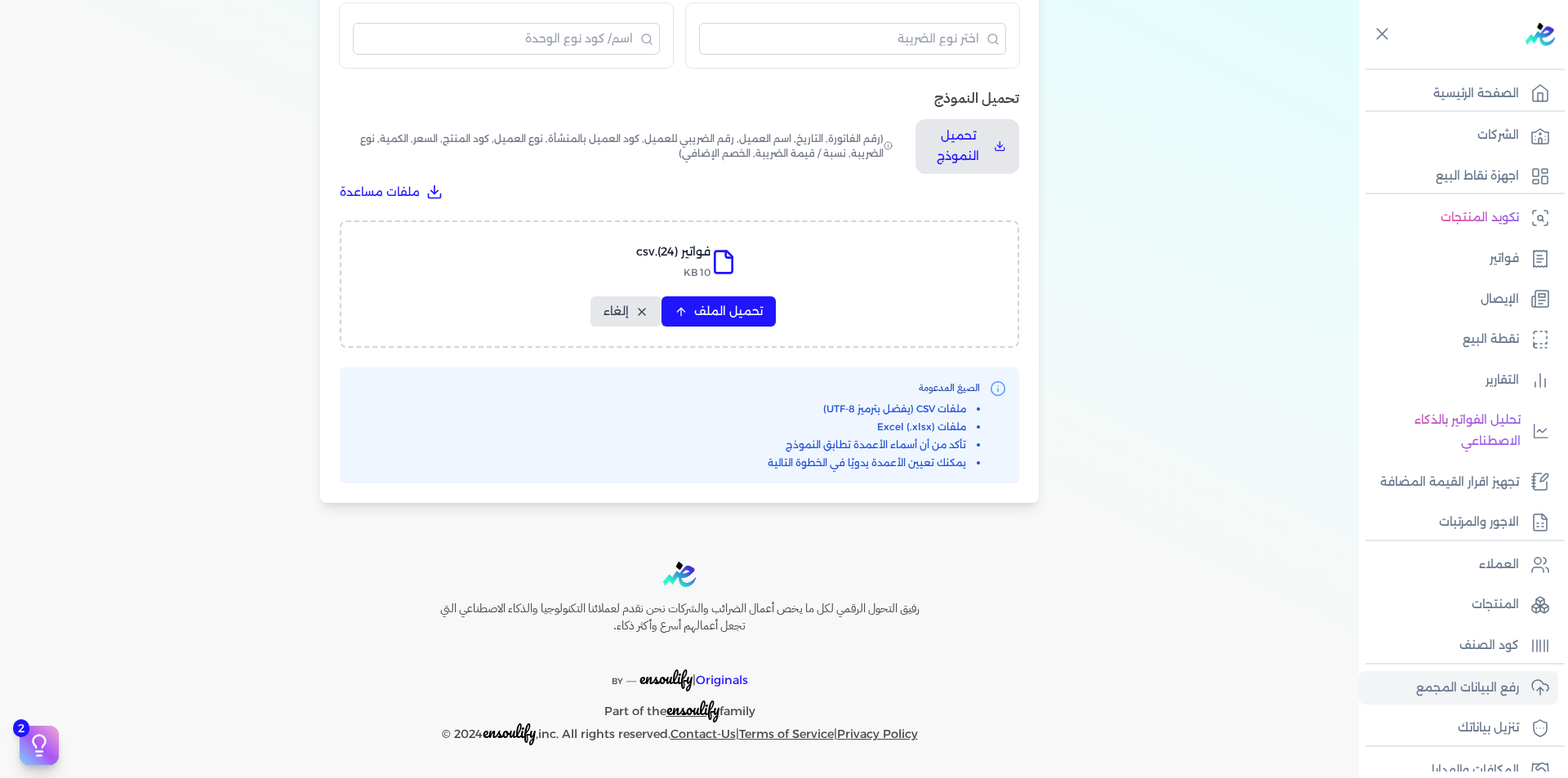
click at [725, 292] on div "فواتير (24).csv 10 KB تحميل الملف إلغاء" at bounding box center [679, 284] width 637 height 85
click at [725, 316] on span "تحميل الملف" at bounding box center [728, 311] width 68 height 17
select select "رقم الفاتورة"
select select "التاريخ"
select select "أسم العميل"
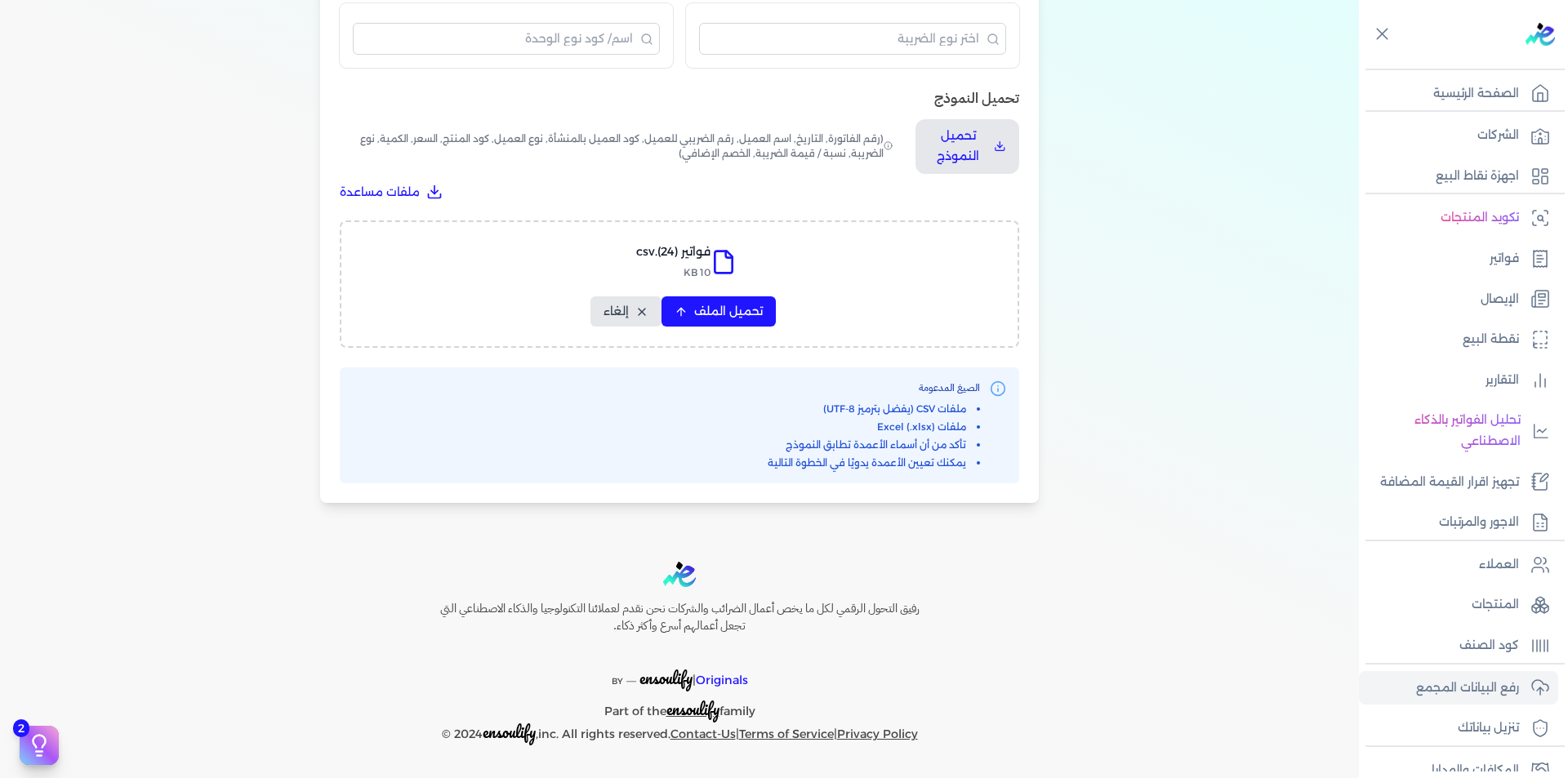
select select "الرقم الضريبي"
select select "نوع العميل"
select select "الرقم التسلسلي الداخلي"
select select "وصف البند"
select select "سيريال المنتج"
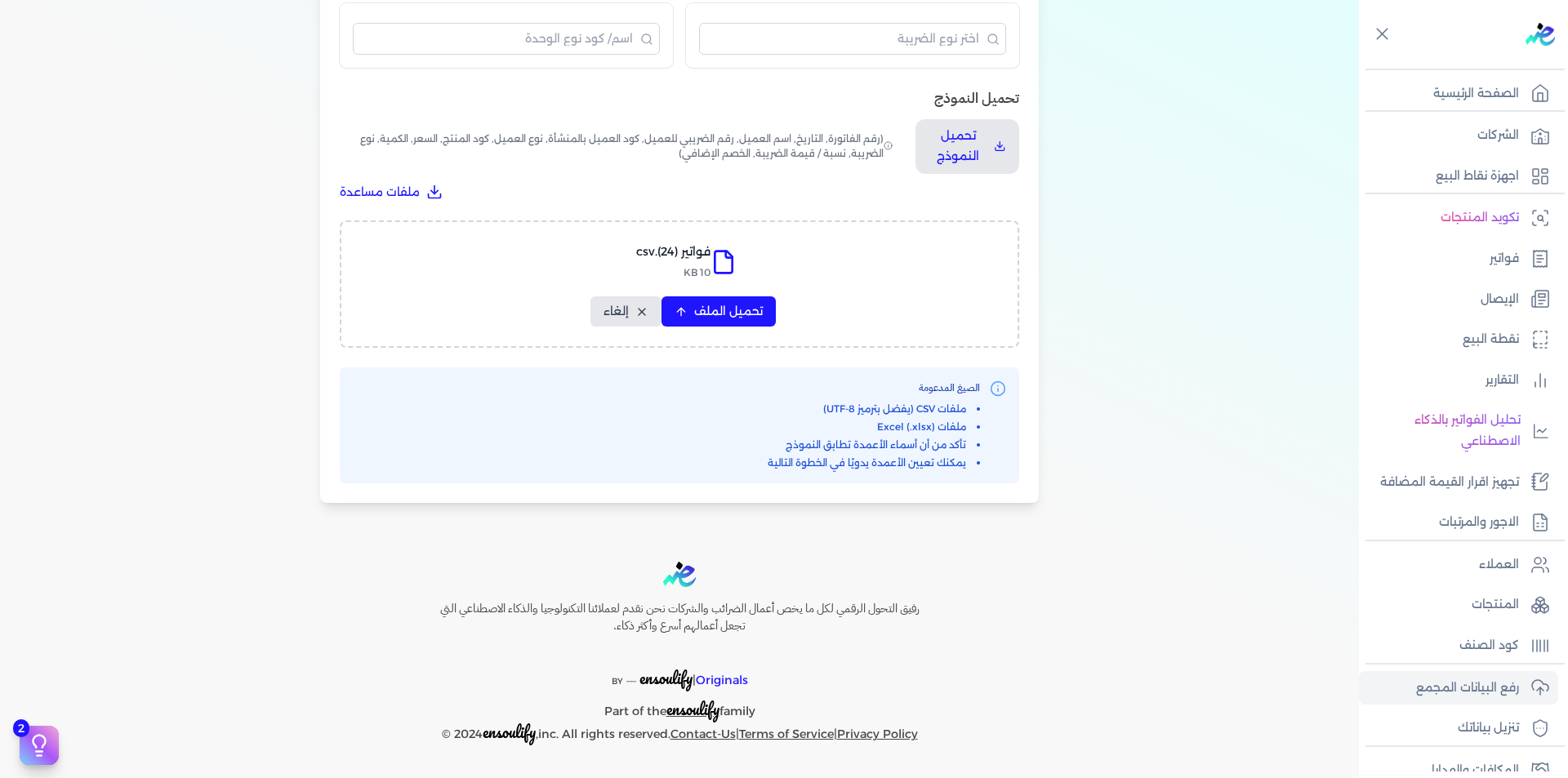
select select "السعر"
select select "الكمية"
select select "نوع الضريبة"
select select "نسبة / قيمة الضريبة"
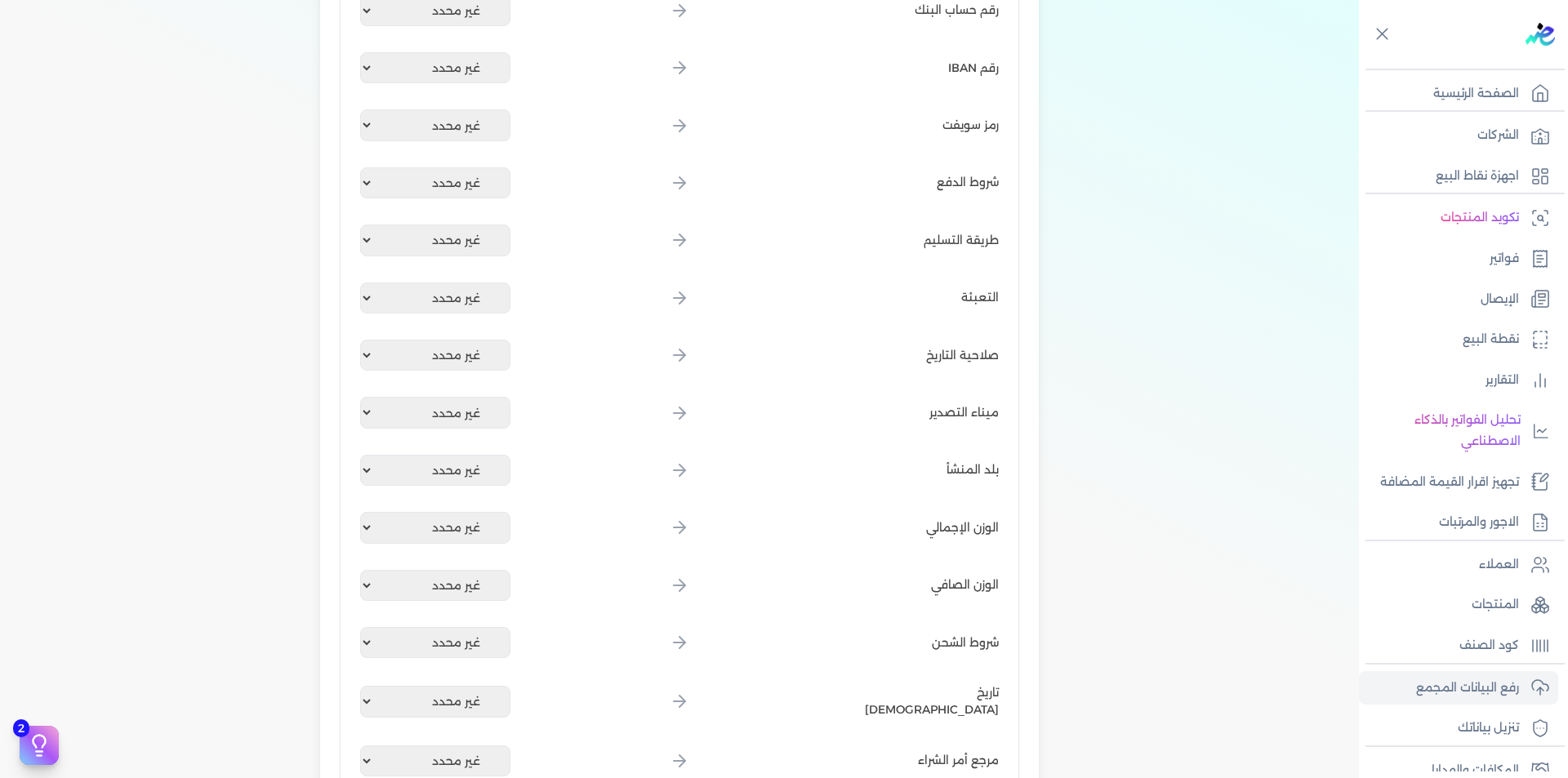
scroll to position [1793, 0]
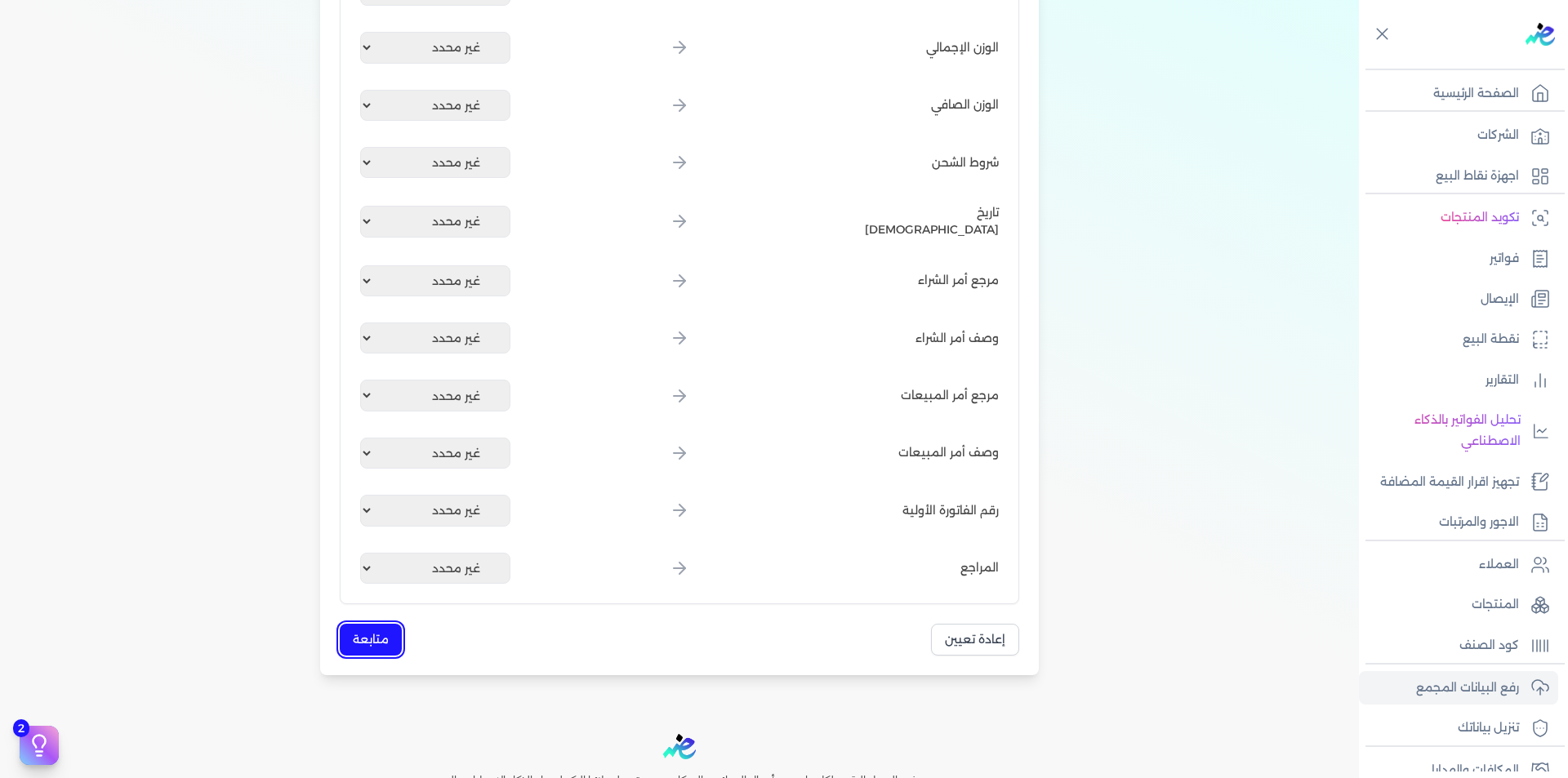
click at [369, 635] on button "متابعة" at bounding box center [370, 639] width 62 height 32
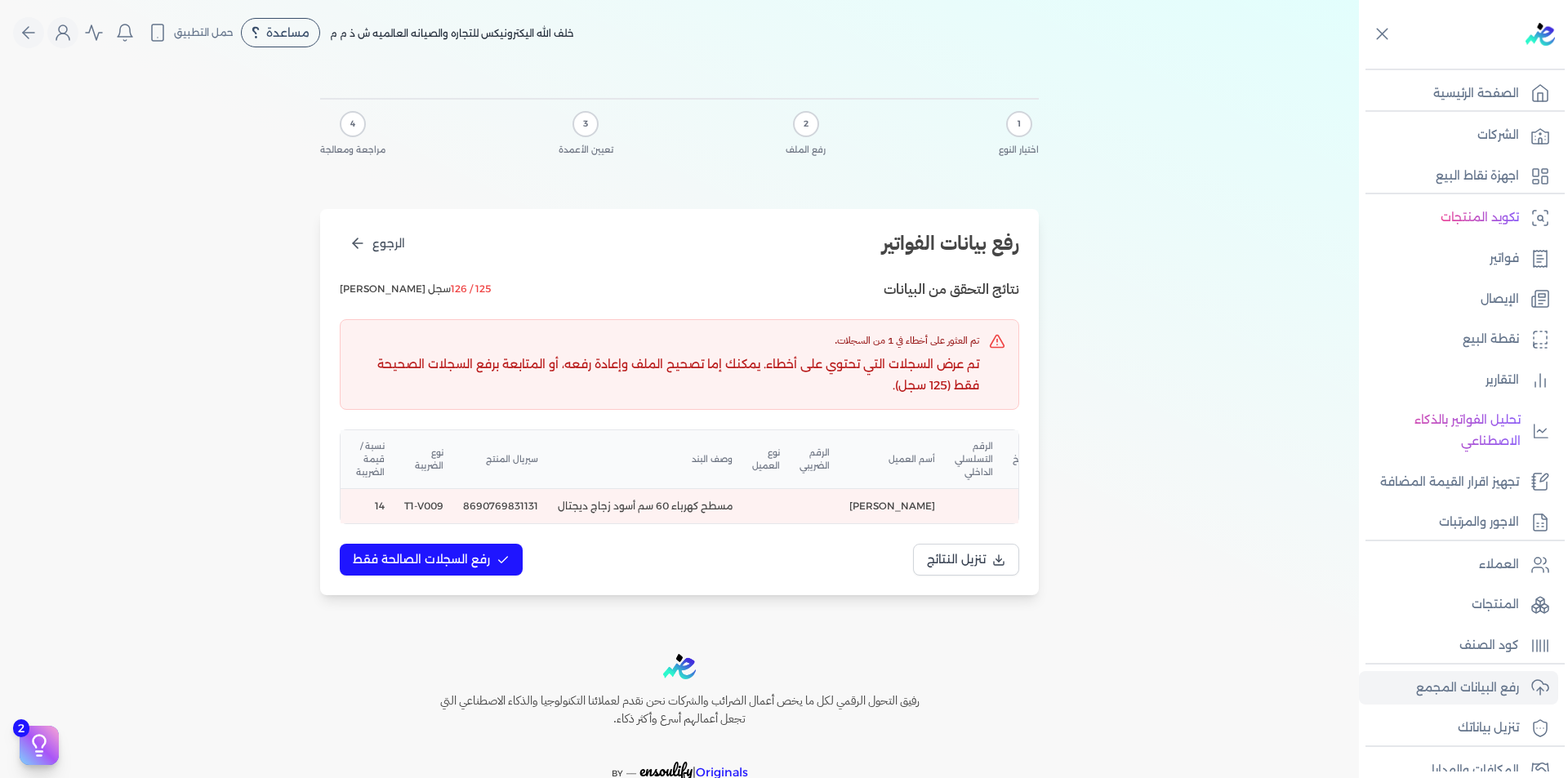
scroll to position [0, -388]
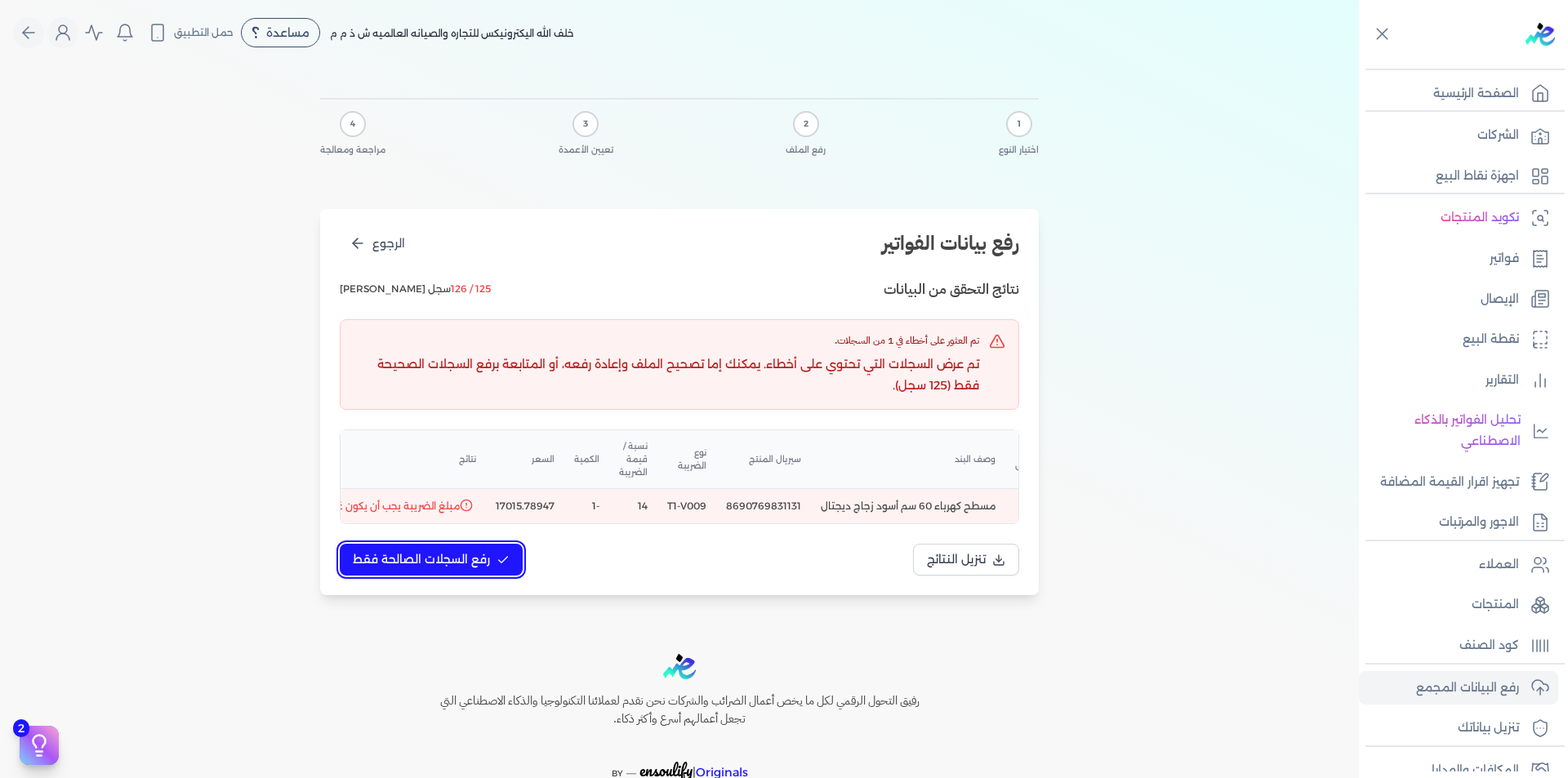
click at [451, 569] on span "رفع السجلات الصالحة فقط" at bounding box center [421, 560] width 137 height 17
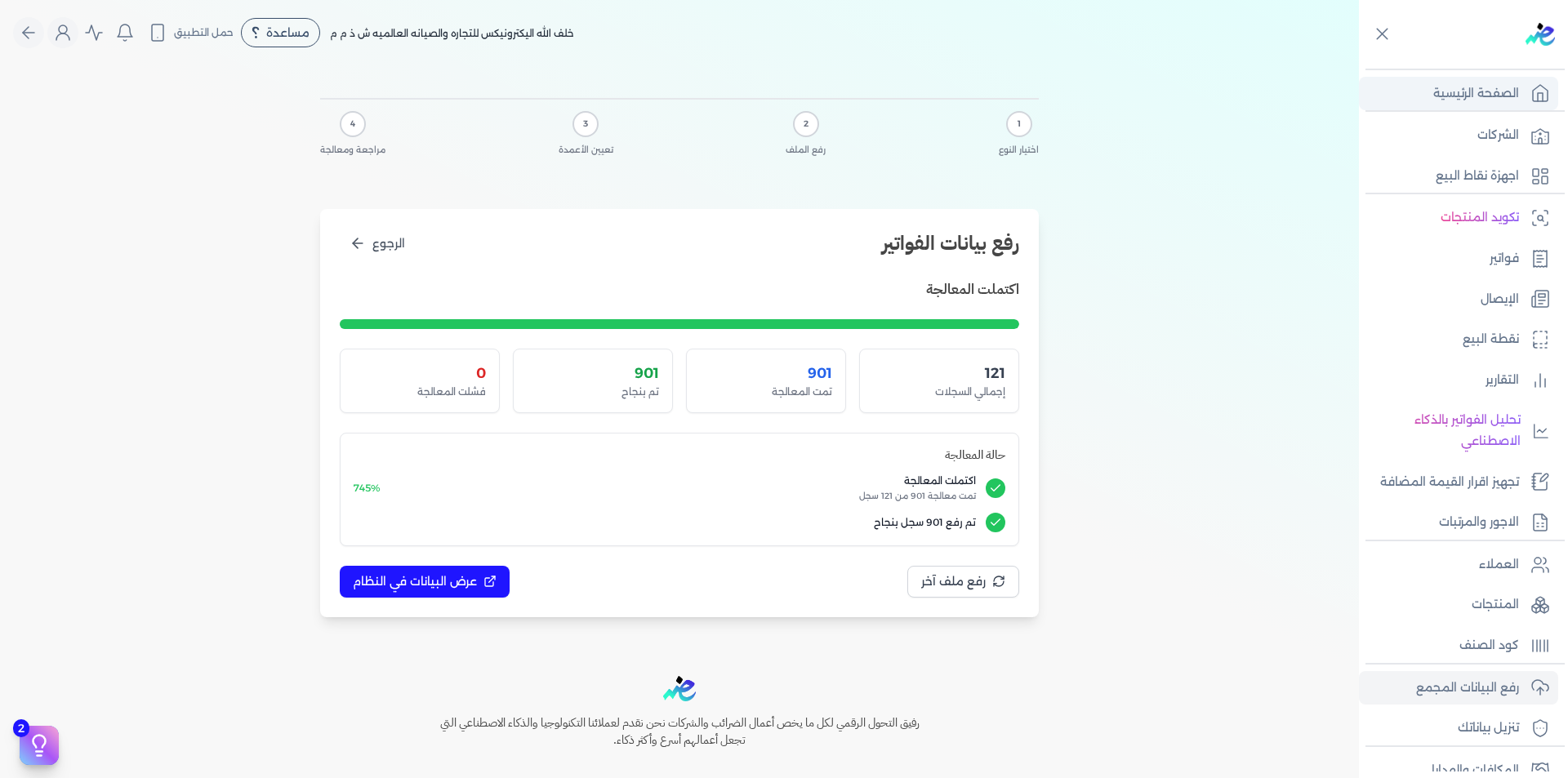
click at [1492, 99] on p "الصفحة الرئيسية" at bounding box center [1476, 93] width 85 height 21
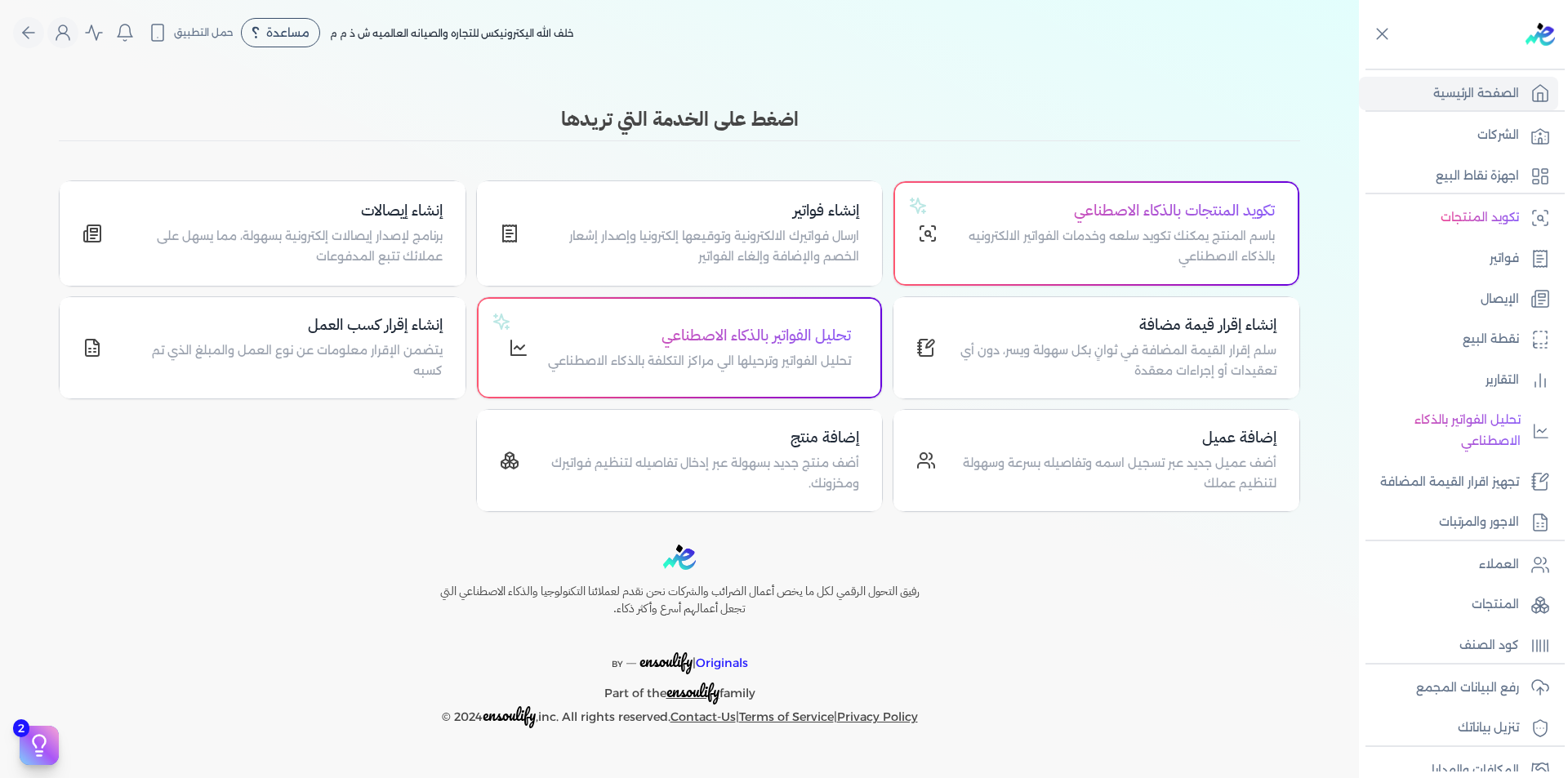
click at [695, 64] on nav "Toggle Navigation الاسعار العمولات مساعدة خدمة العملاء دليل المستخدم تسجيل الدخ…" at bounding box center [679, 32] width 1359 height 65
click at [64, 33] on icon "Global" at bounding box center [62, 37] width 13 height 7
click at [201, 146] on link "الاشتراك" at bounding box center [152, 140] width 197 height 32
